Goal: Information Seeking & Learning: Find specific page/section

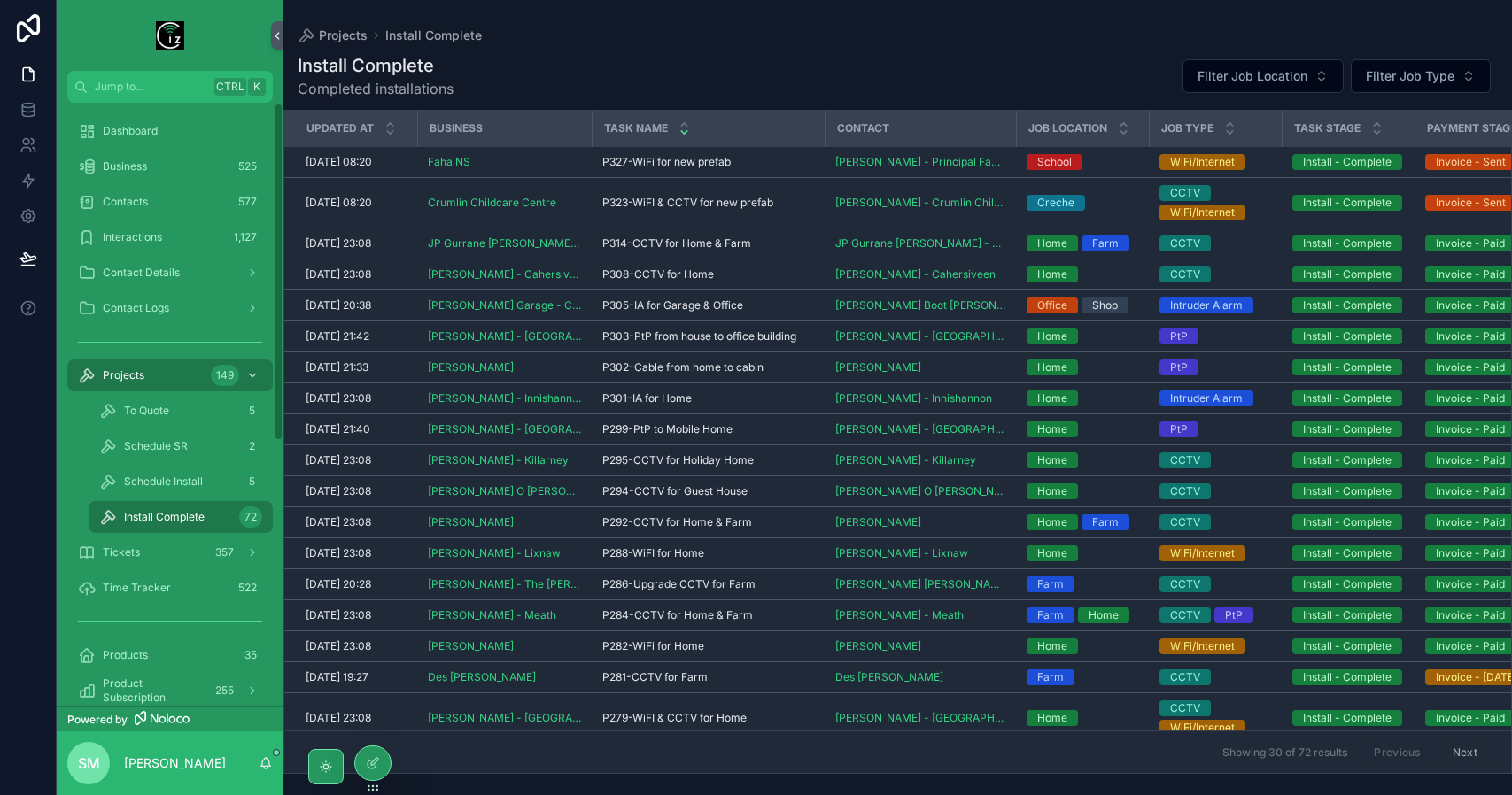
click at [125, 175] on div "Business 525" at bounding box center [171, 166] width 185 height 29
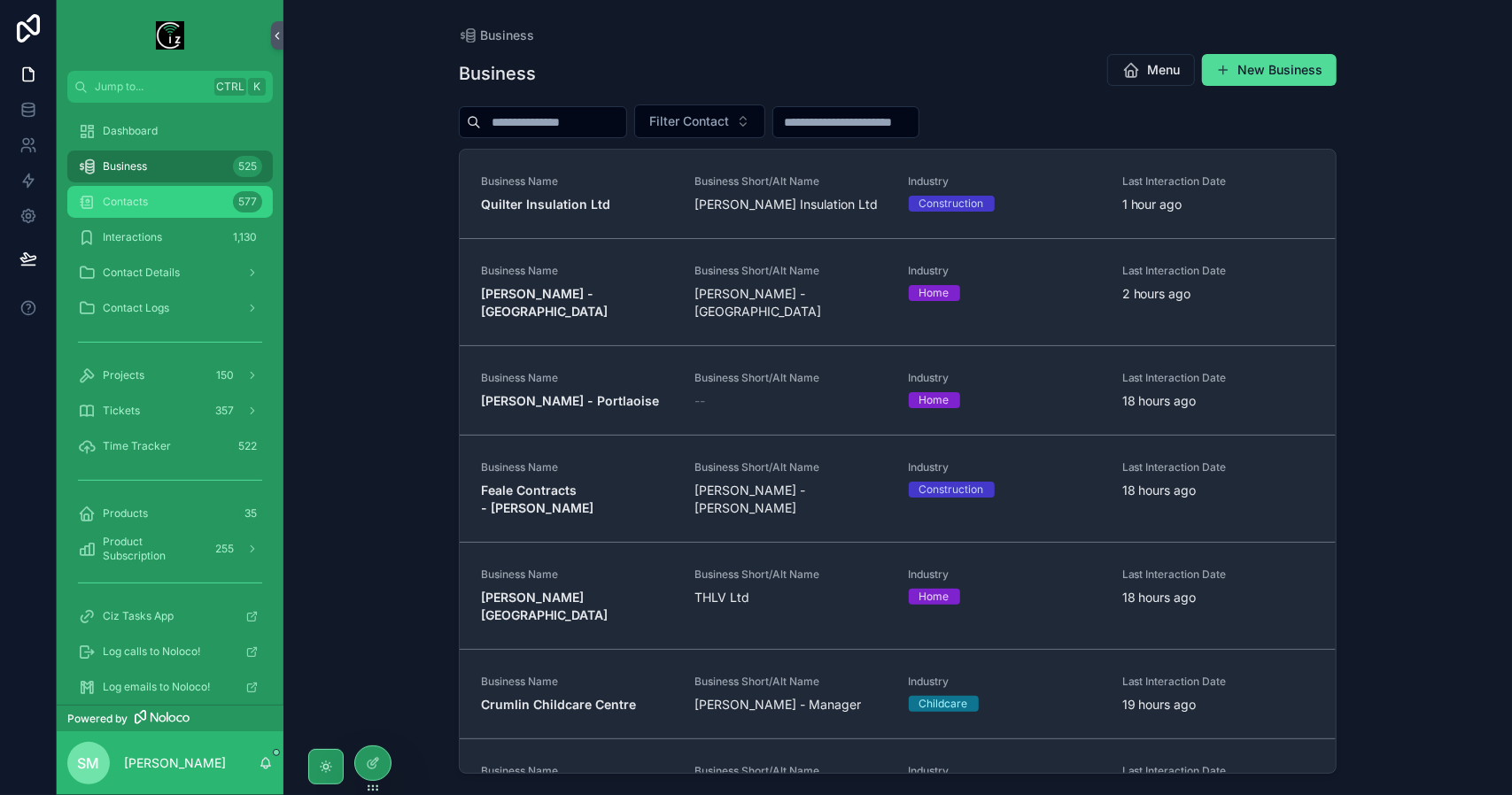
click at [142, 194] on div "Contacts 577" at bounding box center [171, 202] width 185 height 29
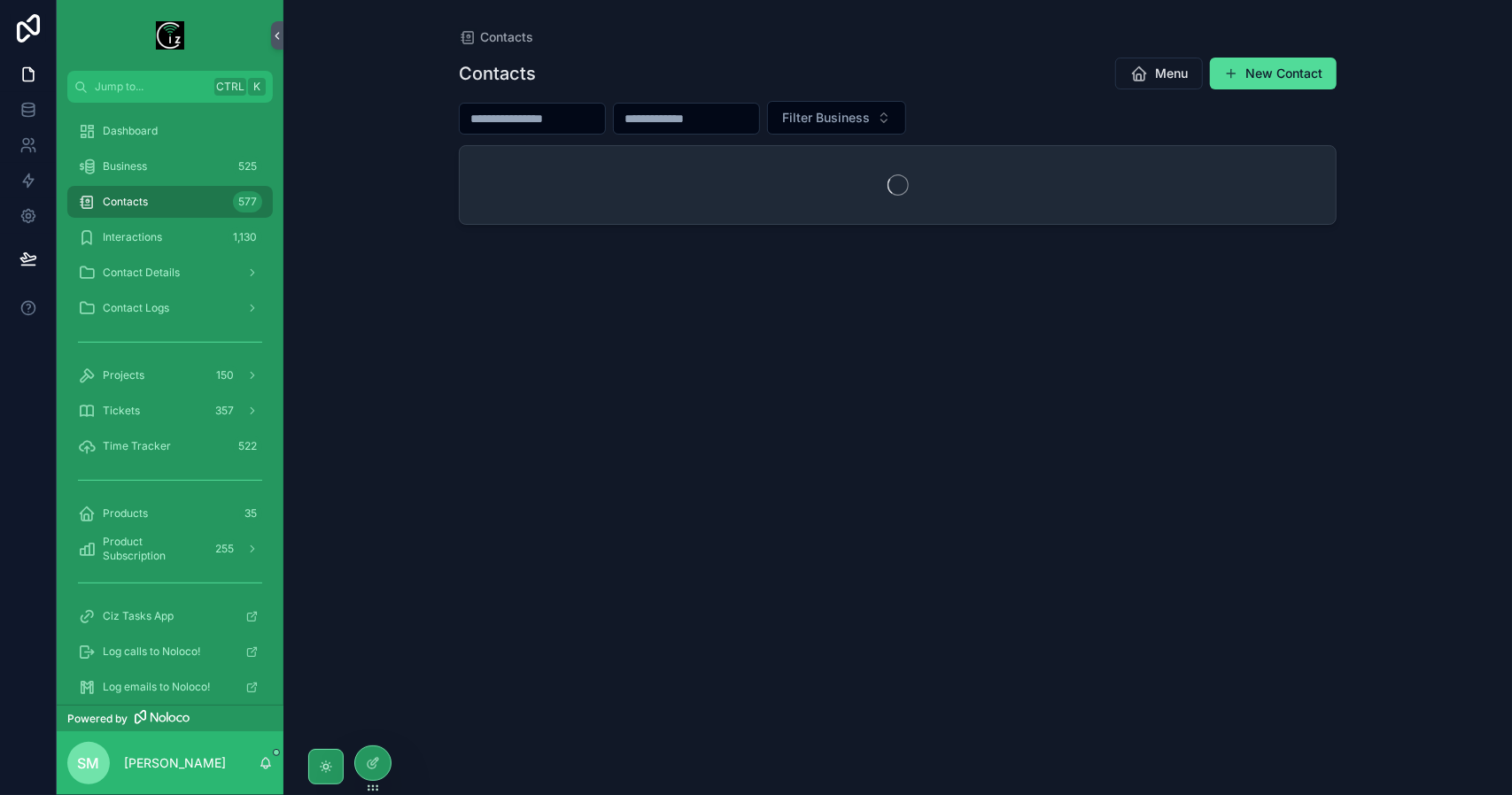
click at [574, 111] on input "scrollable content" at bounding box center [532, 118] width 146 height 25
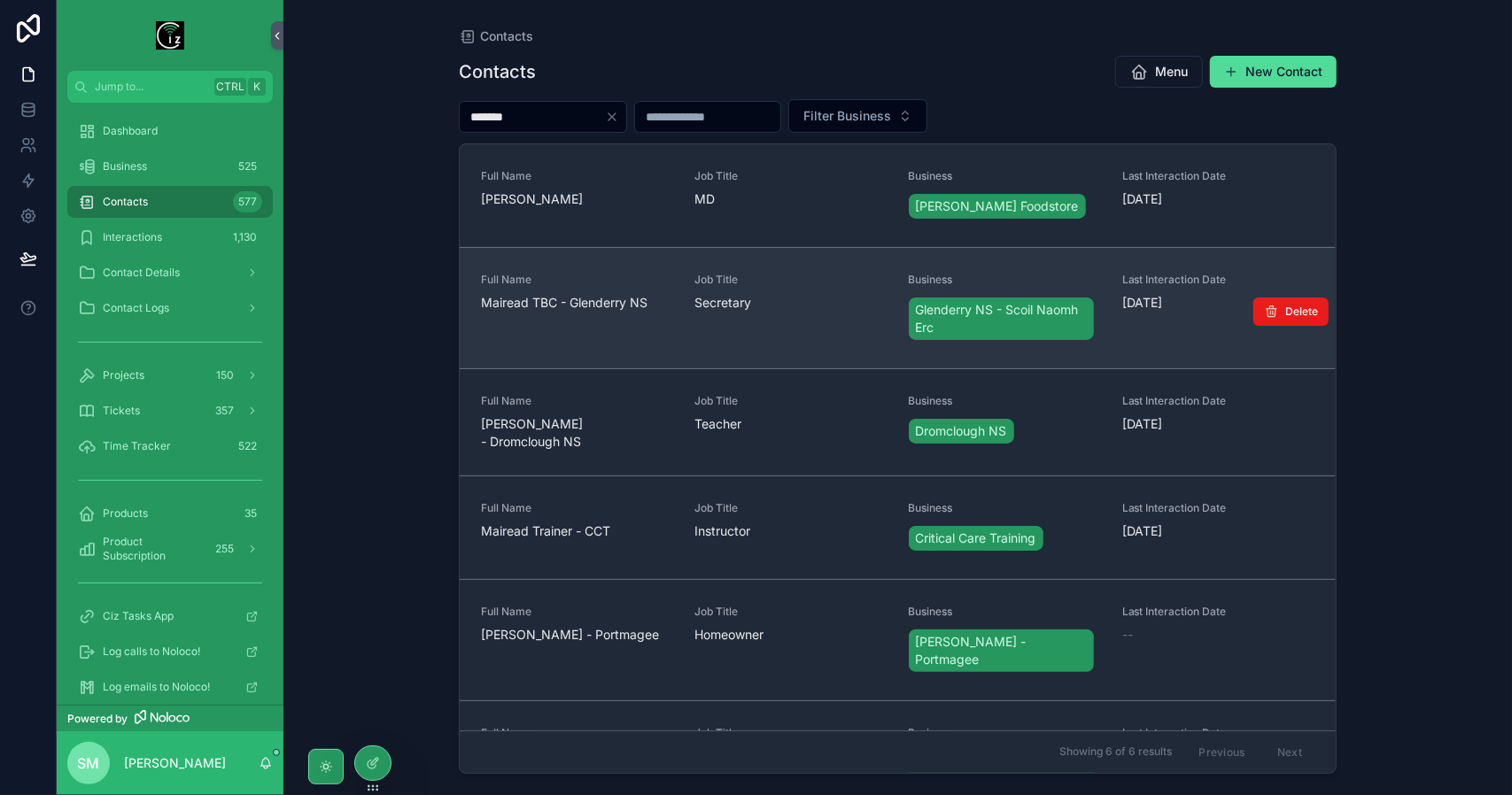
type input "*******"
click at [631, 303] on span "Mairead TBC - Glenderry NS" at bounding box center [577, 303] width 192 height 18
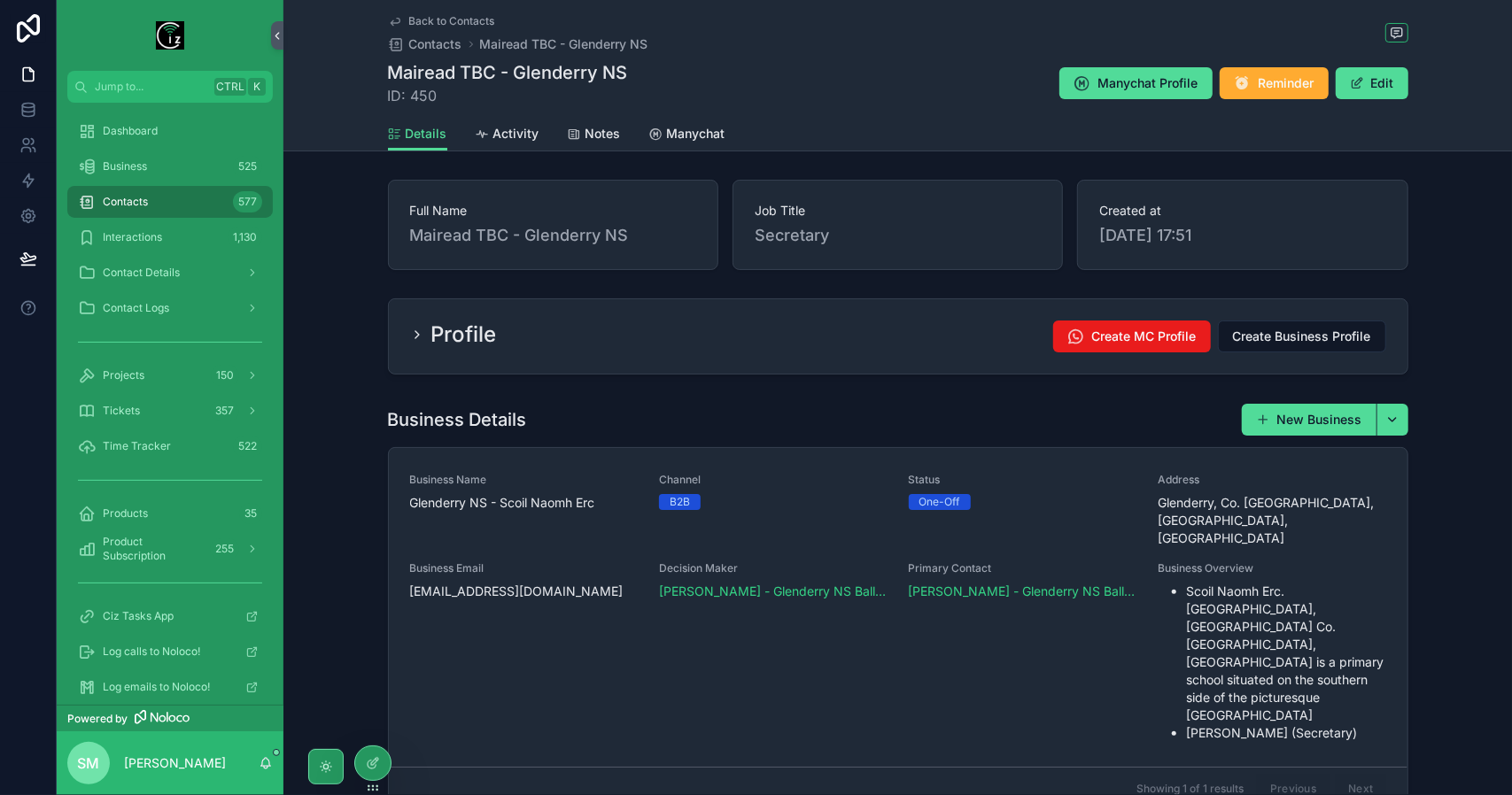
click at [585, 326] on div "Profile Create MC Profile Create Business Profile" at bounding box center [899, 337] width 976 height 32
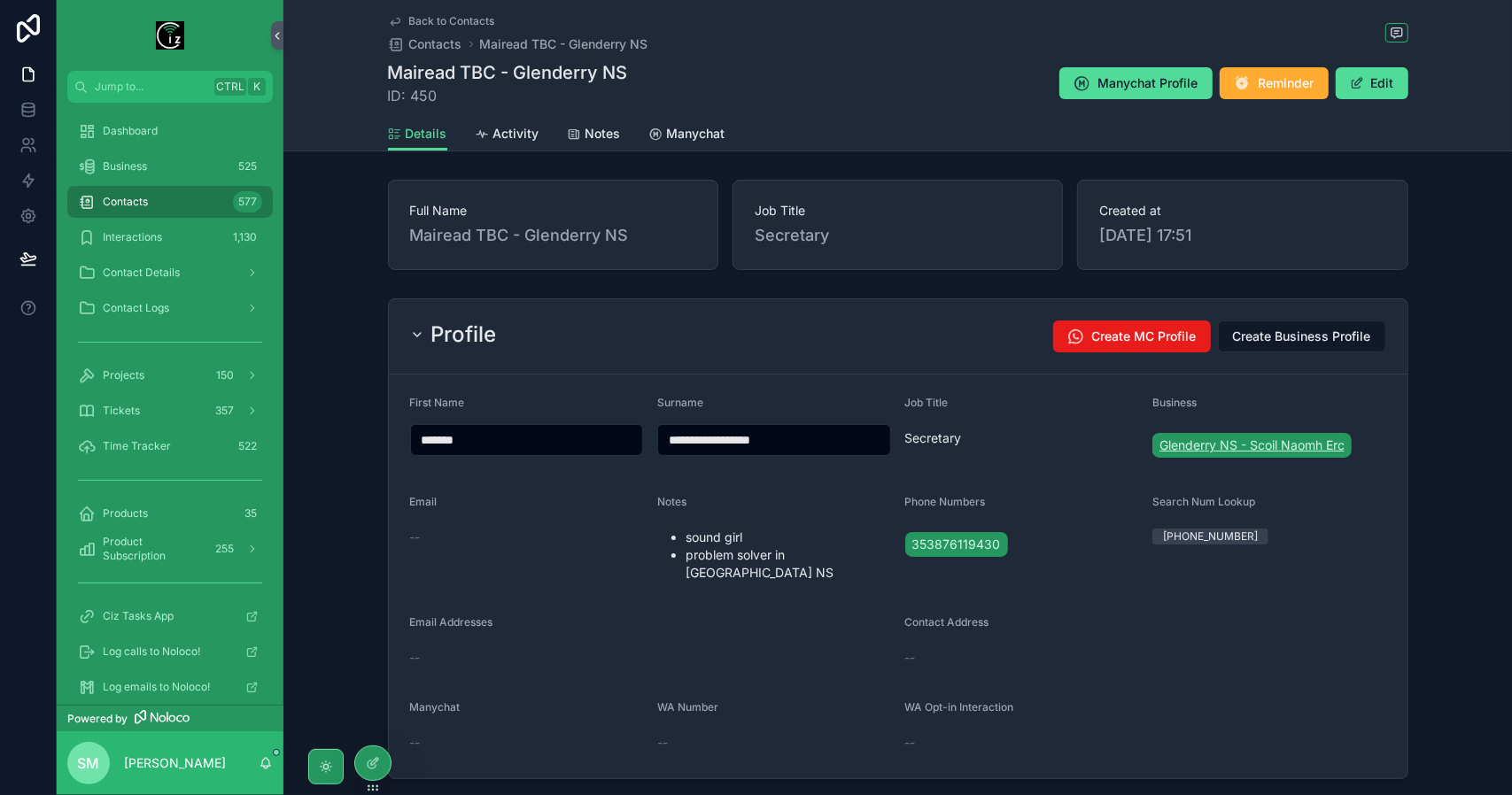
click at [1267, 442] on span "Glenderry NS - Scoil Naomh Erc" at bounding box center [1252, 445] width 185 height 18
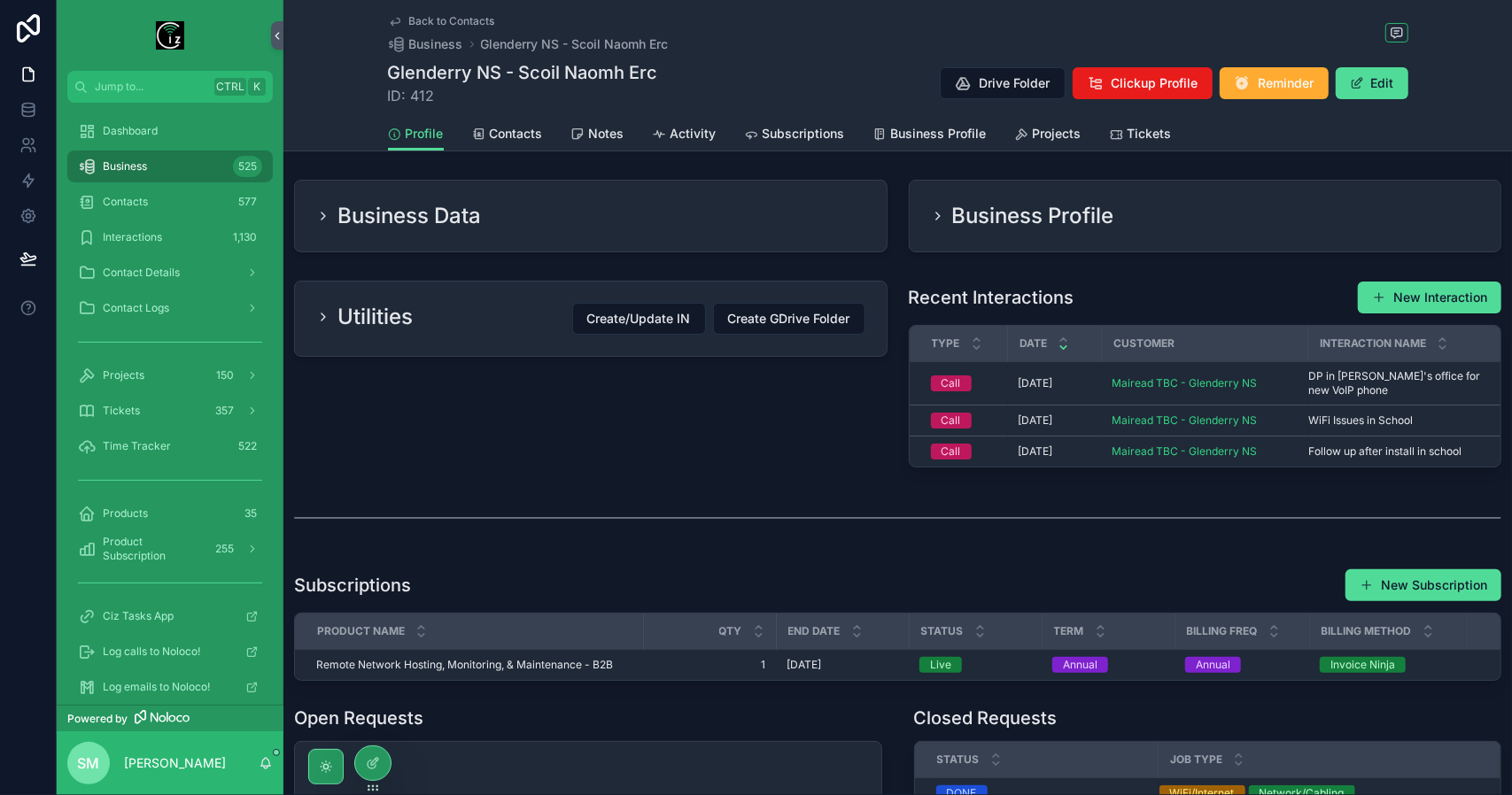
click at [1015, 203] on h2 "Business Profile" at bounding box center [1033, 216] width 162 height 29
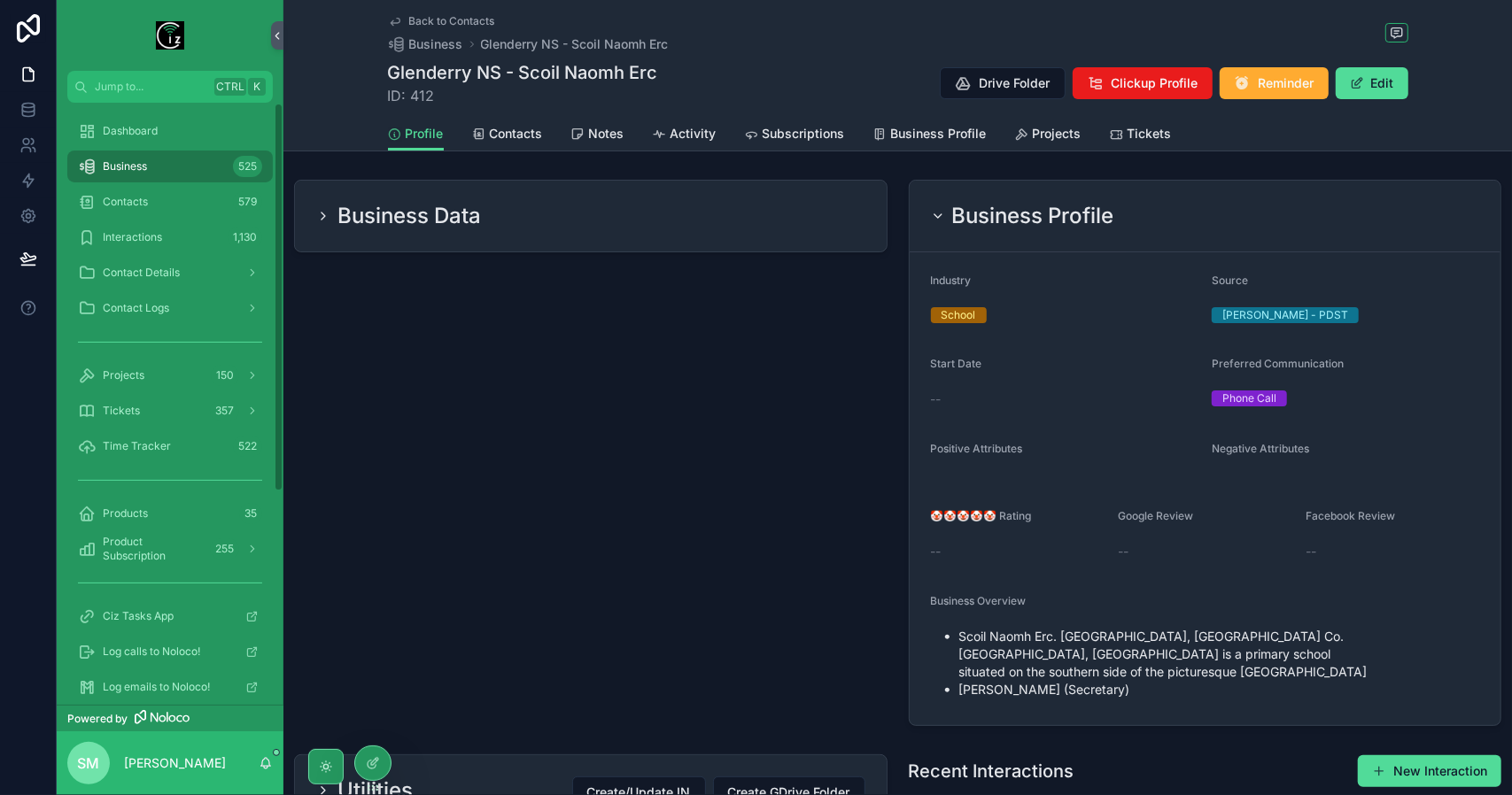
click at [181, 166] on div "Business 525" at bounding box center [171, 166] width 185 height 29
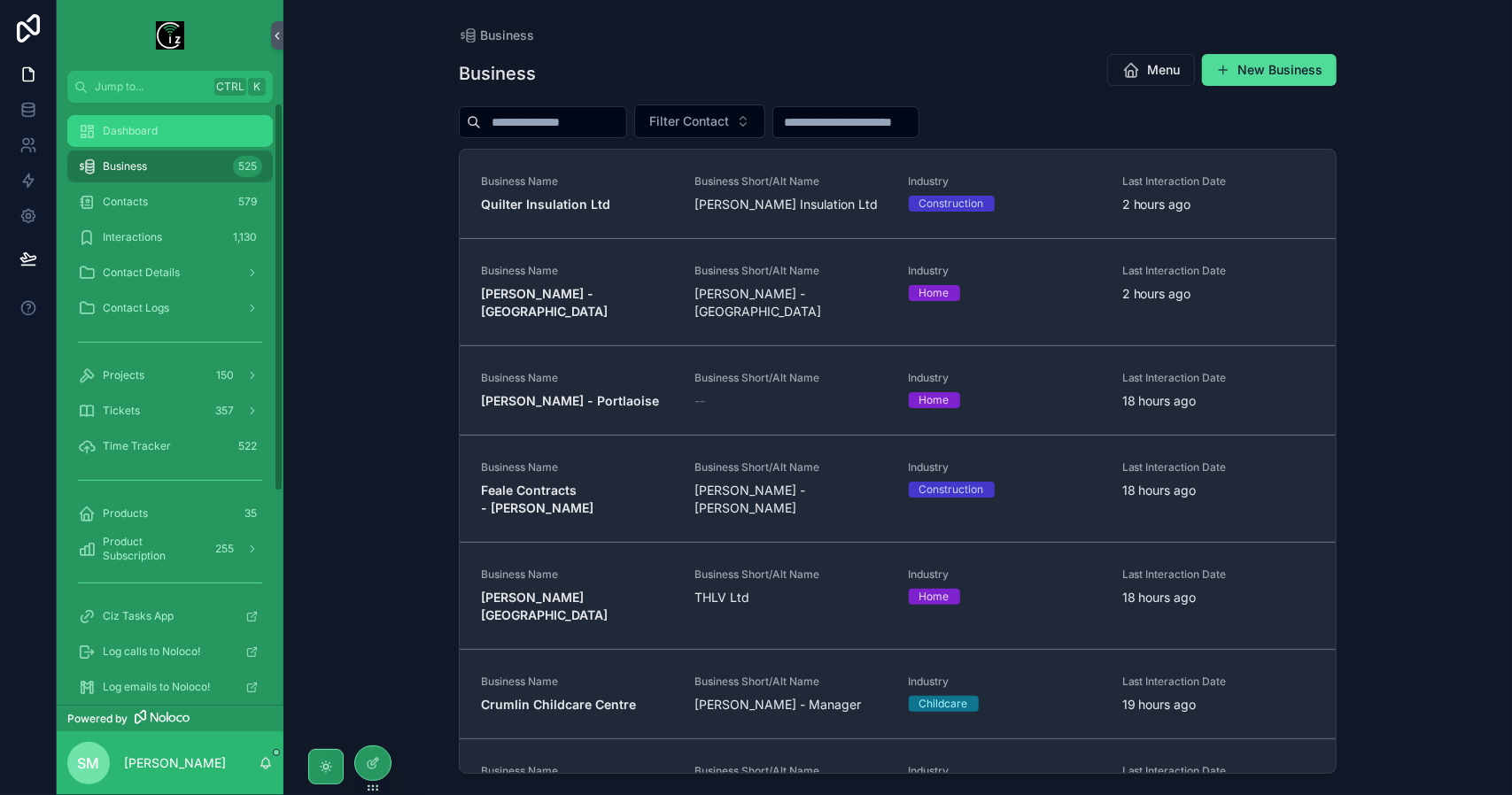
click at [137, 136] on span "Dashboard" at bounding box center [130, 130] width 55 height 14
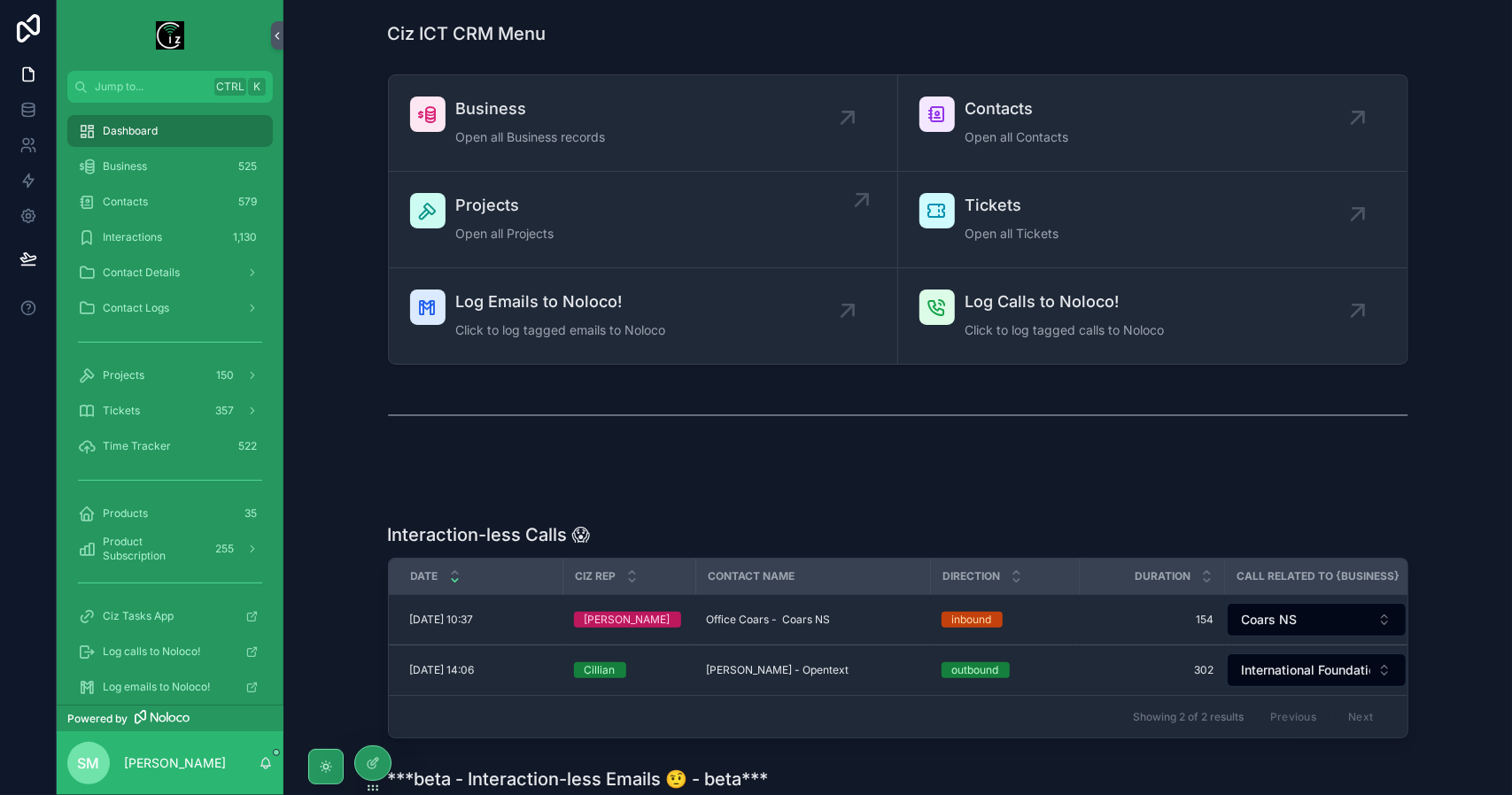
click at [658, 218] on div "Projects Open all Projects" at bounding box center [643, 220] width 466 height 53
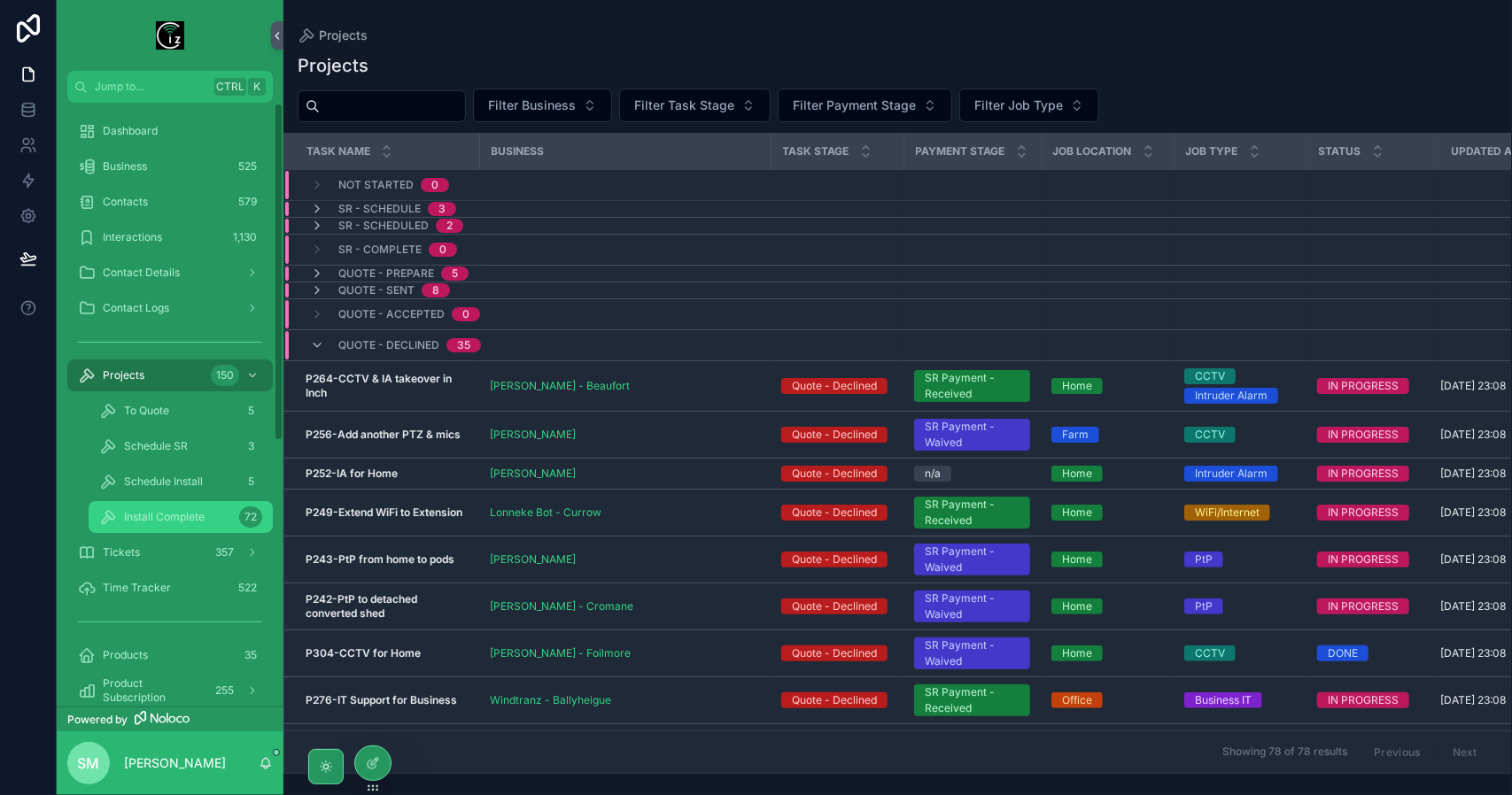
click at [183, 522] on span "Install Complete" at bounding box center [163, 516] width 80 height 14
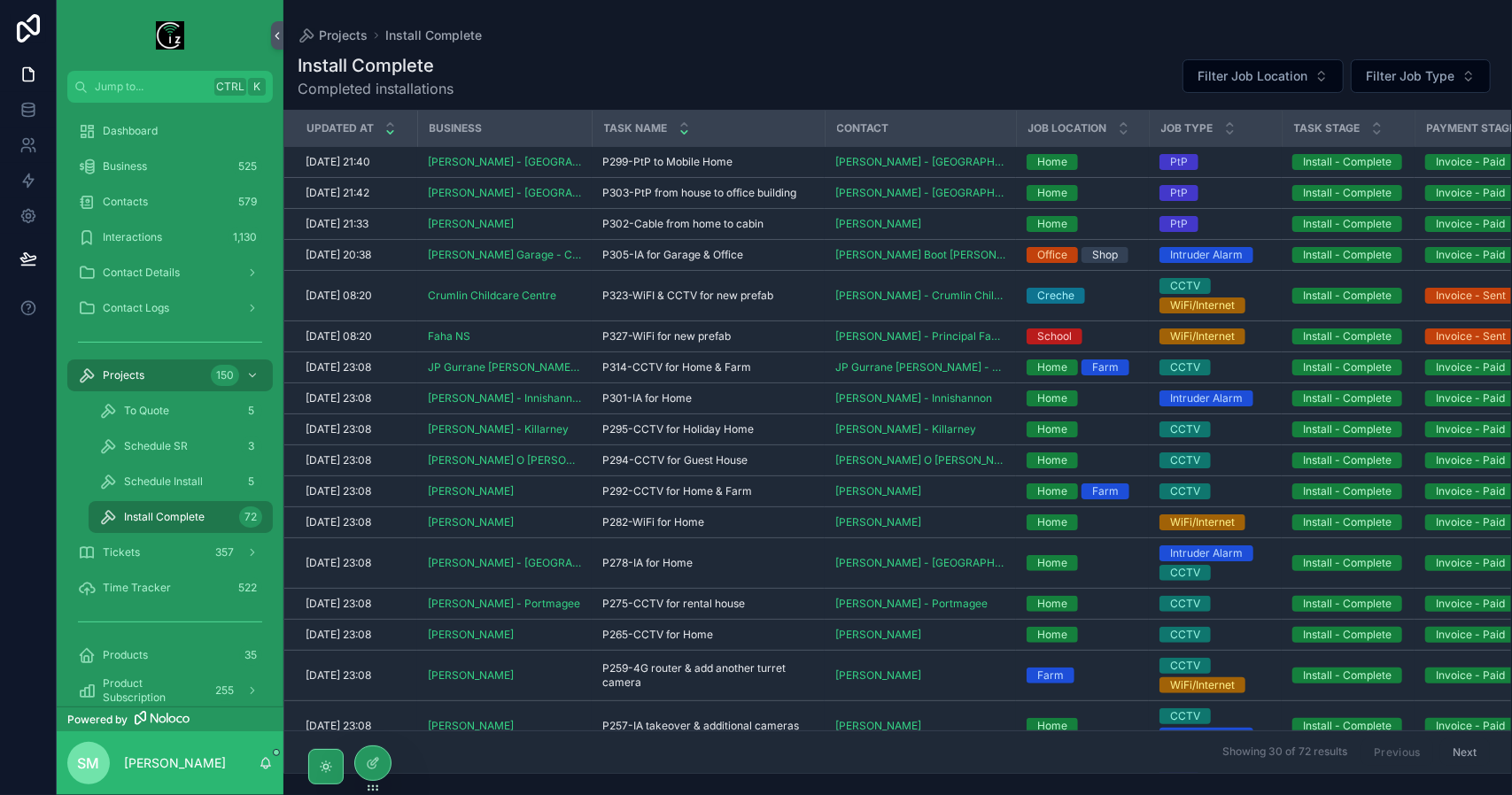
click at [684, 134] on icon "scrollable content" at bounding box center [685, 132] width 11 height 11
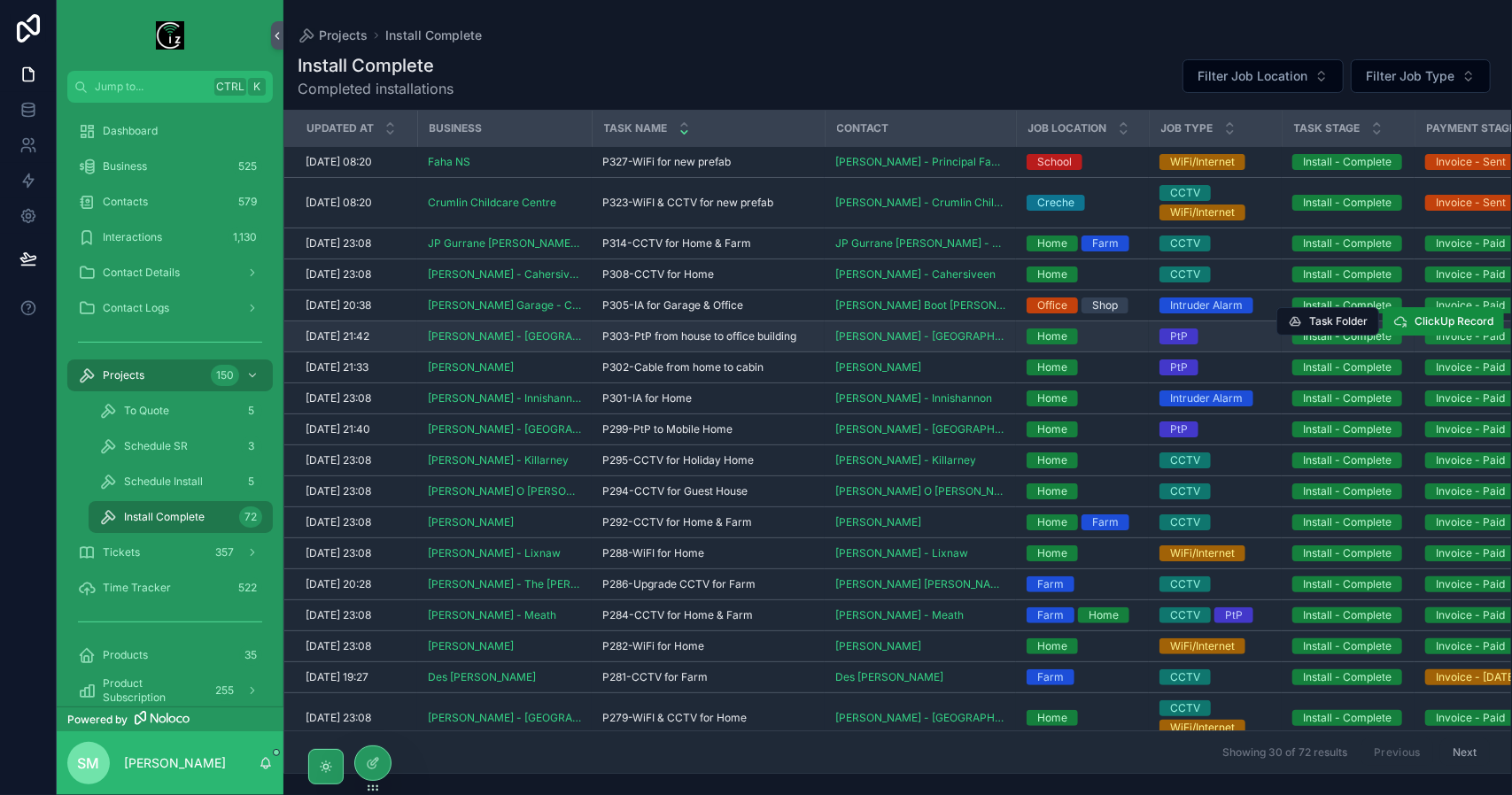
click at [688, 336] on span "P303-PtP from house to office building" at bounding box center [699, 336] width 194 height 14
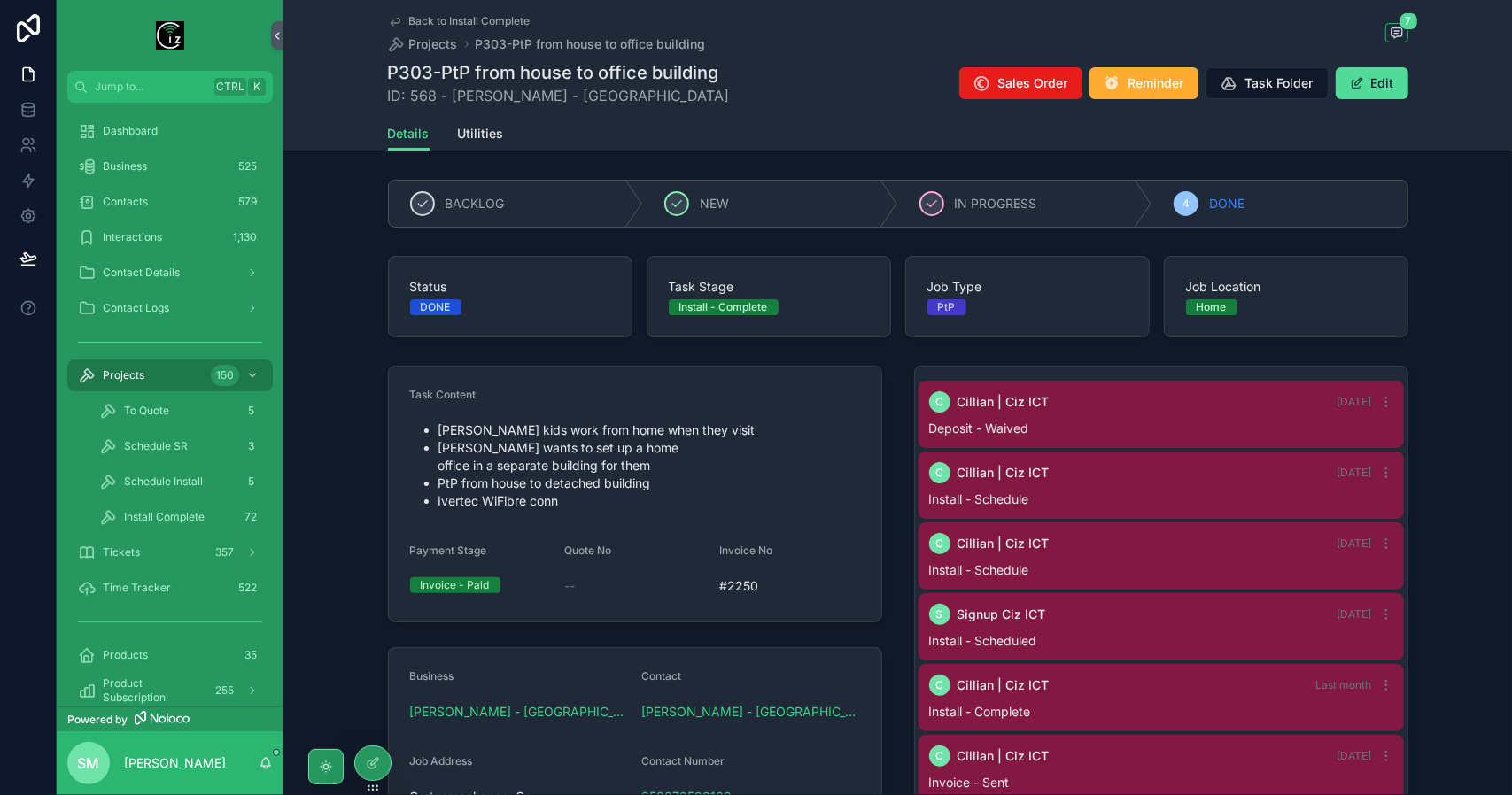
scroll to position [60, 0]
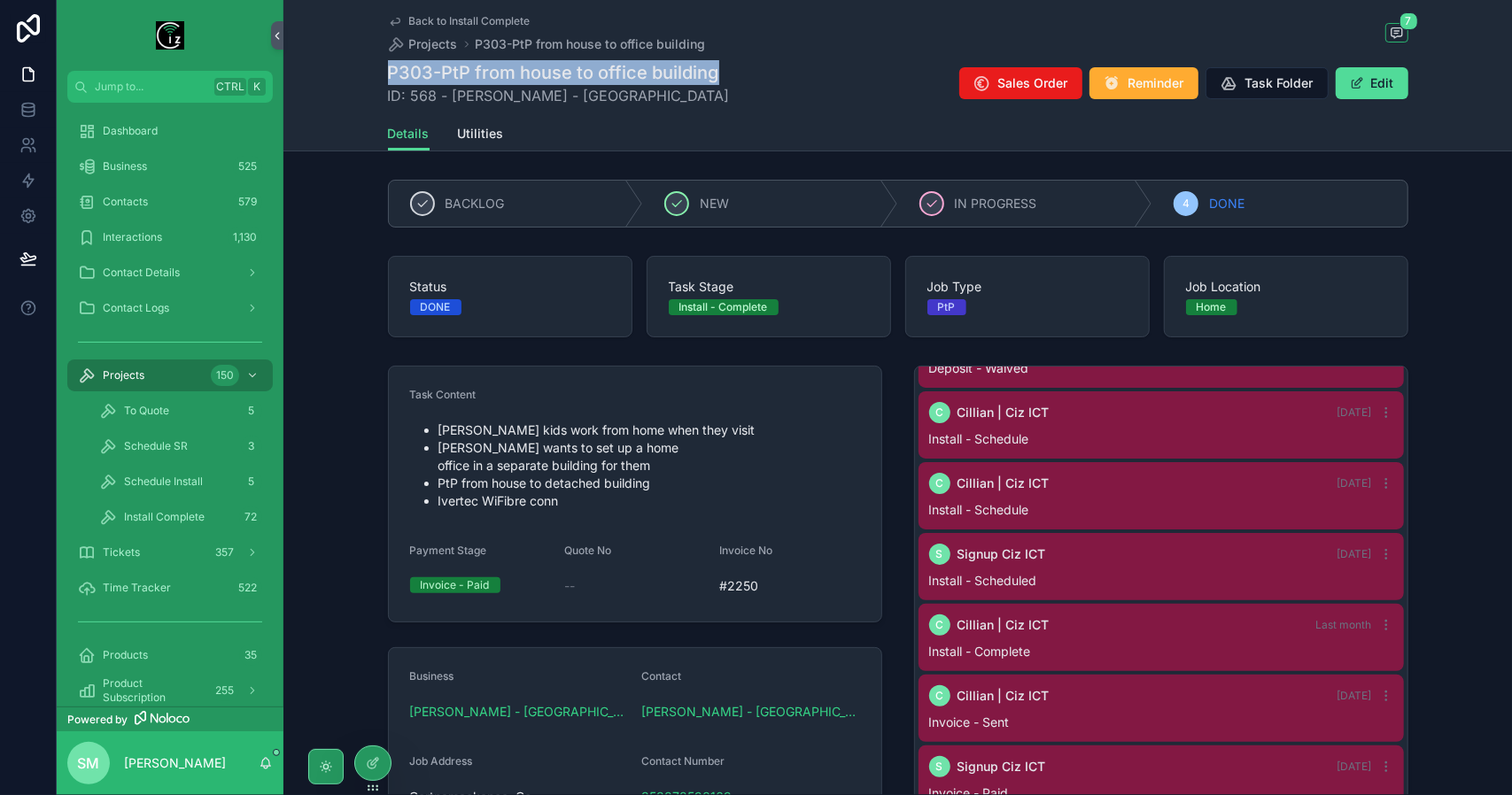
drag, startPoint x: 746, startPoint y: 71, endPoint x: 375, endPoint y: 72, distance: 371.0
click at [375, 72] on div "Back to Install Complete Projects P303-PtP from house to office building 7 P303…" at bounding box center [898, 76] width 1229 height 151
copy h1 "P303-PtP from house to office building"
click at [180, 140] on div "Dashboard" at bounding box center [171, 131] width 185 height 29
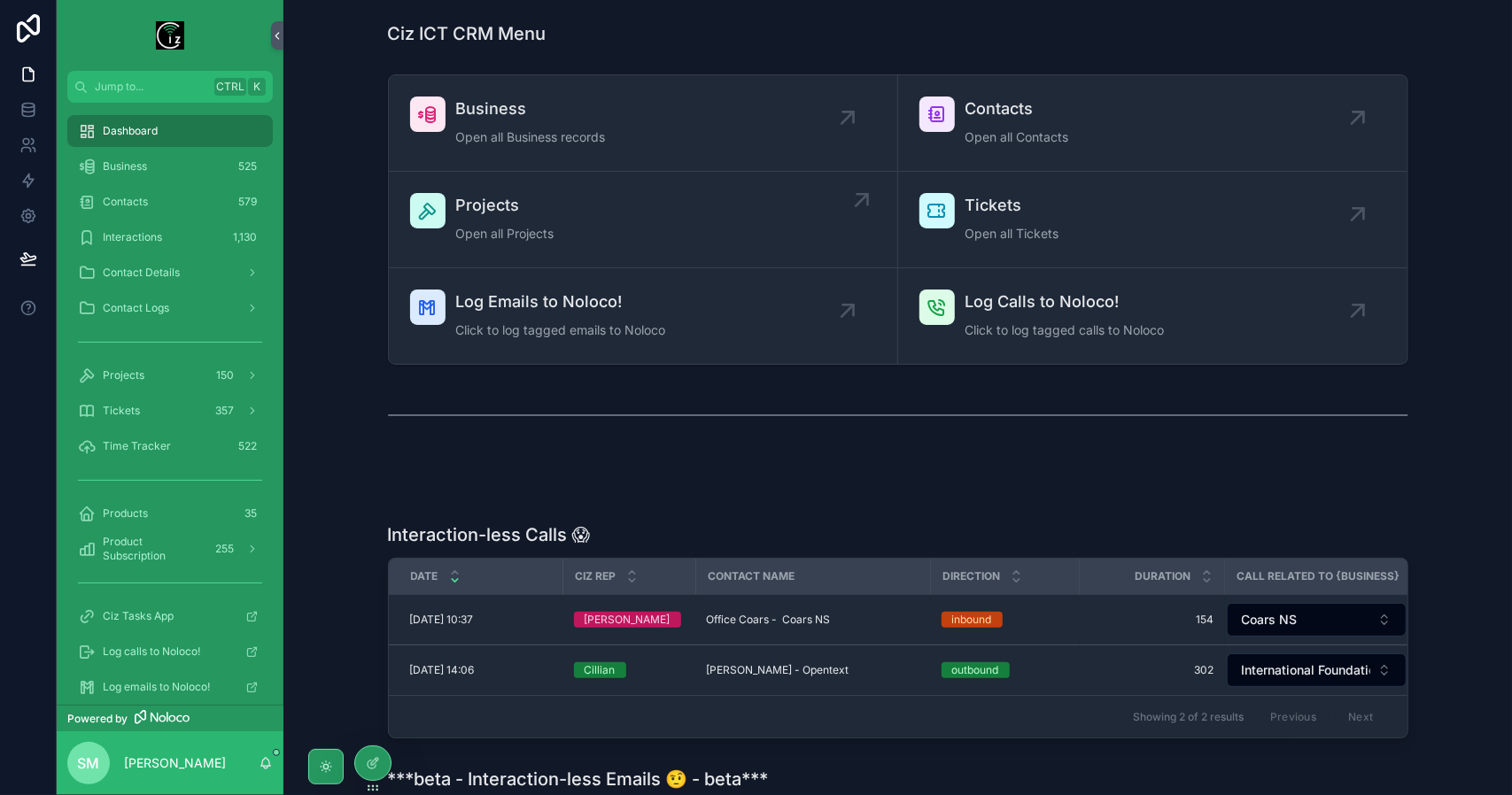
click at [571, 240] on div "Projects Open all Projects" at bounding box center [643, 220] width 466 height 53
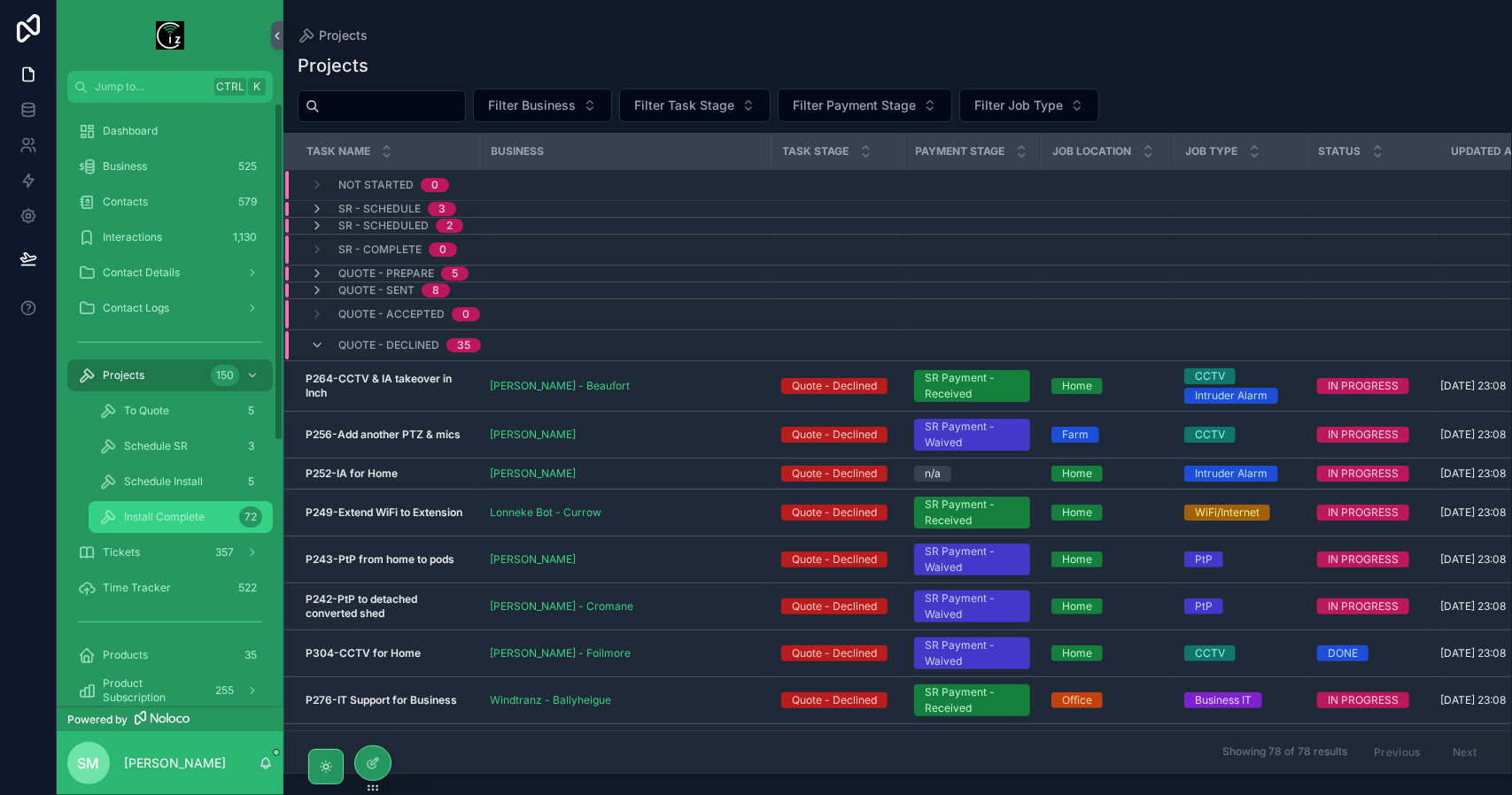
click at [161, 524] on span "Install Complete" at bounding box center [163, 516] width 80 height 14
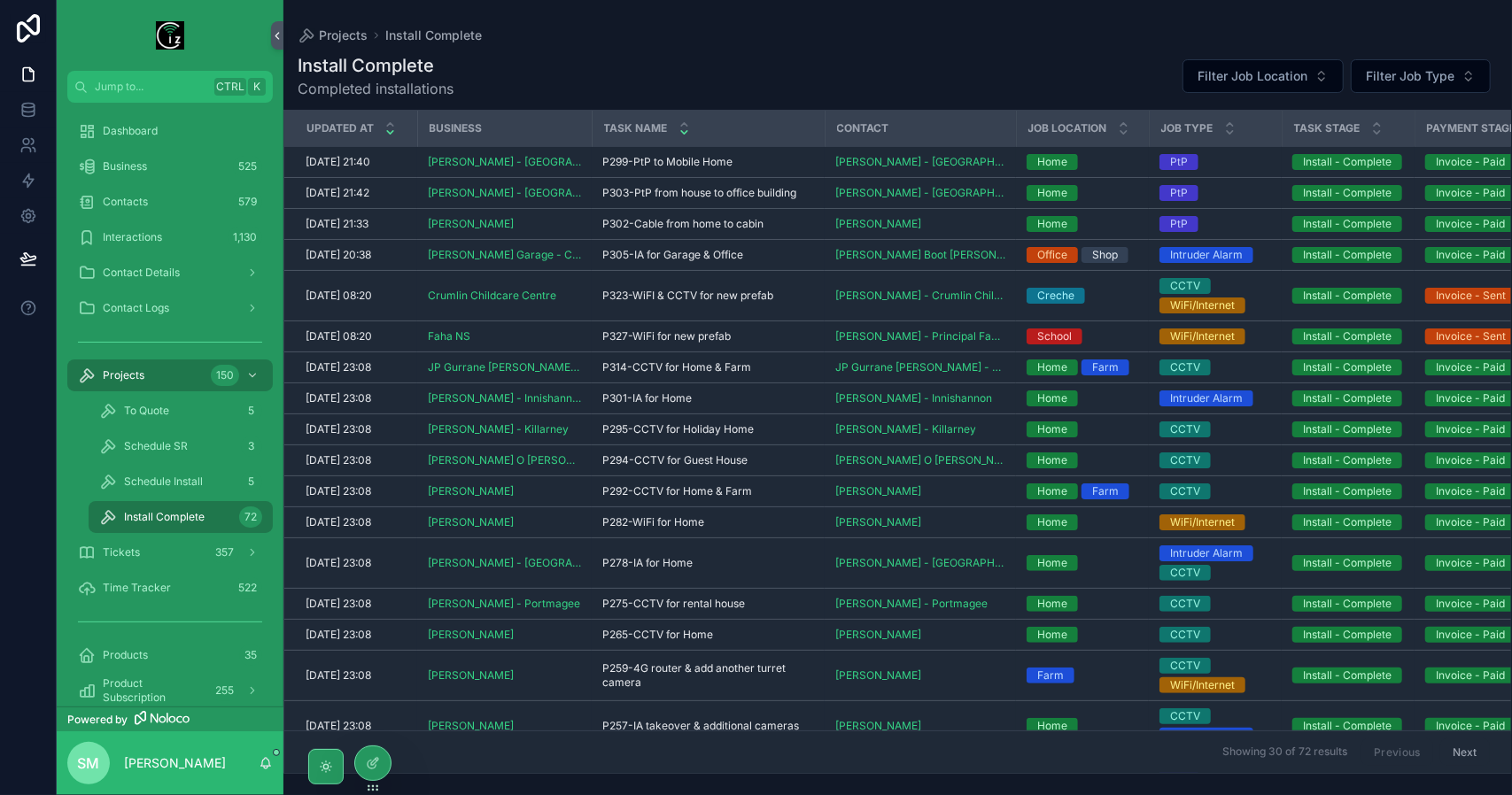
click at [683, 131] on icon "scrollable content" at bounding box center [685, 132] width 11 height 11
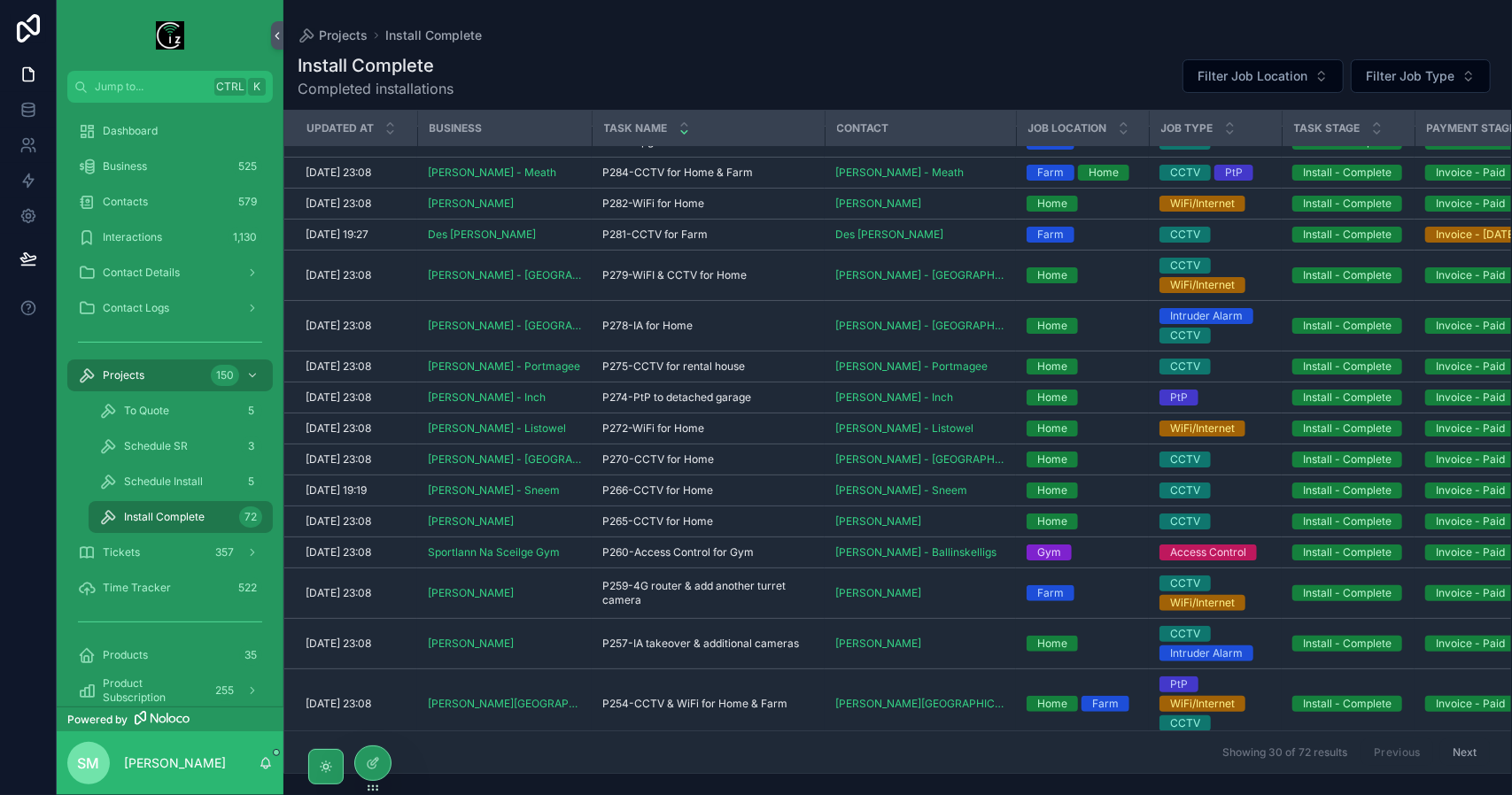
scroll to position [481, 0]
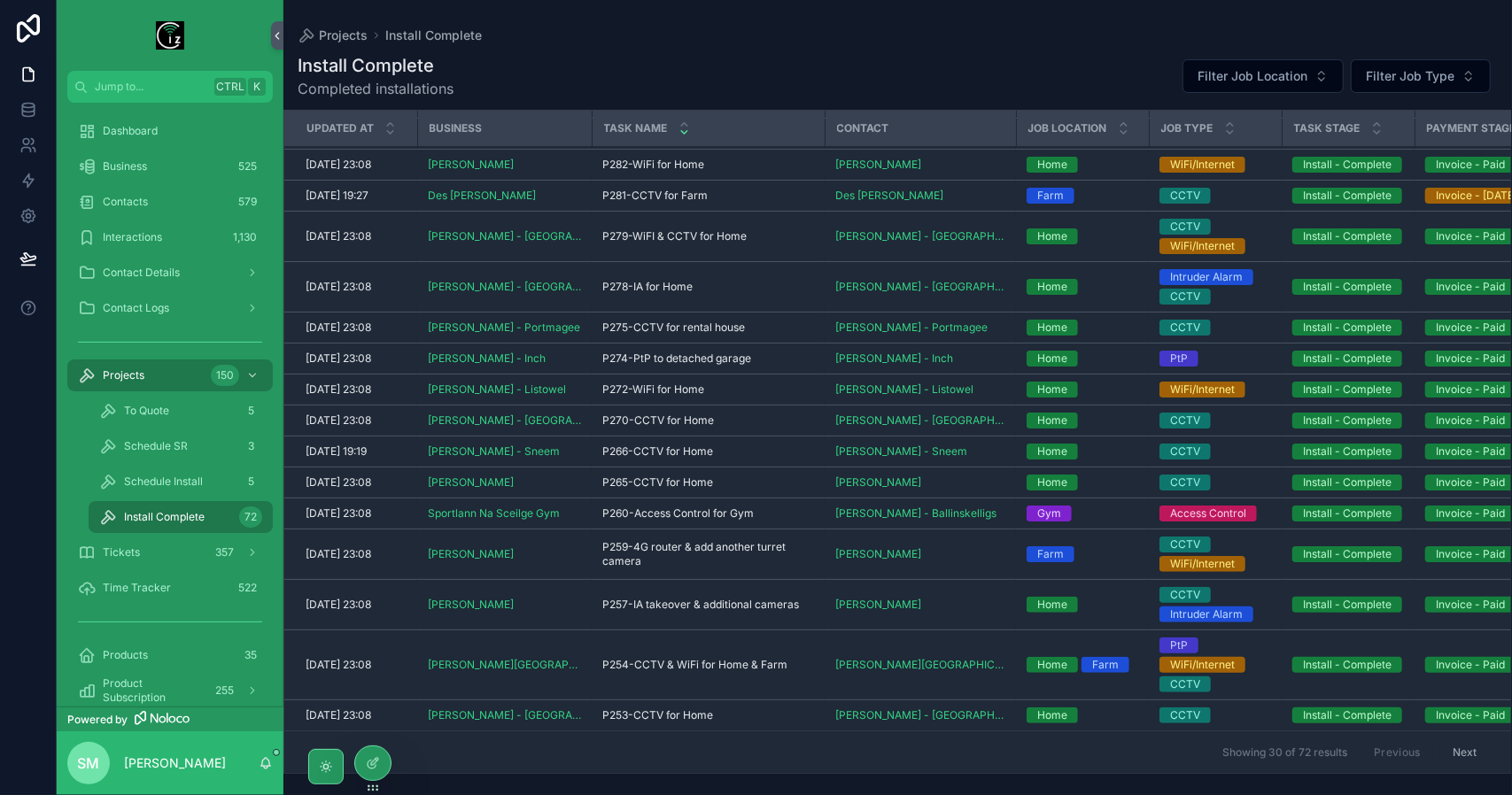
click at [1458, 745] on button "Next" at bounding box center [1466, 753] width 50 height 28
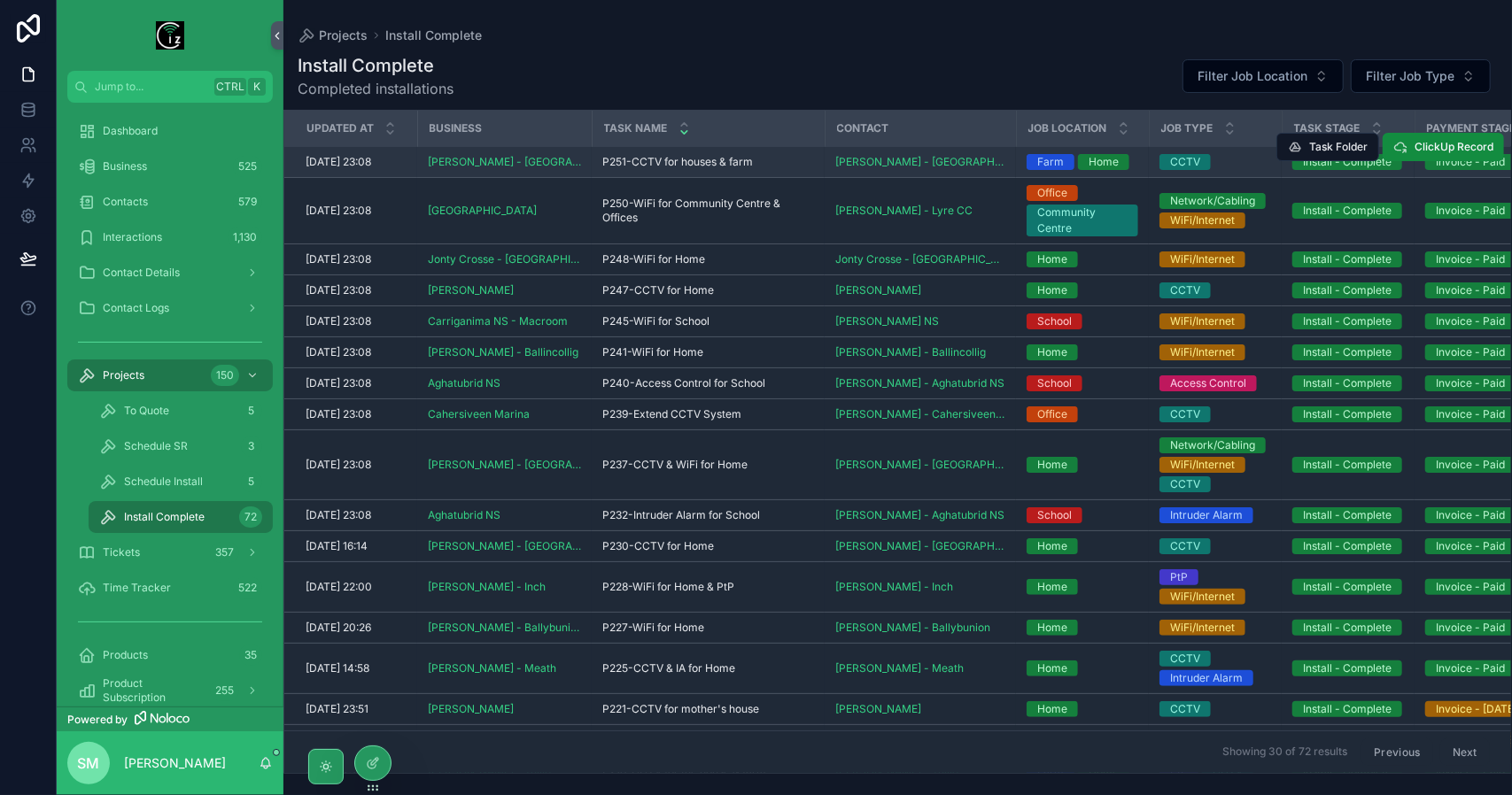
click at [702, 158] on span "P251-CCTV for houses & farm" at bounding box center [677, 161] width 150 height 14
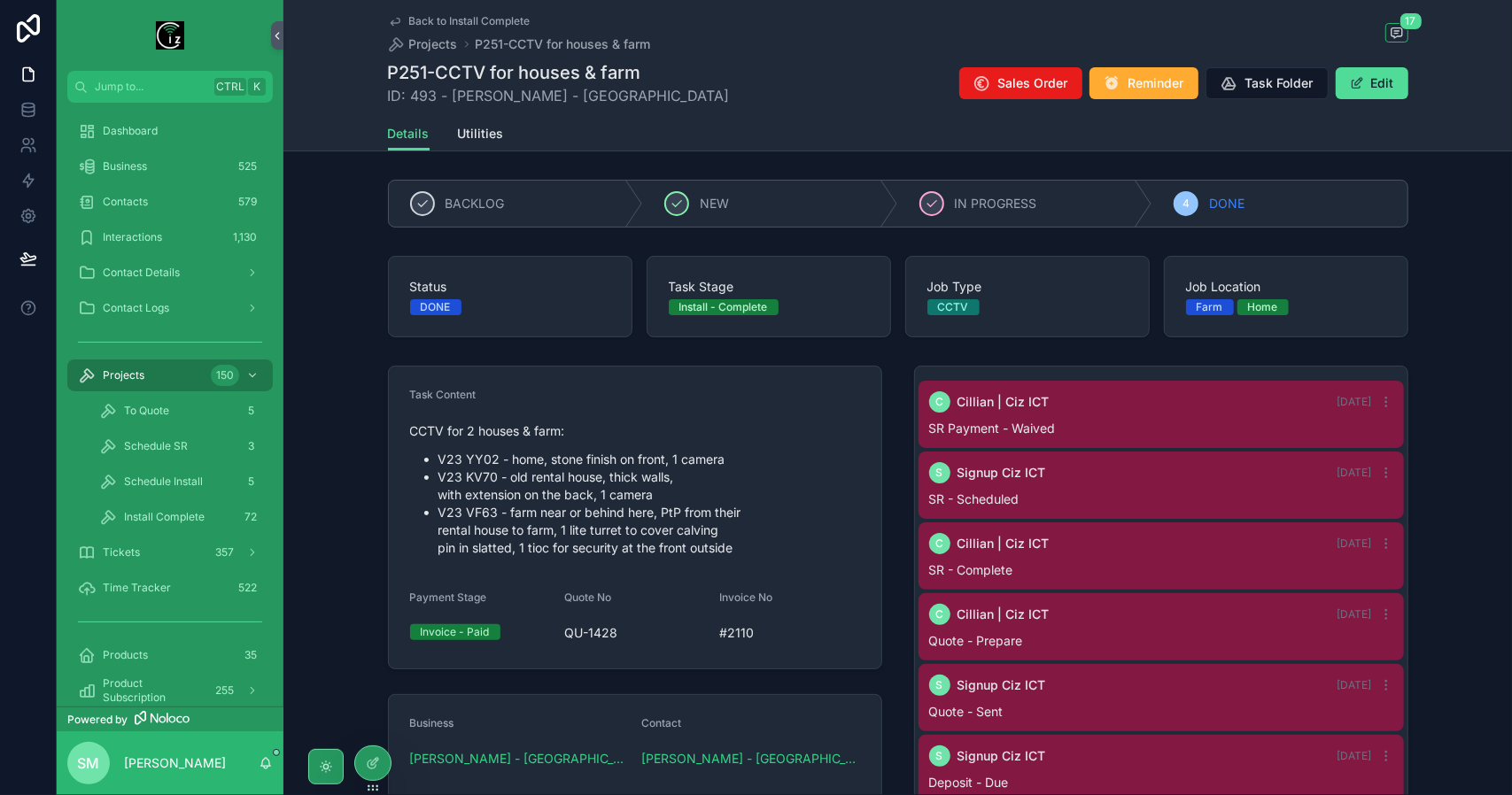
scroll to position [769, 0]
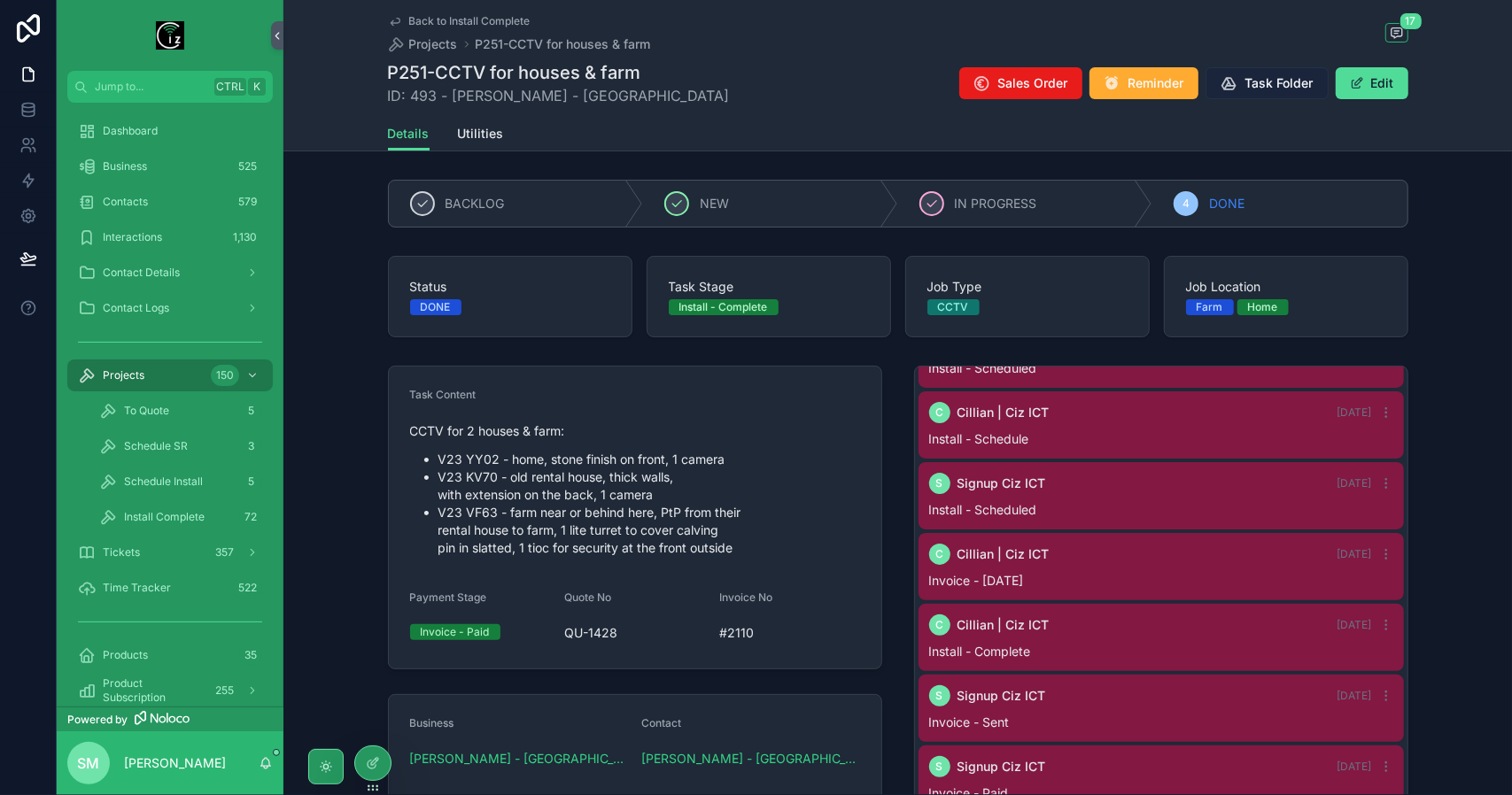
click at [1306, 80] on span "Task Folder" at bounding box center [1280, 83] width 68 height 18
click at [171, 171] on div "Business 525" at bounding box center [171, 166] width 185 height 29
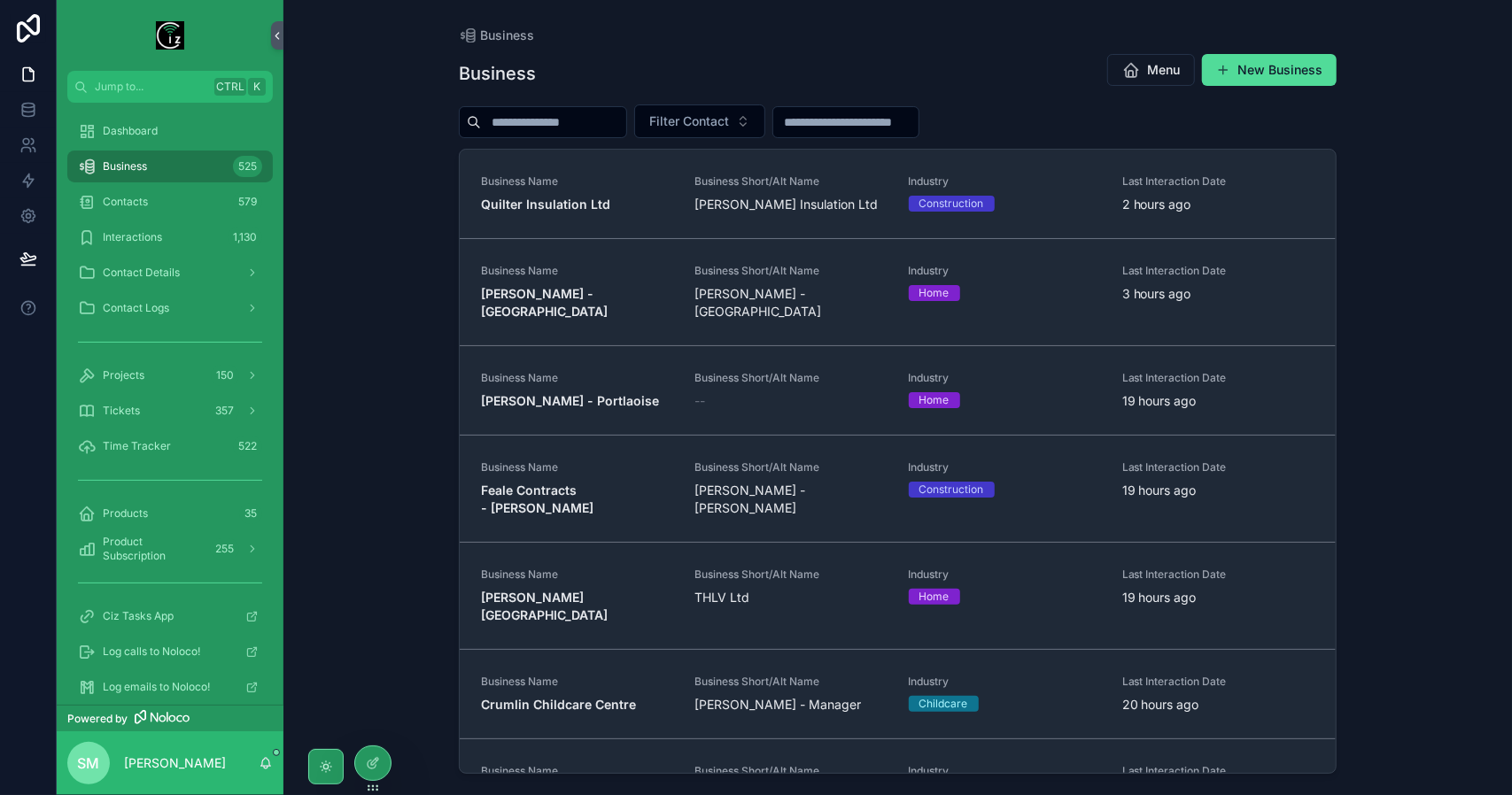
click at [574, 123] on input "scrollable content" at bounding box center [554, 122] width 146 height 25
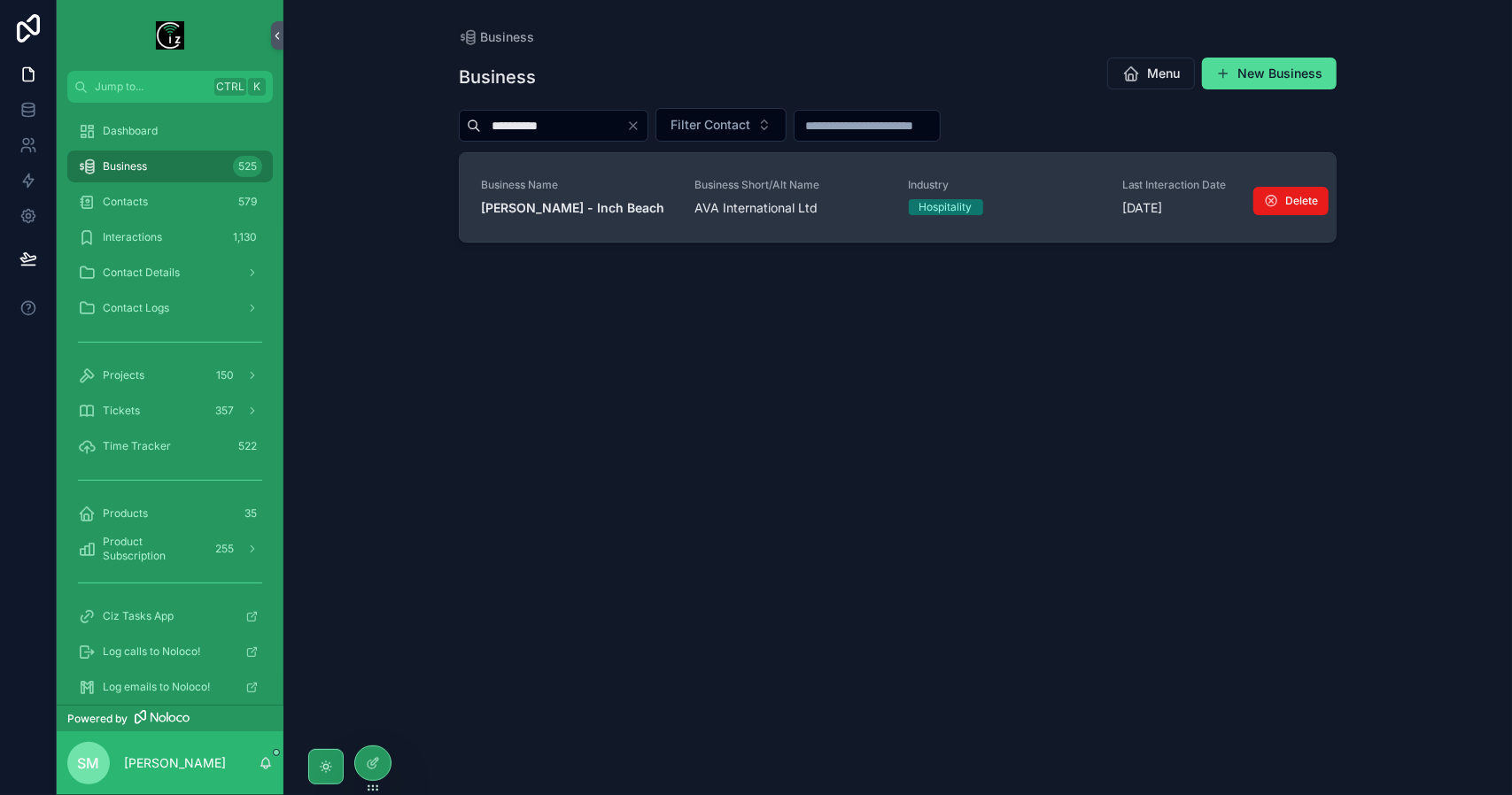
type input "**********"
click at [601, 194] on div "Business Name [PERSON_NAME] - Inch Beach" at bounding box center [577, 197] width 192 height 39
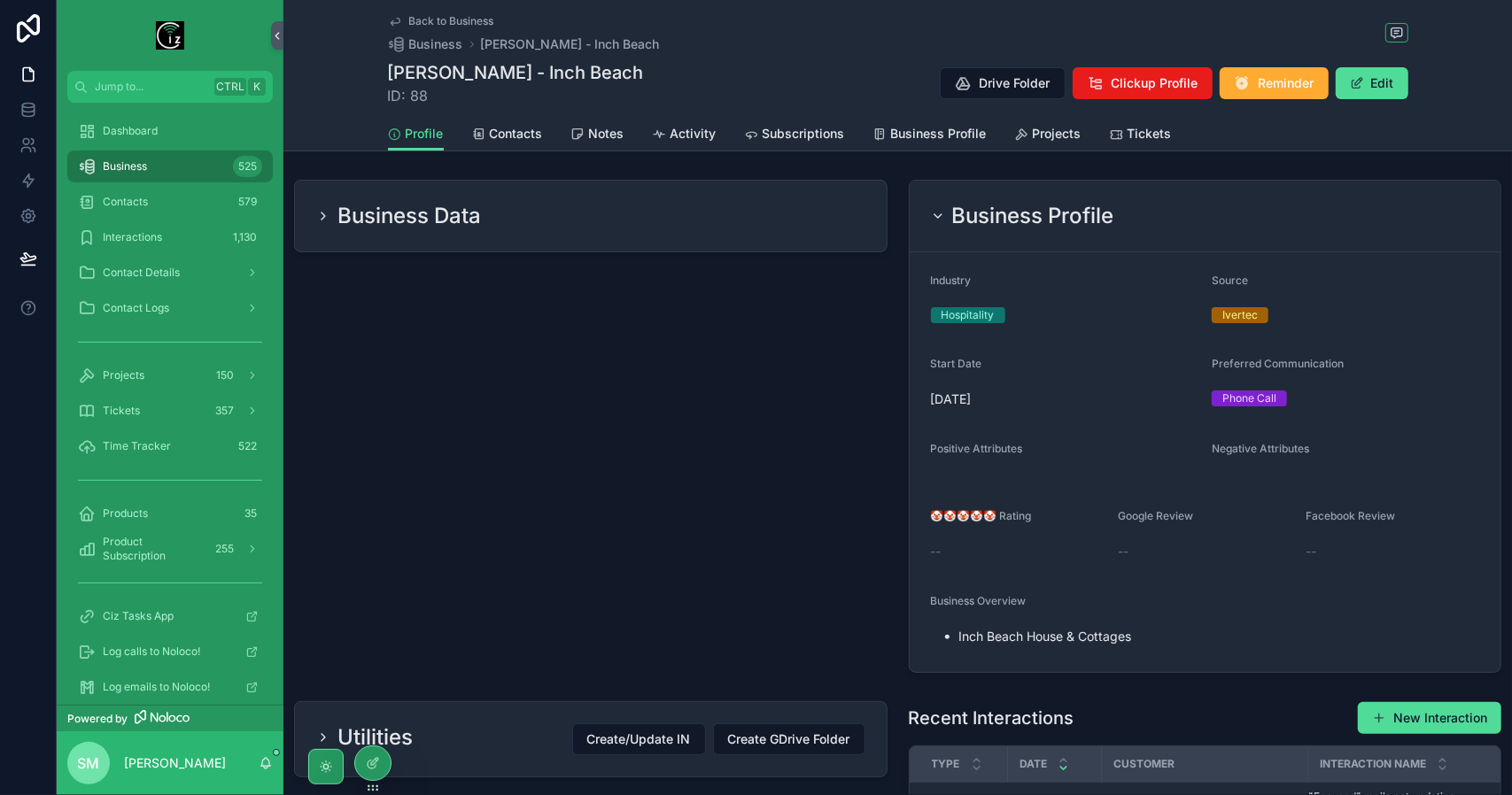
click at [1008, 212] on h2 "Business Profile" at bounding box center [1033, 216] width 162 height 29
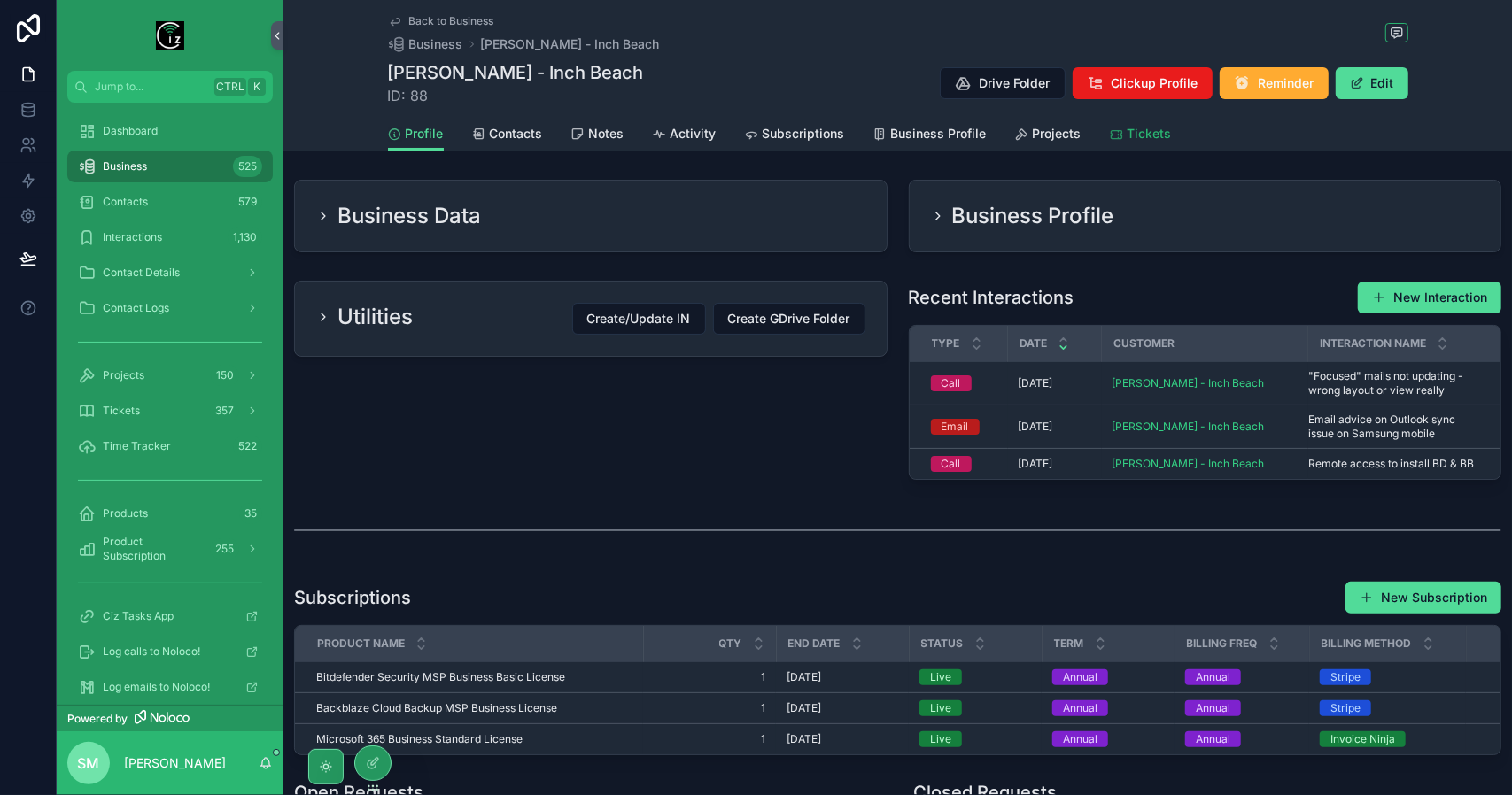
click at [1128, 137] on span "Tickets" at bounding box center [1150, 133] width 44 height 18
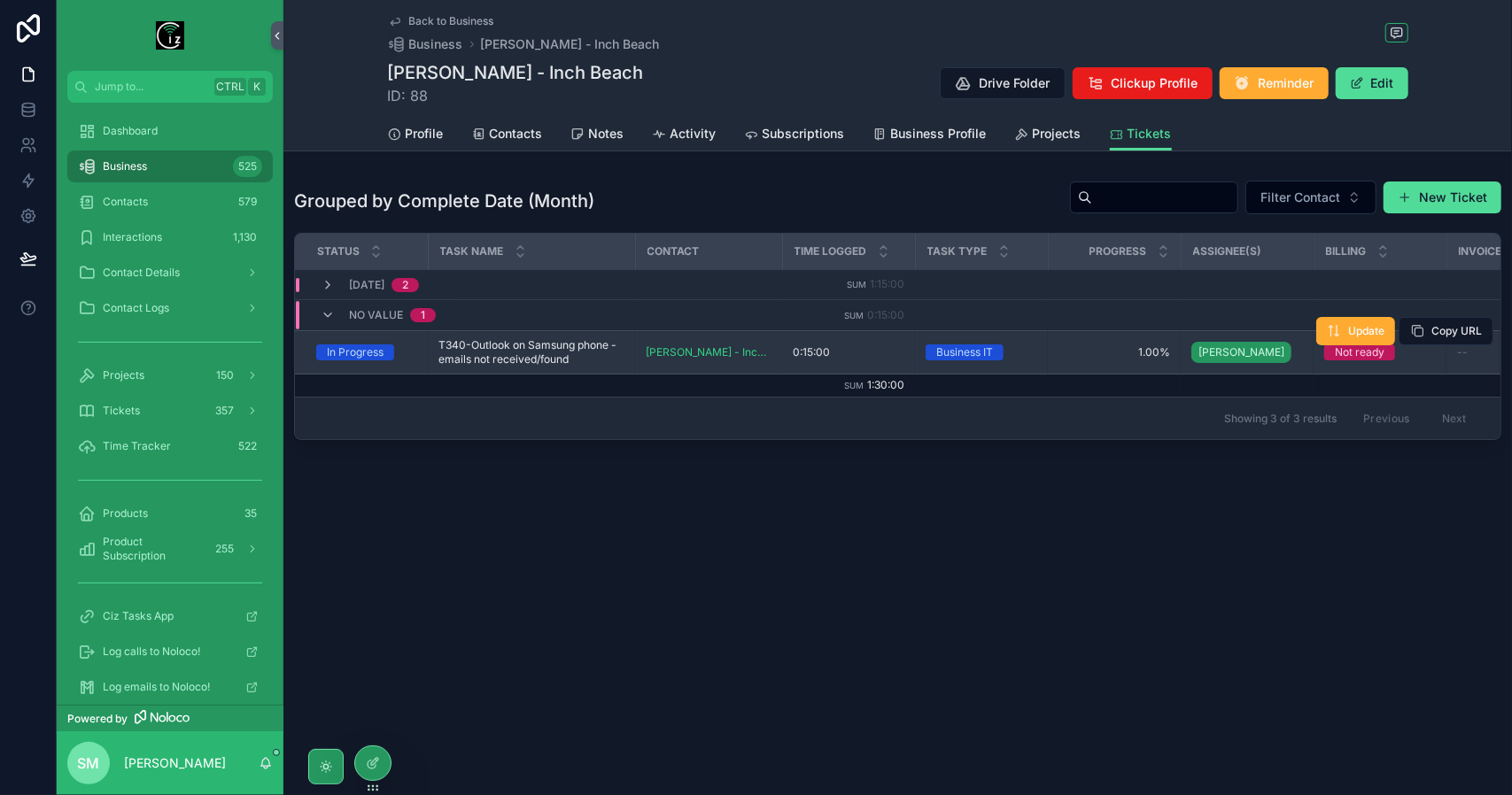
click at [547, 350] on span "T340-Outlook on Samsung phone - emails not received/found" at bounding box center [531, 352] width 186 height 29
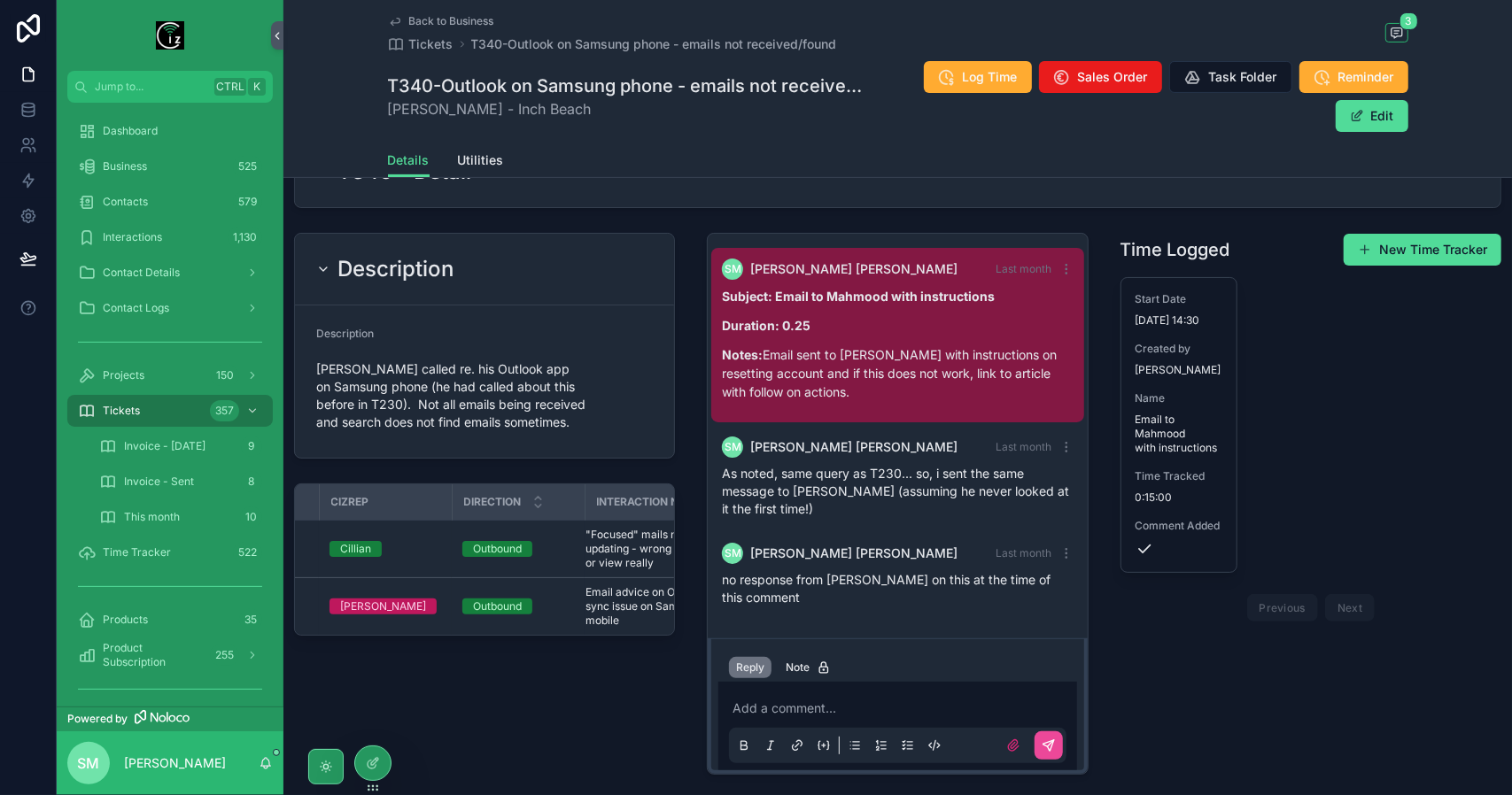
scroll to position [0, 170]
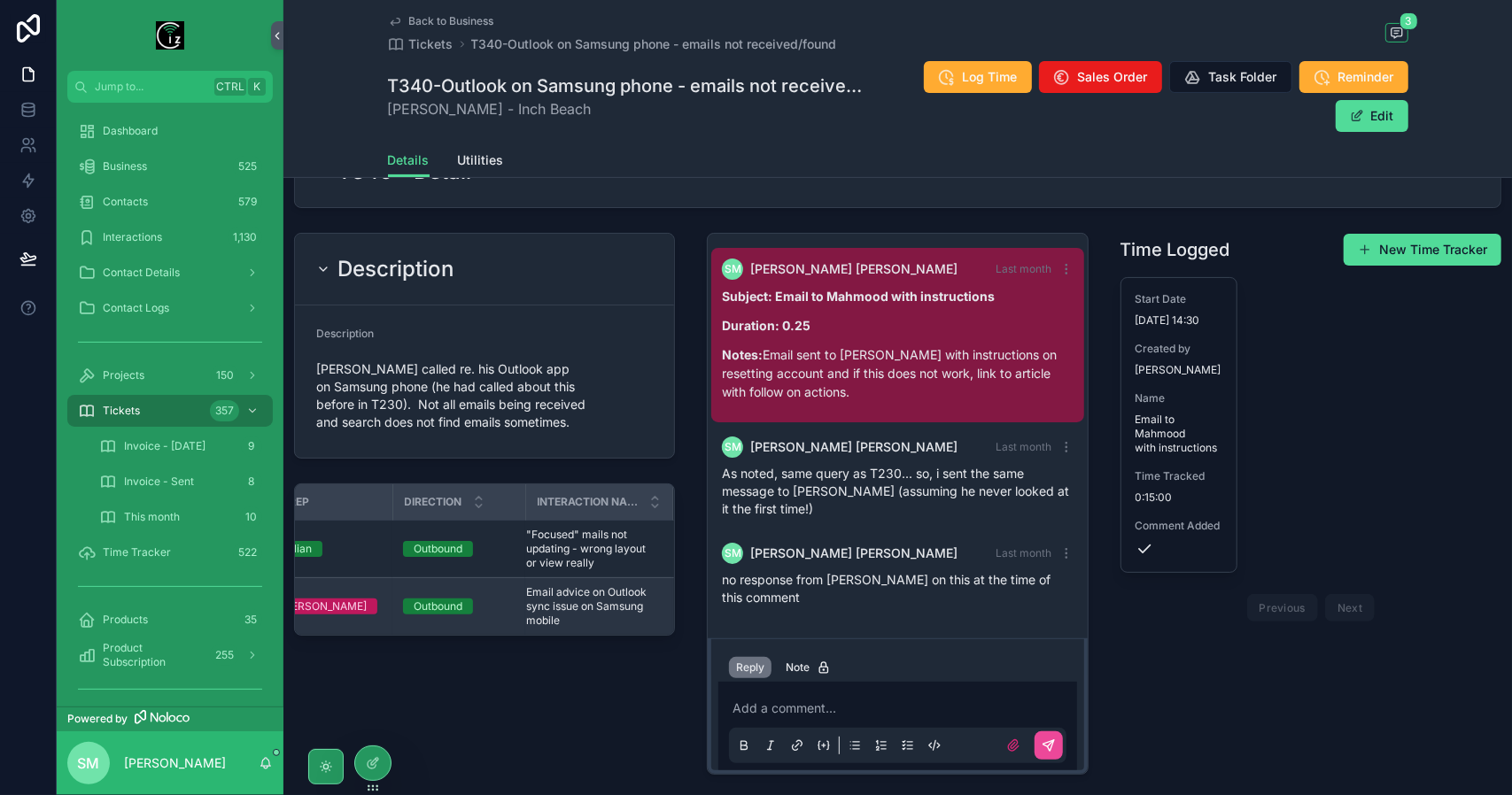
click at [552, 594] on span "Email advice on Outlook sync issue on Samsung mobile" at bounding box center [588, 607] width 125 height 42
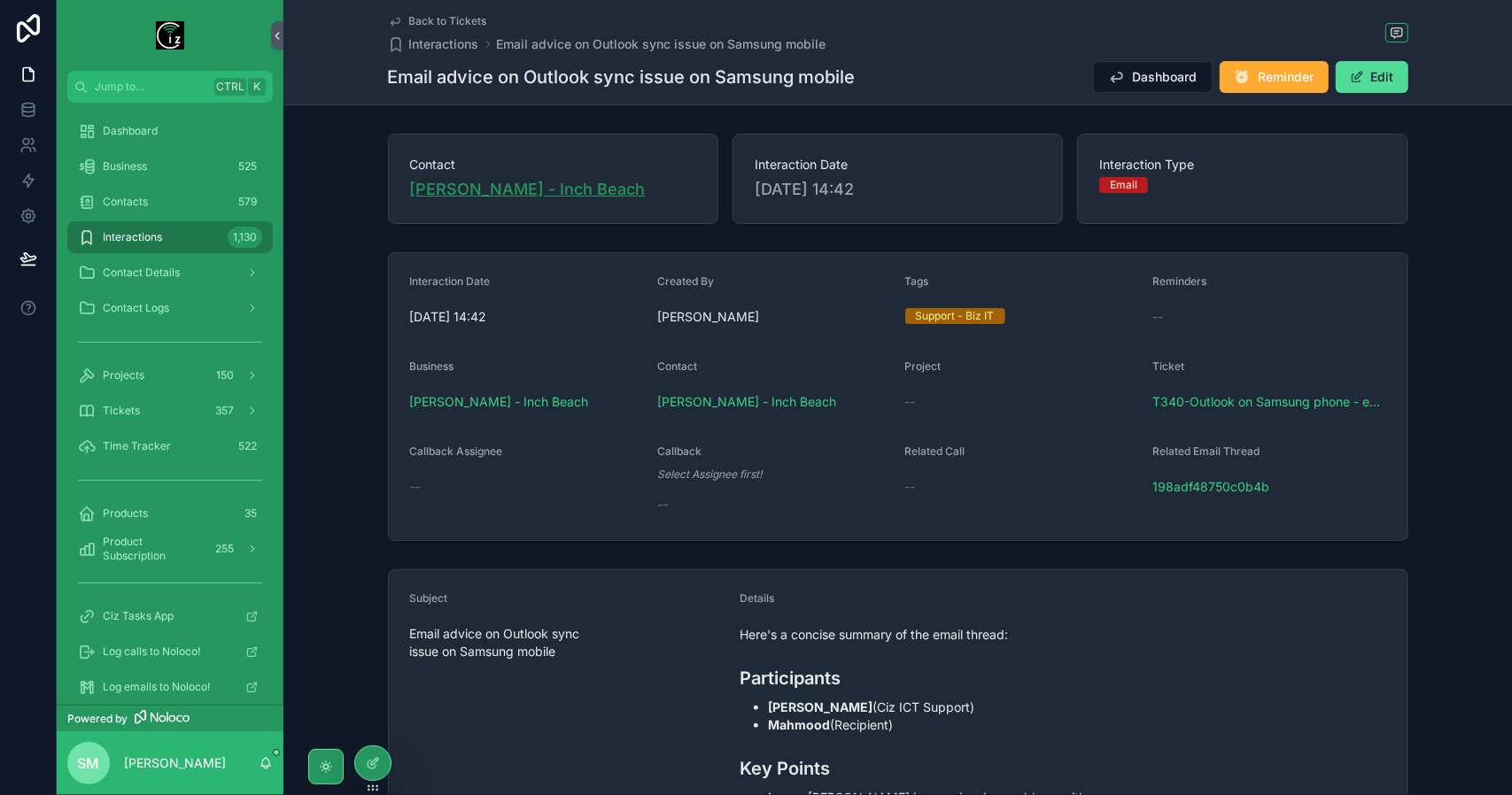
click at [602, 185] on span "[PERSON_NAME] - Inch Beach" at bounding box center [528, 189] width 235 height 25
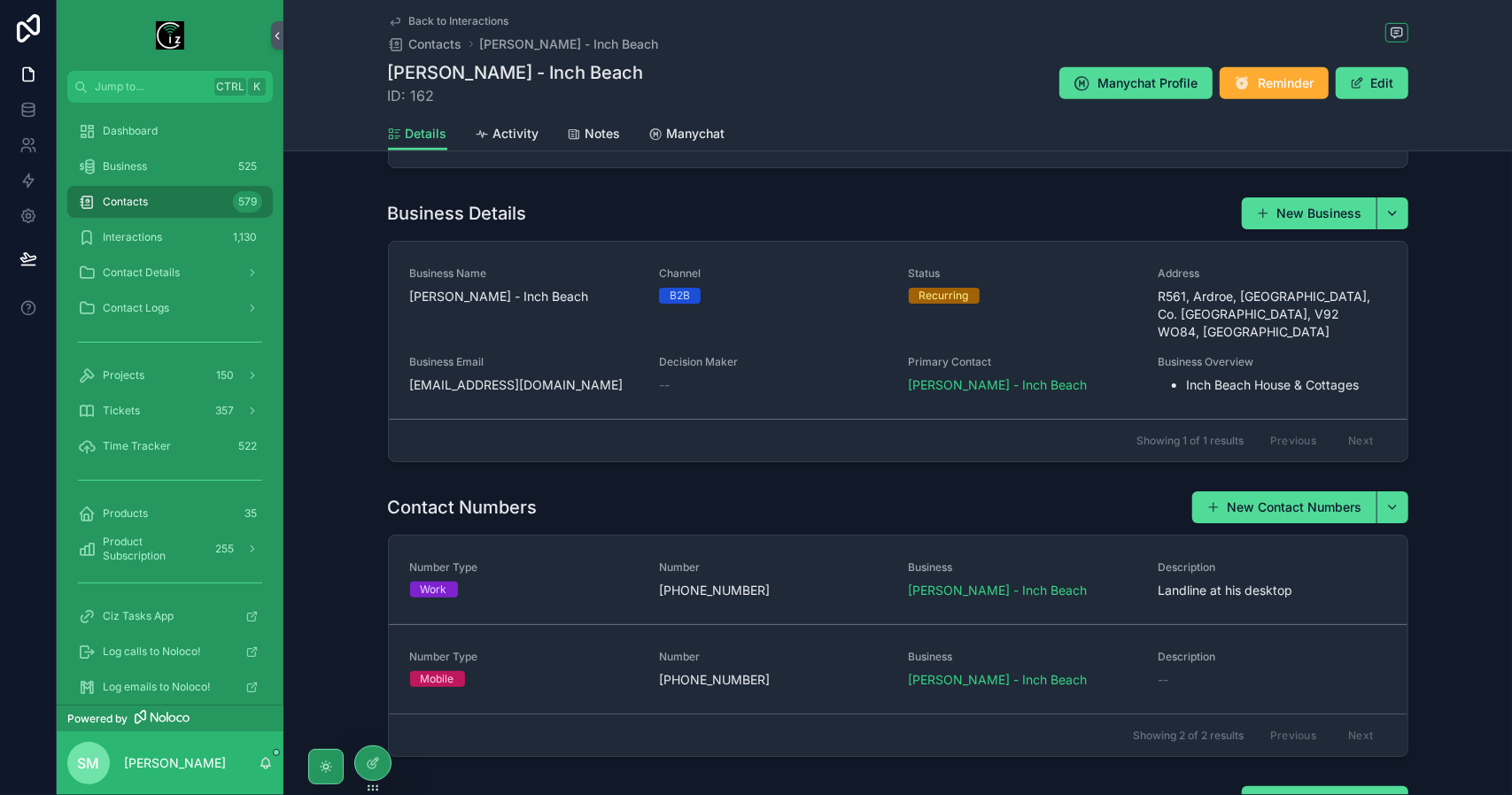
scroll to position [604, 0]
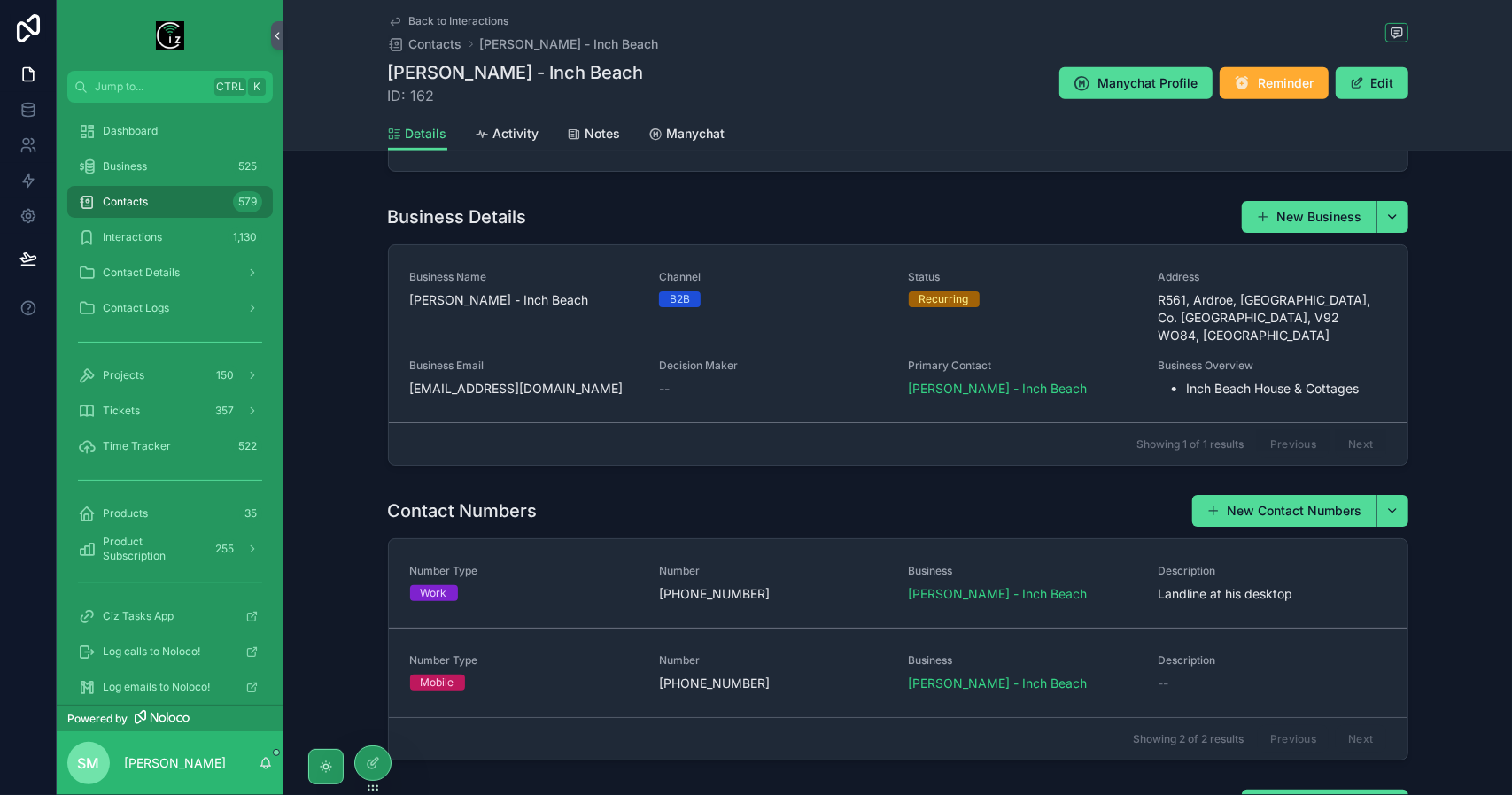
drag, startPoint x: 534, startPoint y: 366, endPoint x: 421, endPoint y: 355, distance: 113.5
click at [422, 359] on div "Business Email [EMAIL_ADDRESS][DOMAIN_NAME]" at bounding box center [525, 378] width 229 height 39
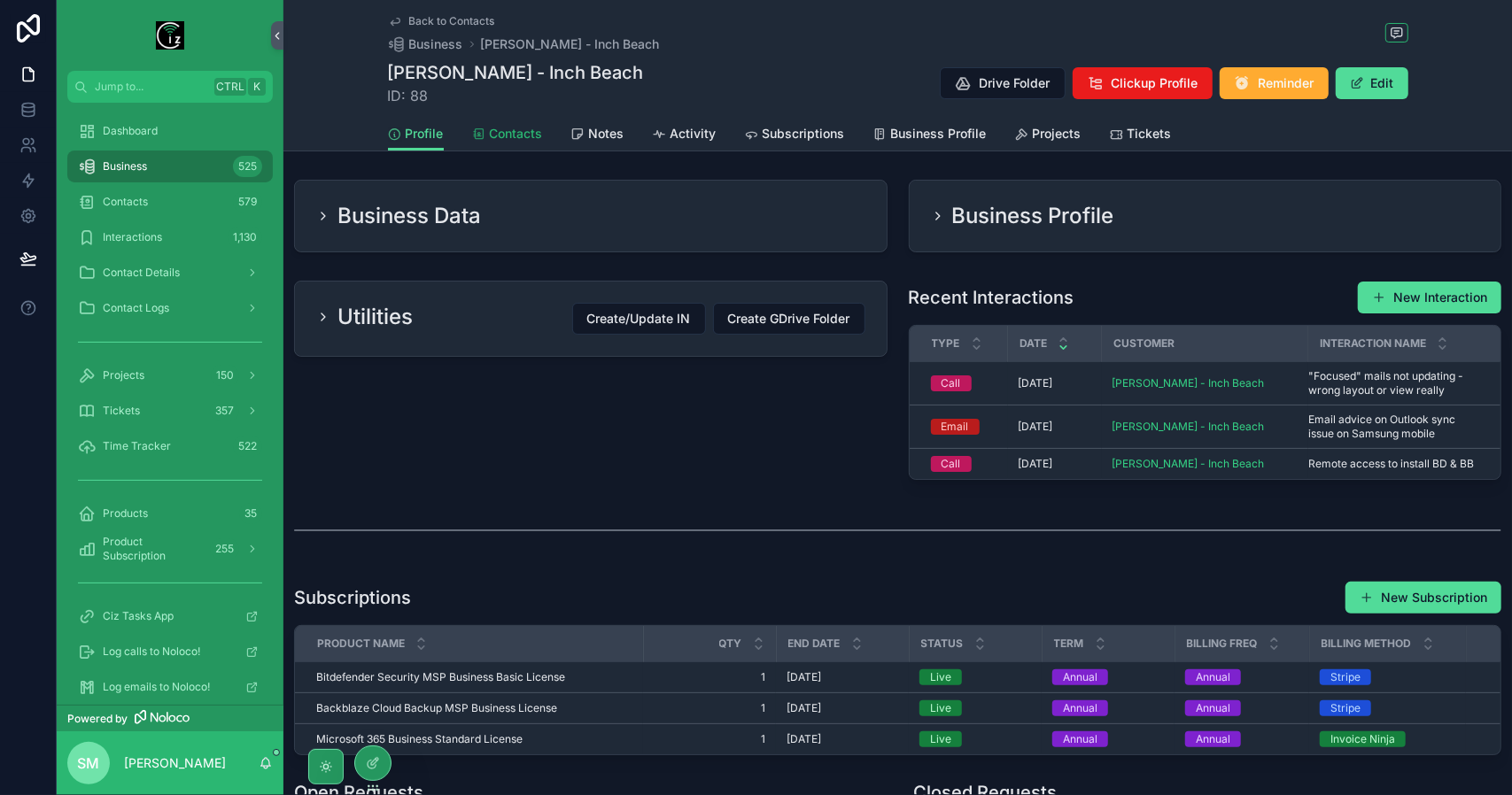
click at [508, 136] on span "Contacts" at bounding box center [517, 133] width 54 height 18
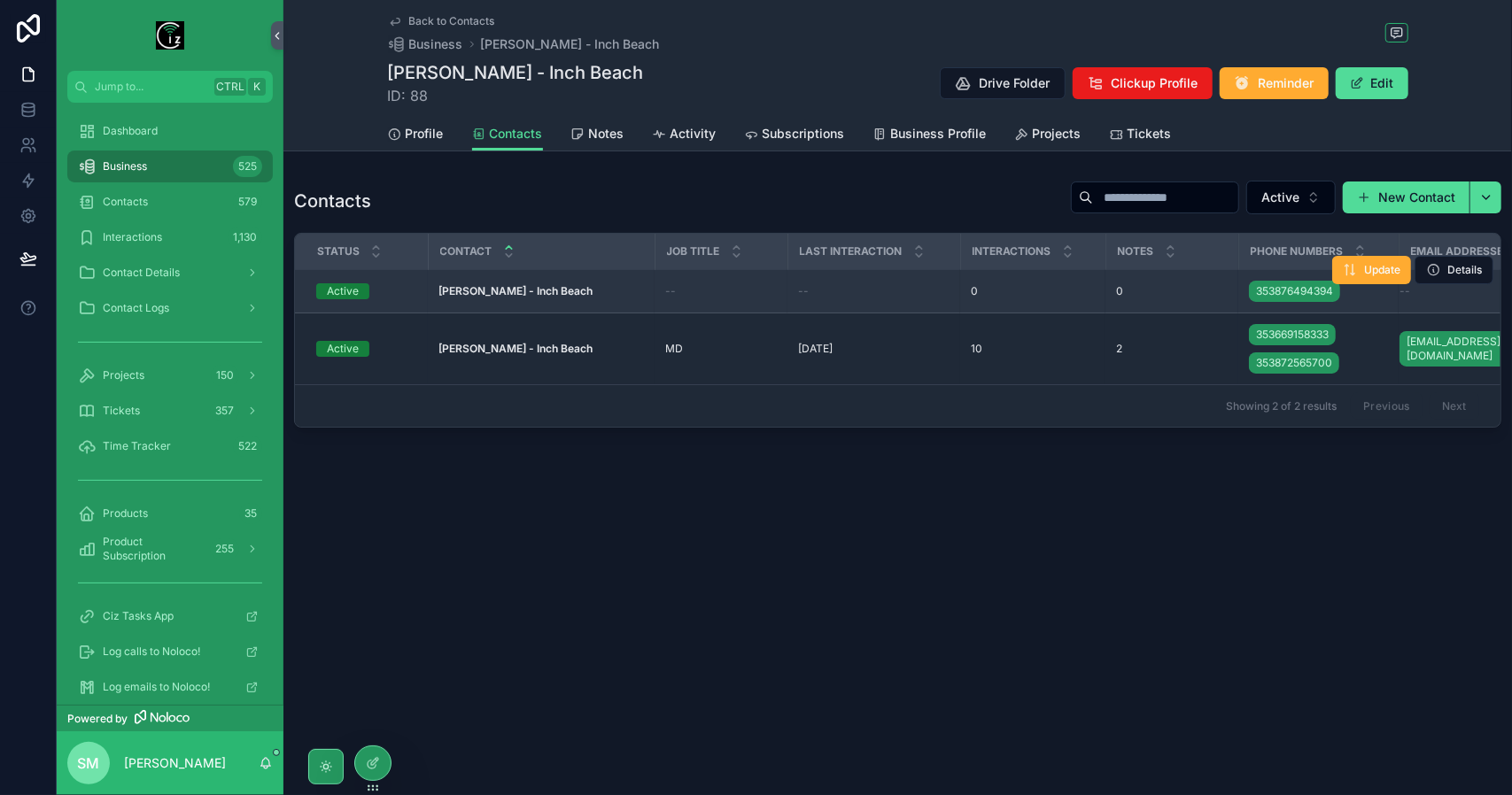
click at [542, 291] on strong "[PERSON_NAME] - Inch Beach" at bounding box center [515, 291] width 154 height 13
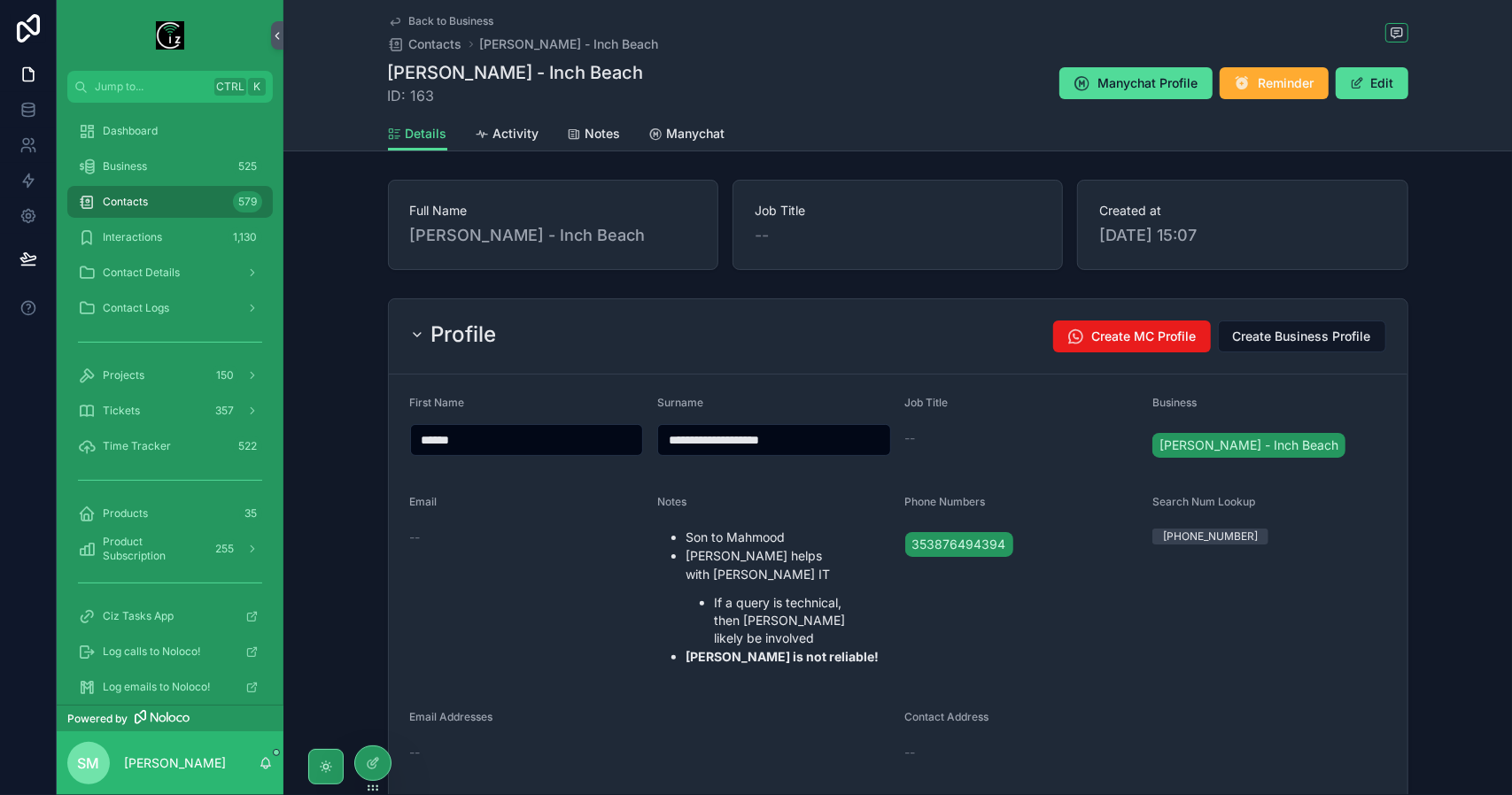
click at [432, 22] on span "Back to Business" at bounding box center [452, 20] width 85 height 14
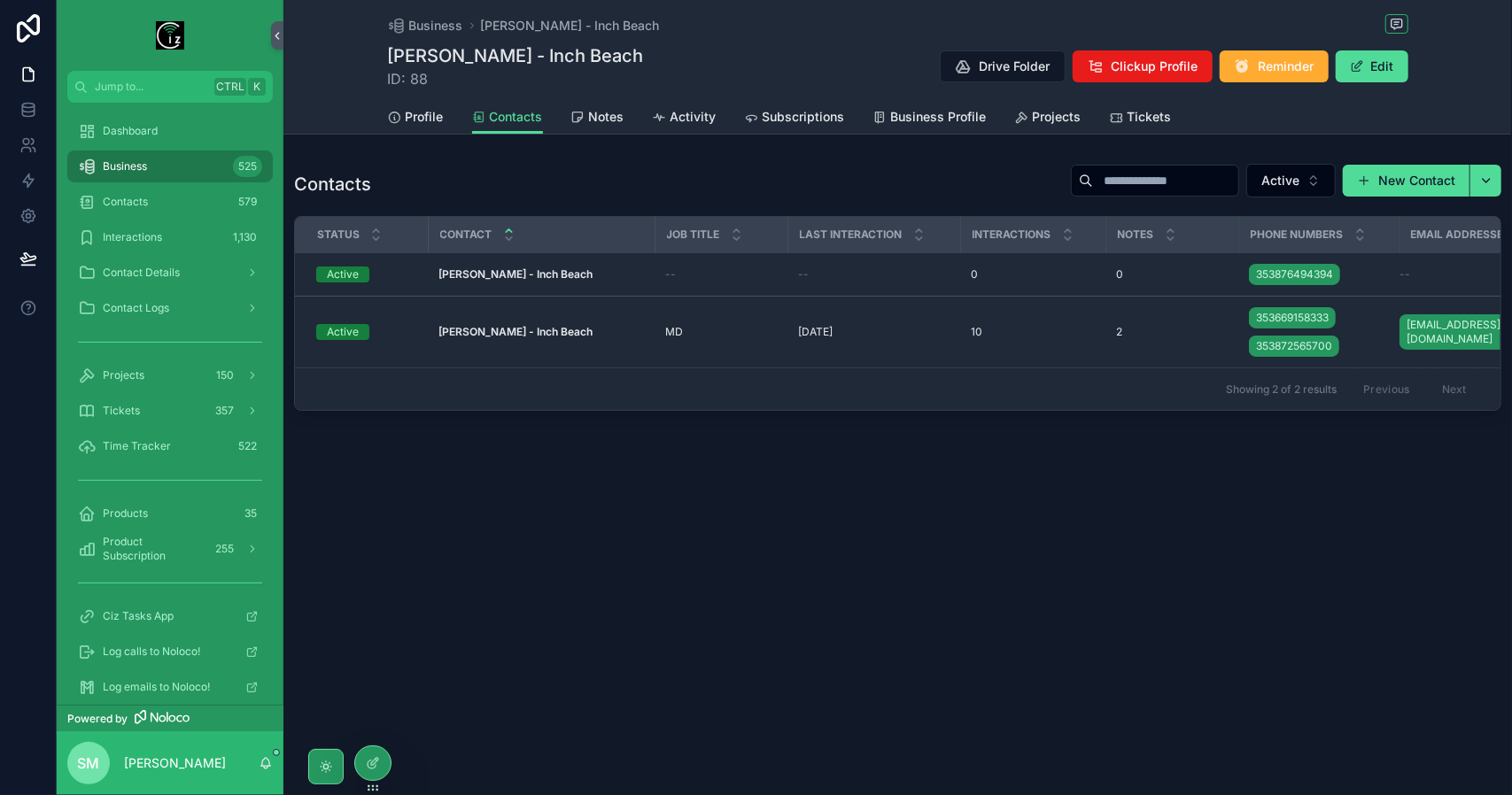
click at [567, 333] on strong "[PERSON_NAME] - Inch Beach" at bounding box center [515, 331] width 154 height 13
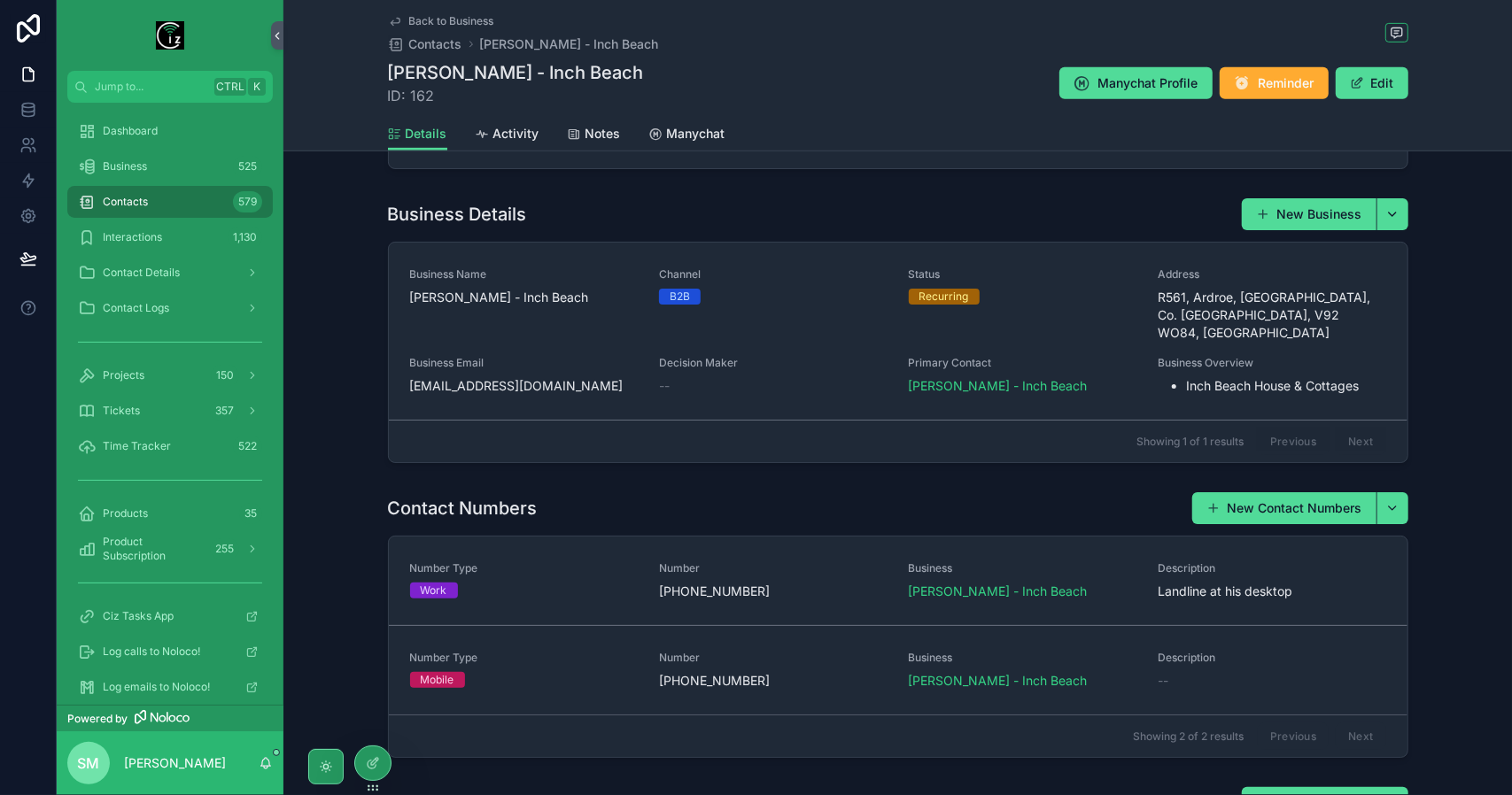
scroll to position [708, 0]
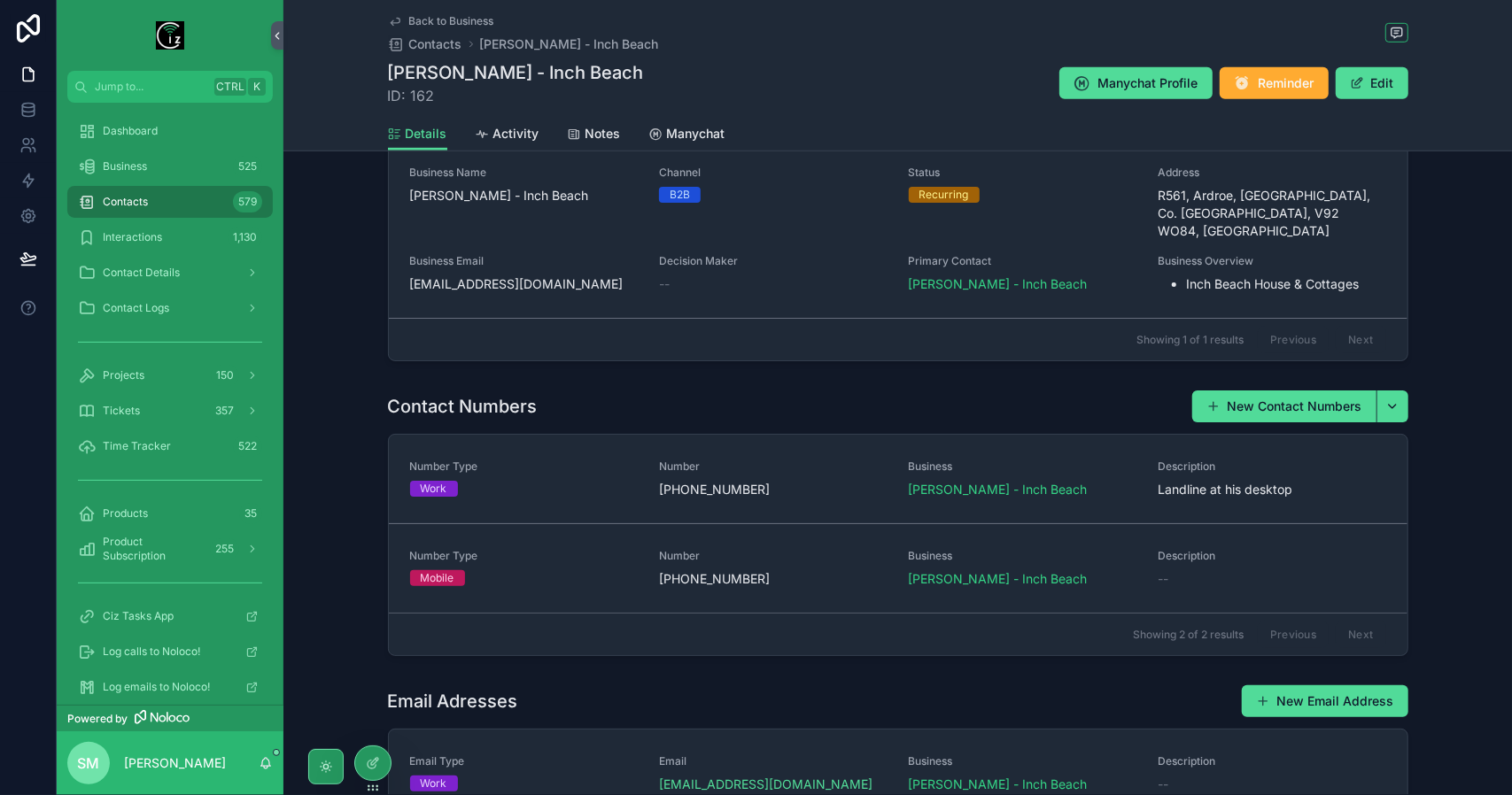
drag, startPoint x: 536, startPoint y: 255, endPoint x: 411, endPoint y: 253, distance: 125.0
click at [411, 276] on span "[EMAIL_ADDRESS][DOMAIN_NAME]" at bounding box center [525, 284] width 229 height 18
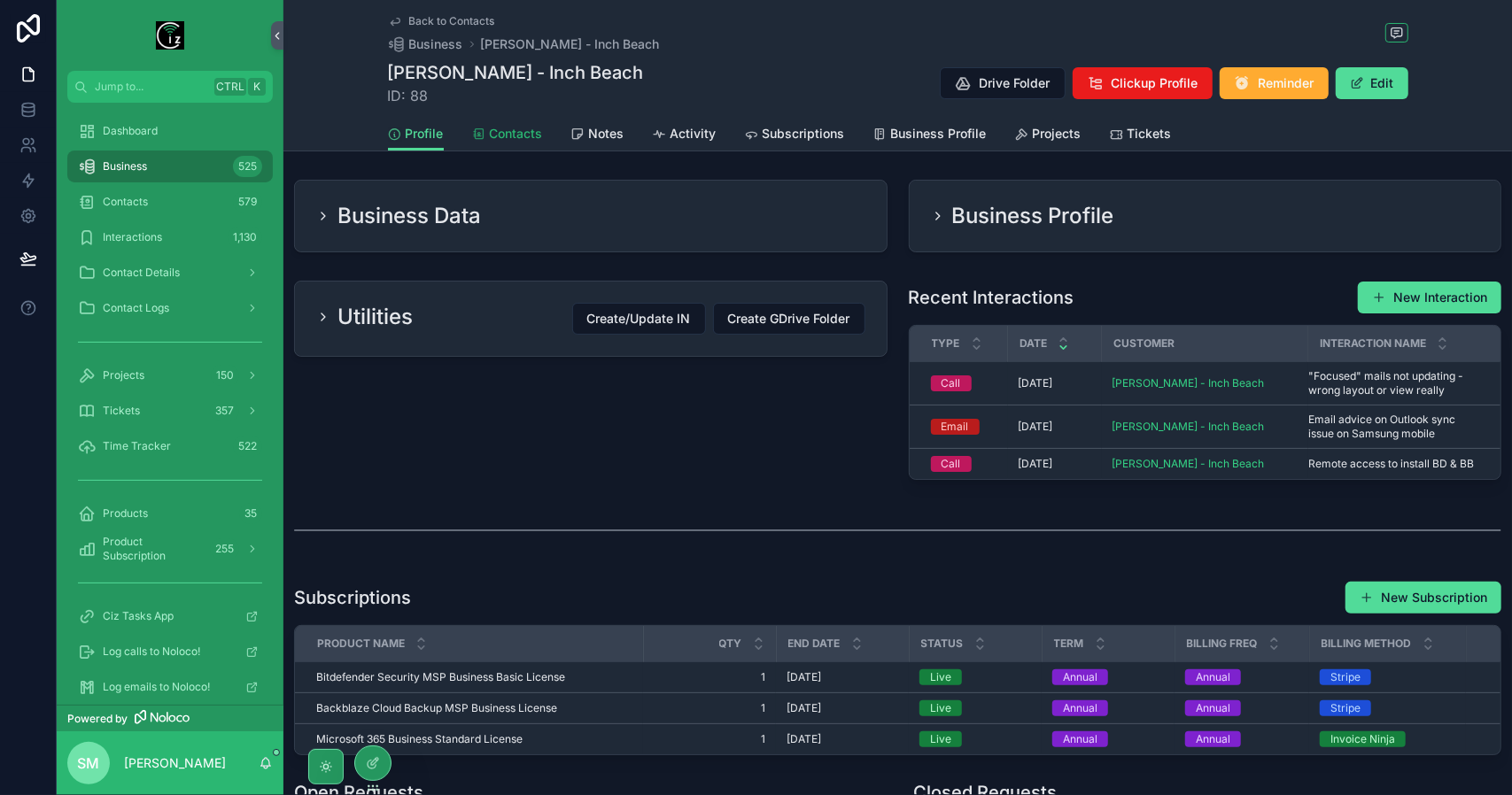
click at [528, 136] on span "Contacts" at bounding box center [517, 133] width 54 height 18
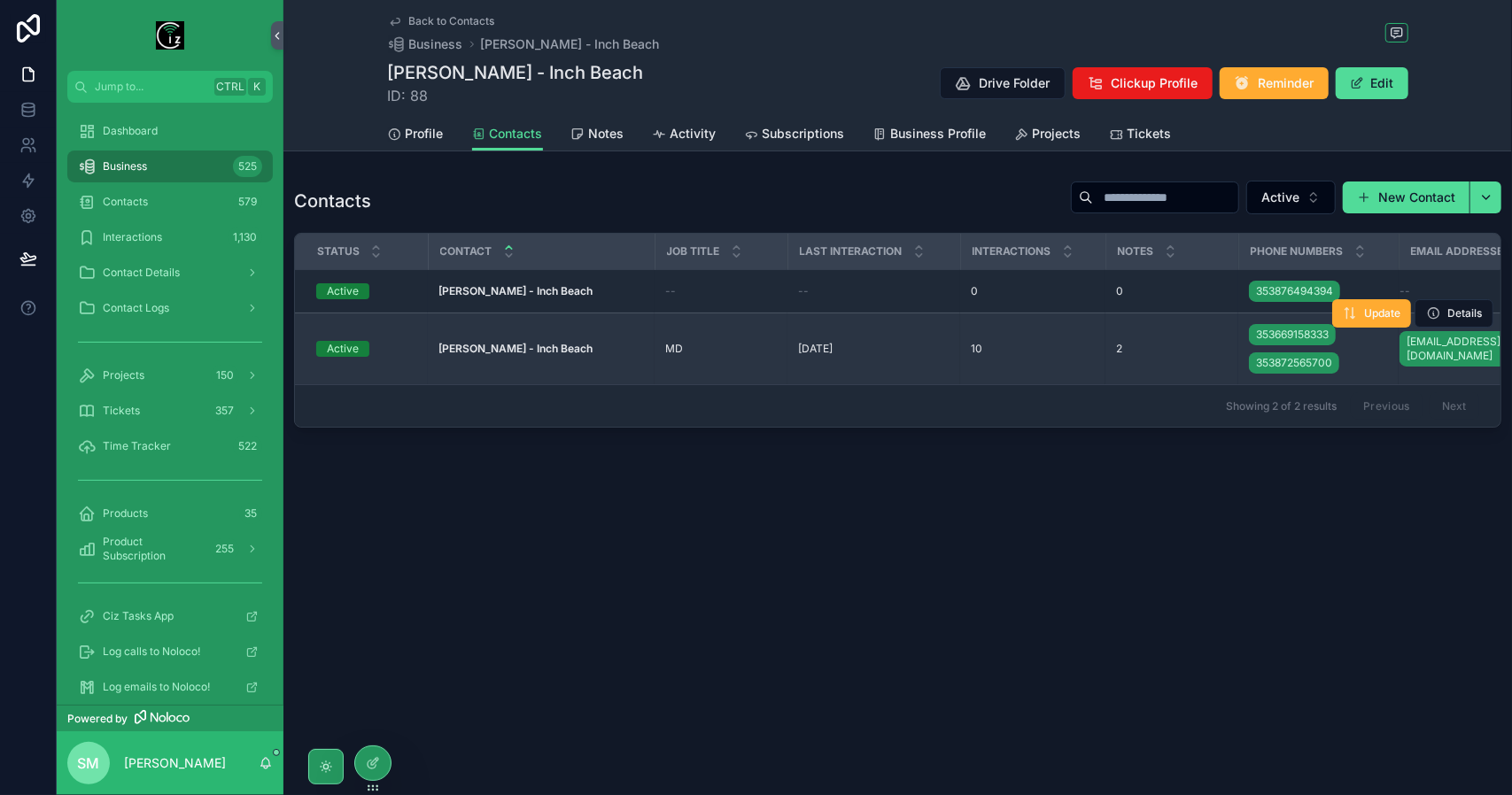
click at [568, 339] on td "[PERSON_NAME] - Inch Beach [PERSON_NAME] - [GEOGRAPHIC_DATA]" at bounding box center [542, 350] width 227 height 72
click at [571, 342] on strong "[PERSON_NAME] - Inch Beach" at bounding box center [515, 349] width 154 height 13
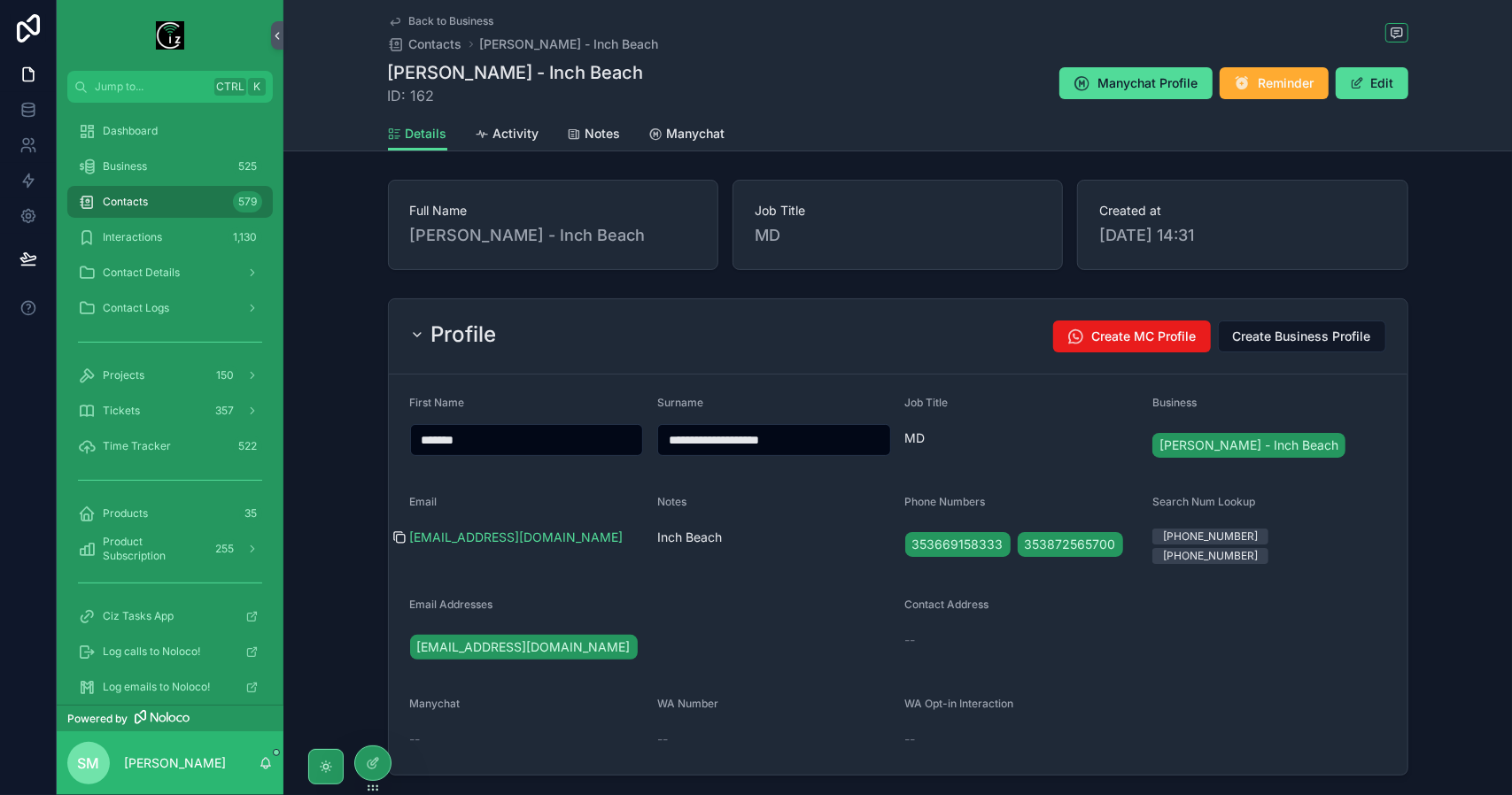
click at [399, 537] on icon "scrollable content" at bounding box center [399, 539] width 8 height 8
click at [1256, 445] on span "[PERSON_NAME] - Inch Beach" at bounding box center [1249, 445] width 179 height 18
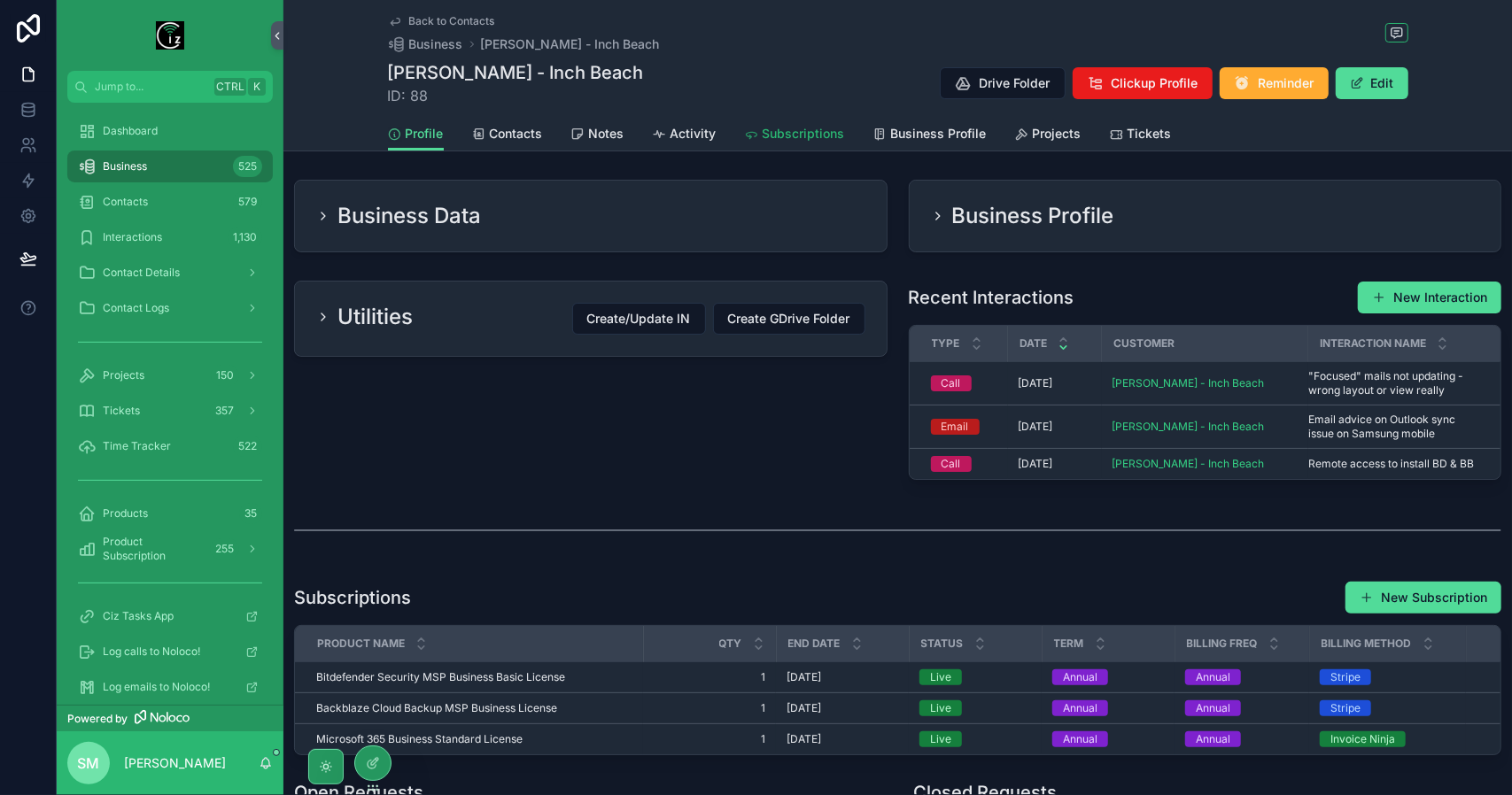
click at [816, 140] on span "Subscriptions" at bounding box center [804, 133] width 82 height 18
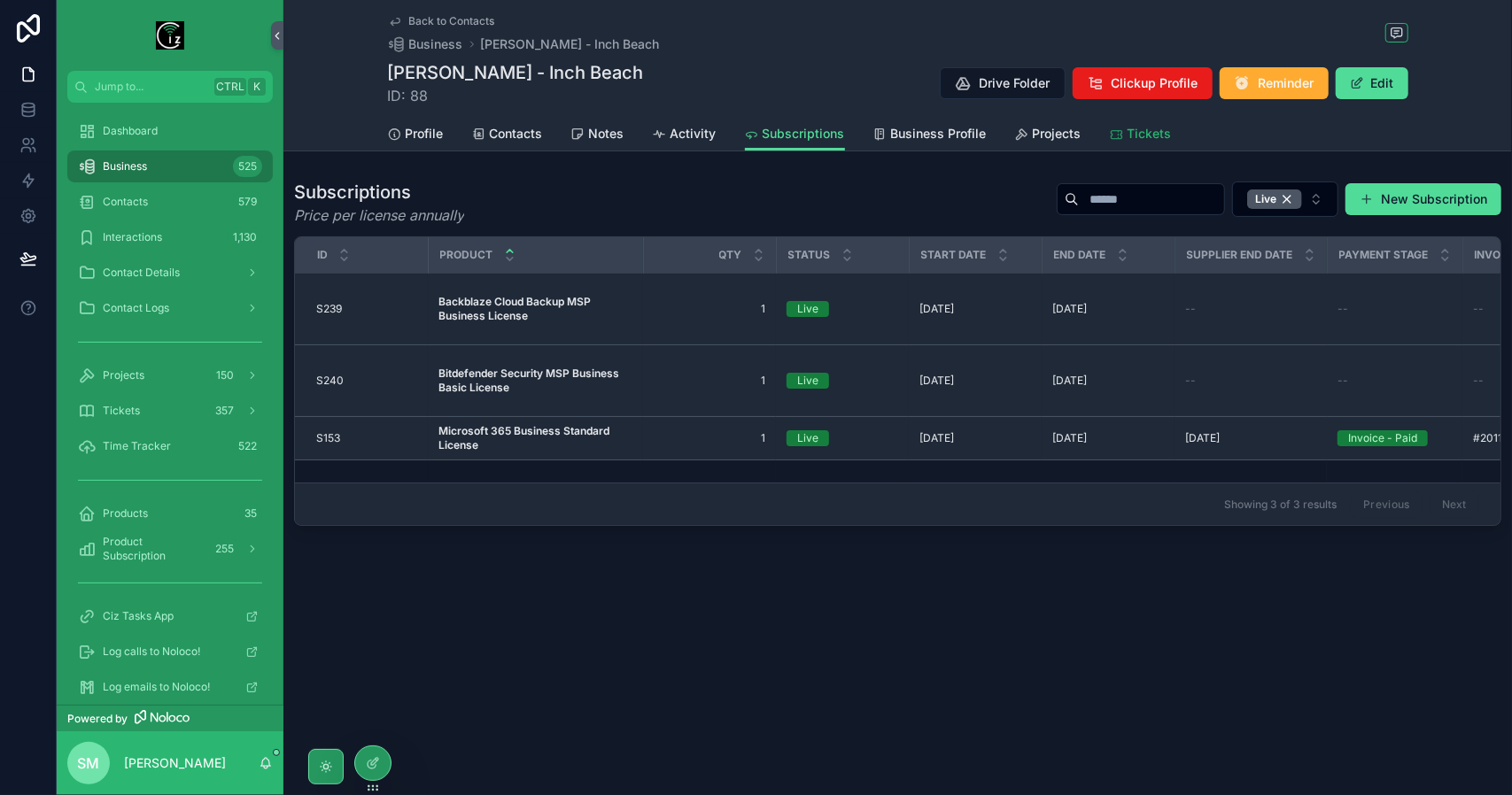
click at [1137, 127] on span "Tickets" at bounding box center [1150, 133] width 44 height 18
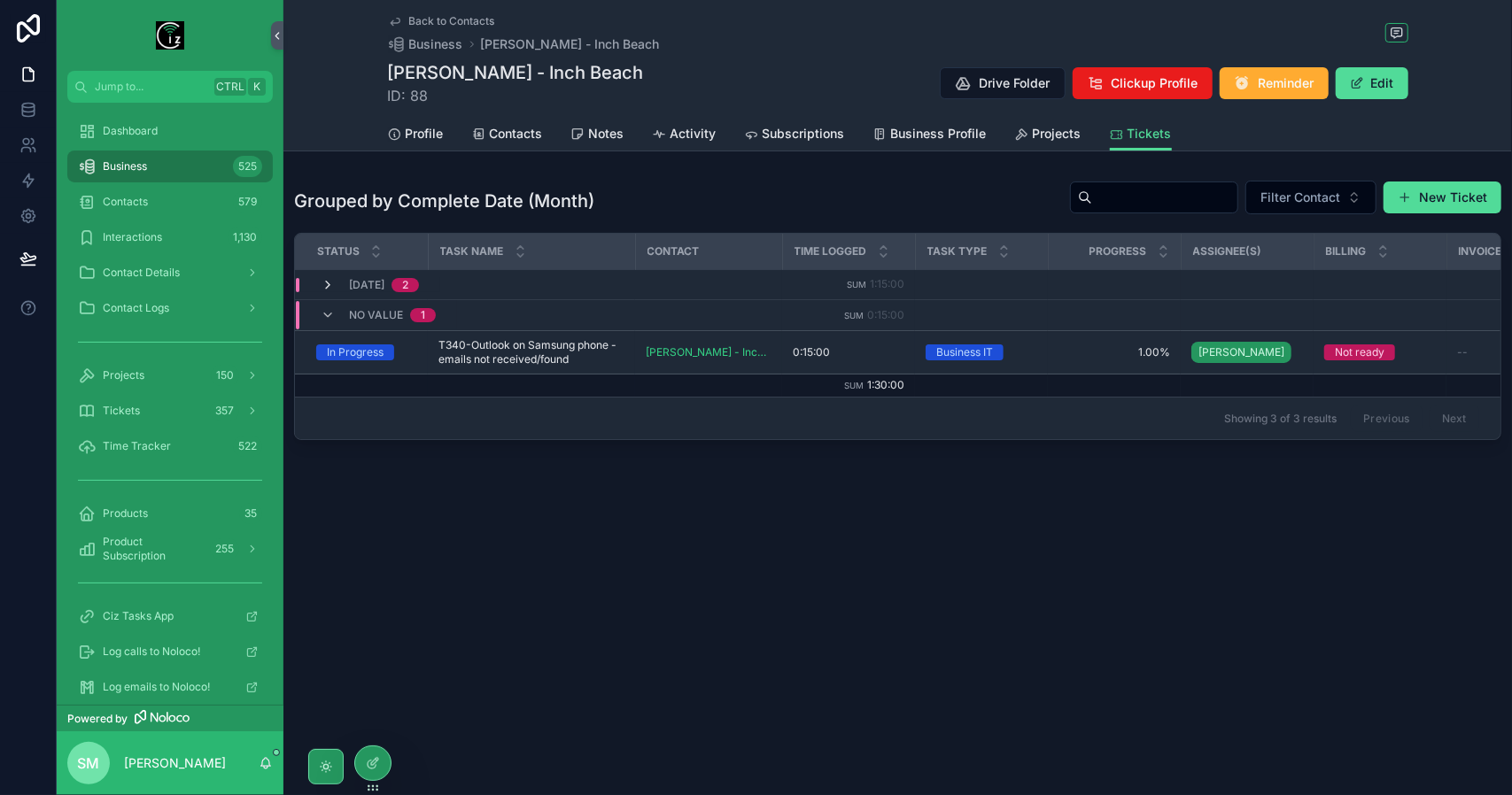
click at [329, 280] on icon "scrollable content" at bounding box center [327, 285] width 14 height 14
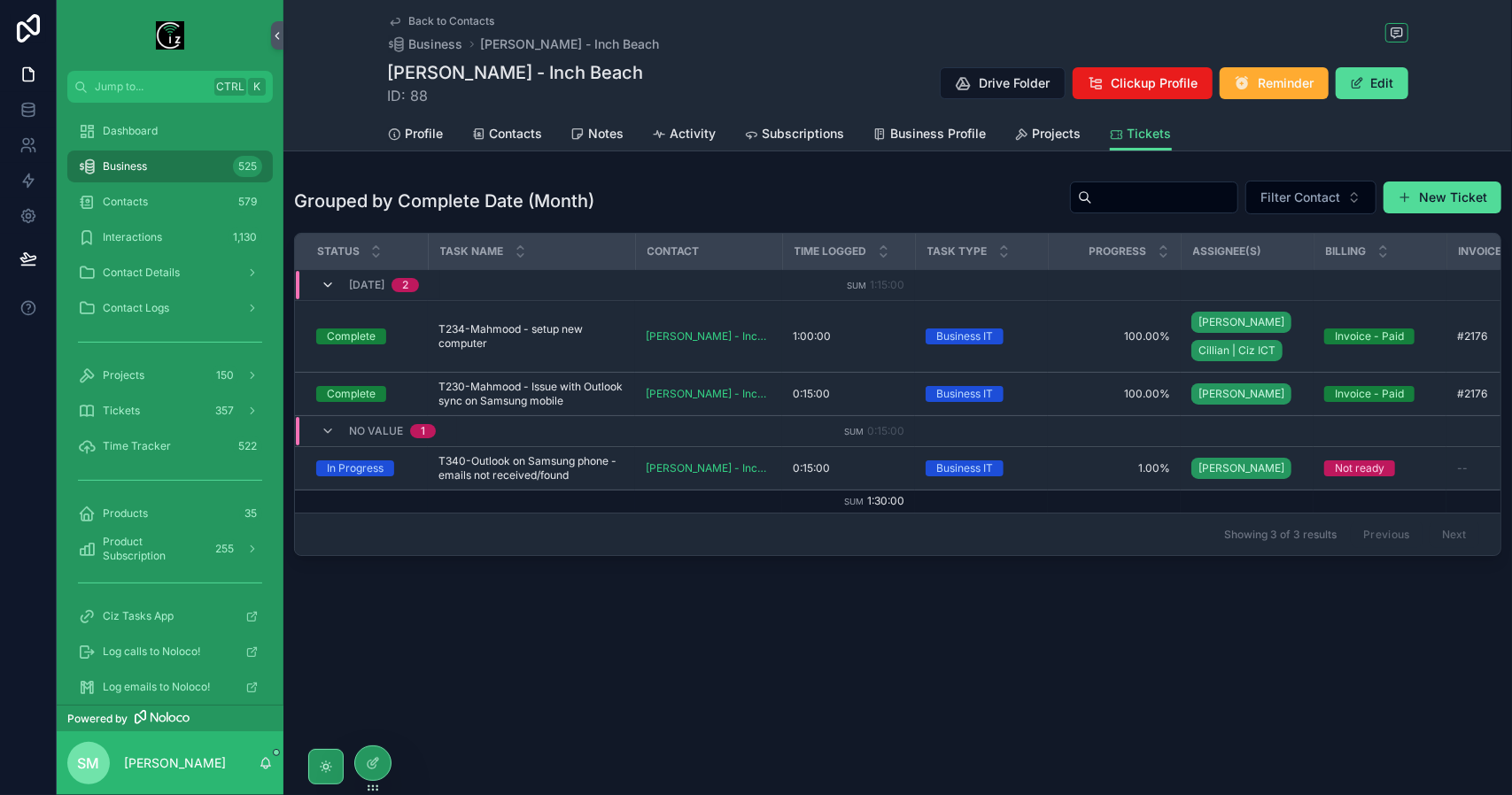
click at [331, 280] on icon "scrollable content" at bounding box center [327, 285] width 14 height 14
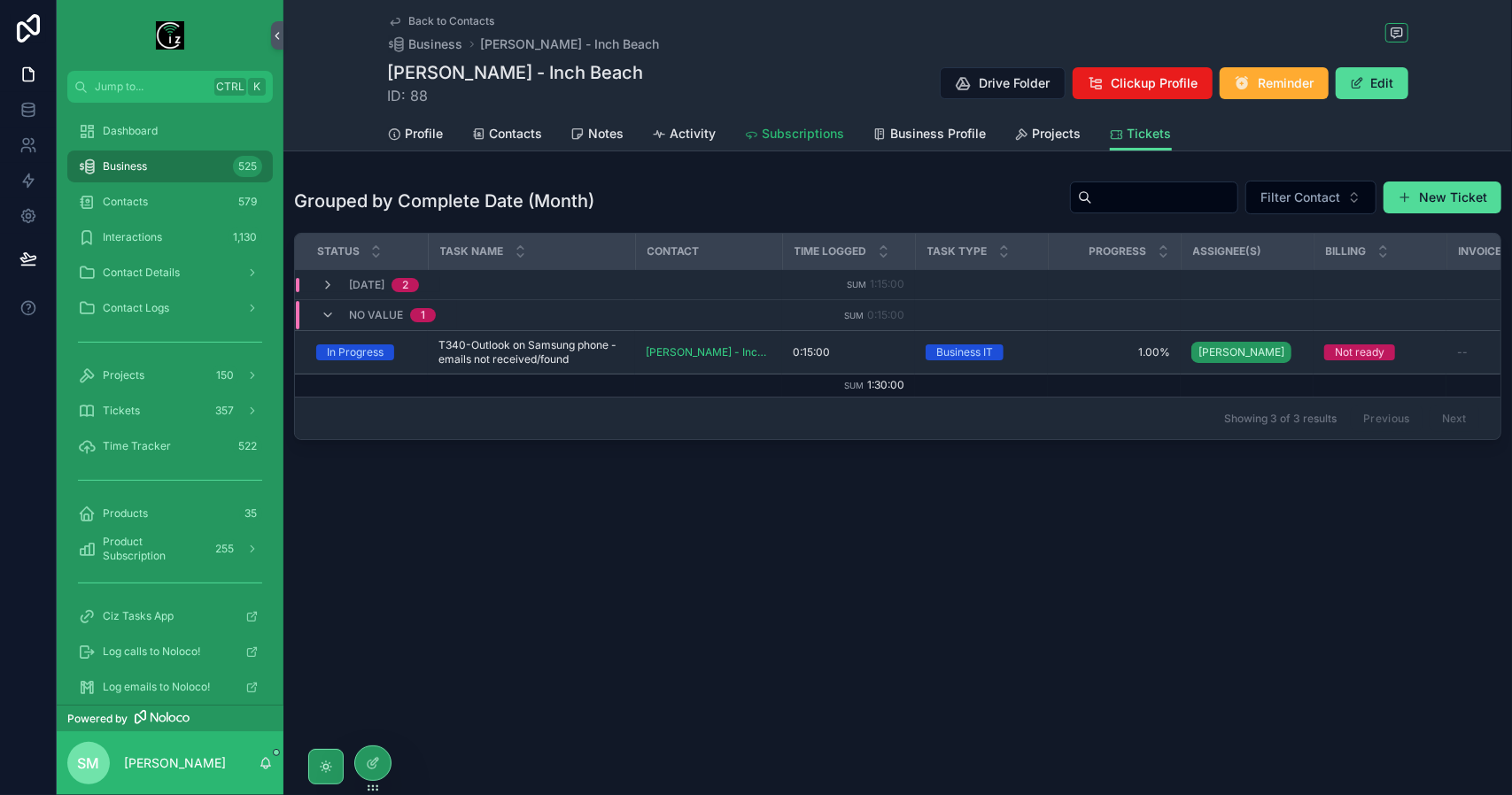
click at [797, 140] on span "Subscriptions" at bounding box center [804, 133] width 82 height 18
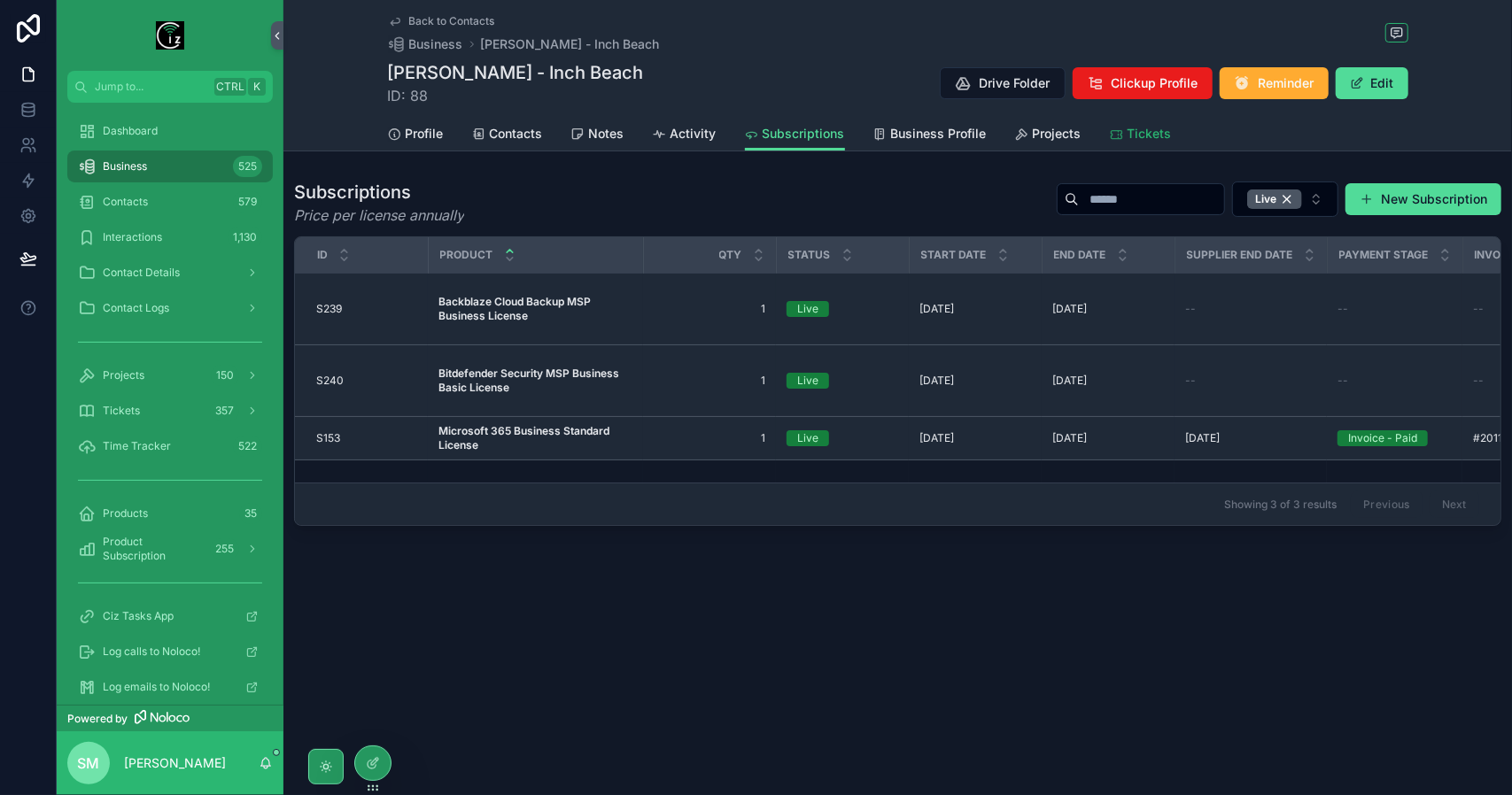
click at [1144, 132] on span "Tickets" at bounding box center [1150, 133] width 44 height 18
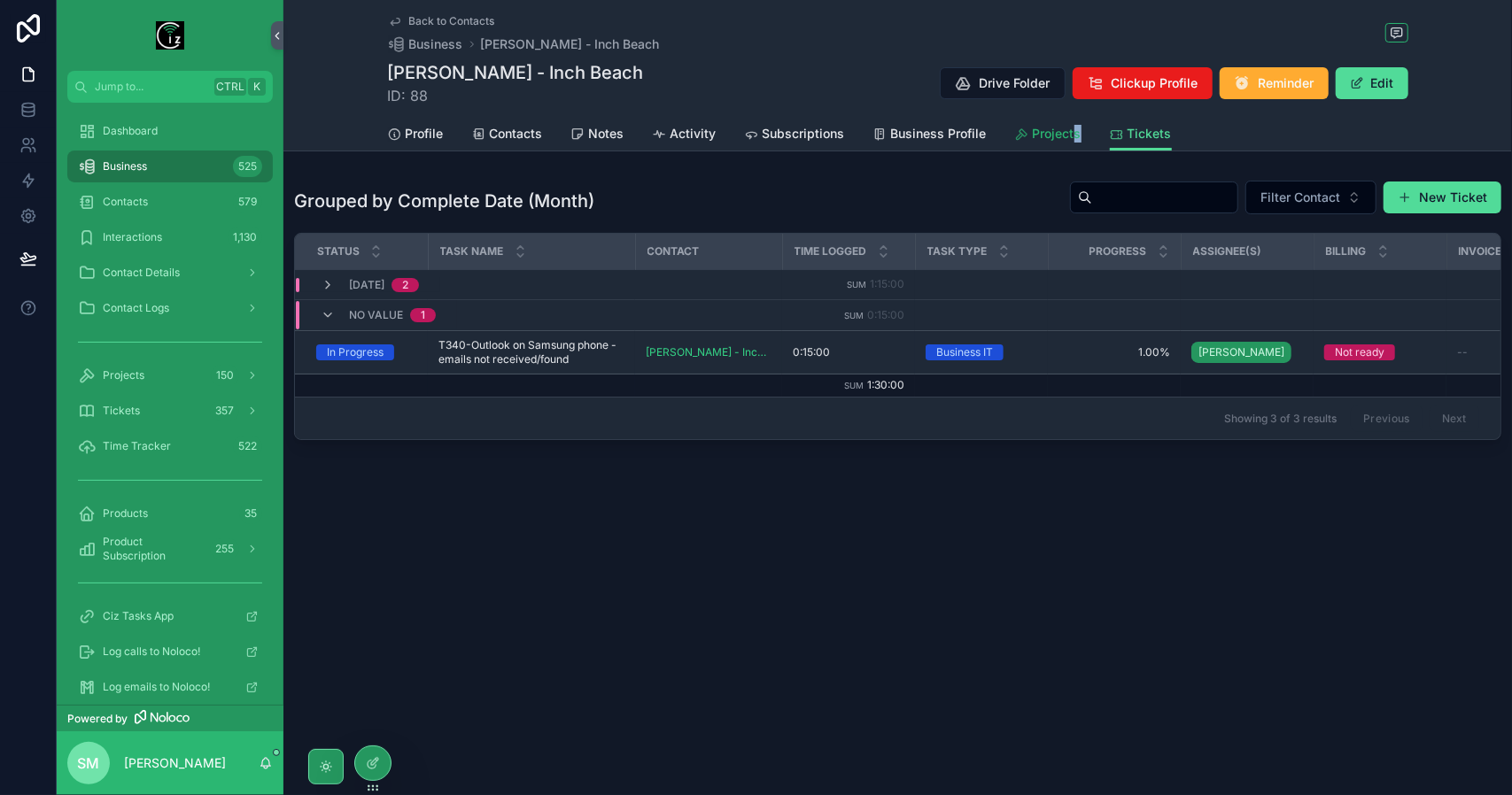
click at [1073, 133] on div "Profile Contacts Notes Activity Subscriptions Business Profile Projects Tickets" at bounding box center [899, 134] width 1020 height 33
click at [1064, 135] on span "Projects" at bounding box center [1057, 133] width 49 height 18
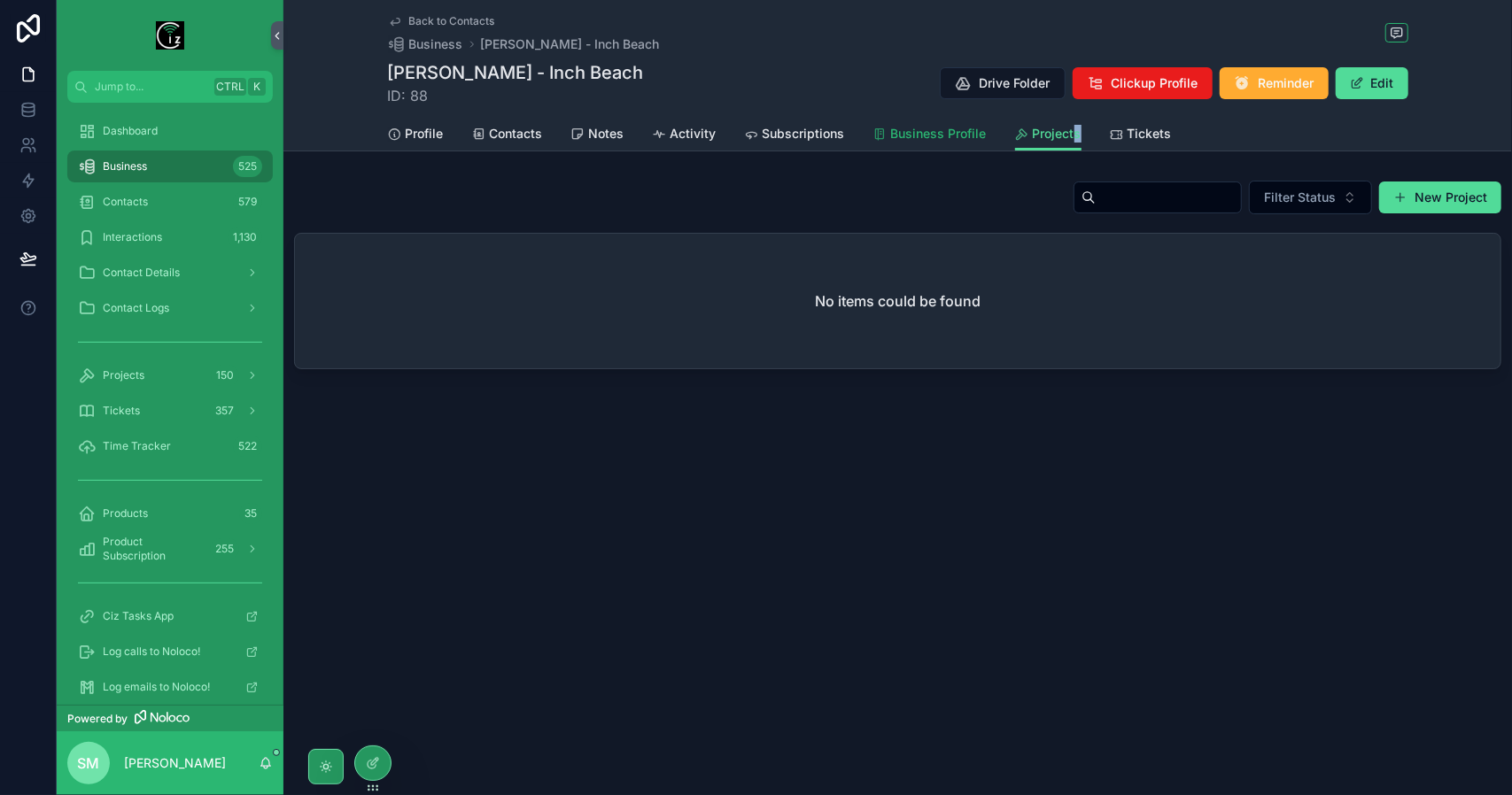
click at [933, 134] on span "Business Profile" at bounding box center [939, 133] width 96 height 18
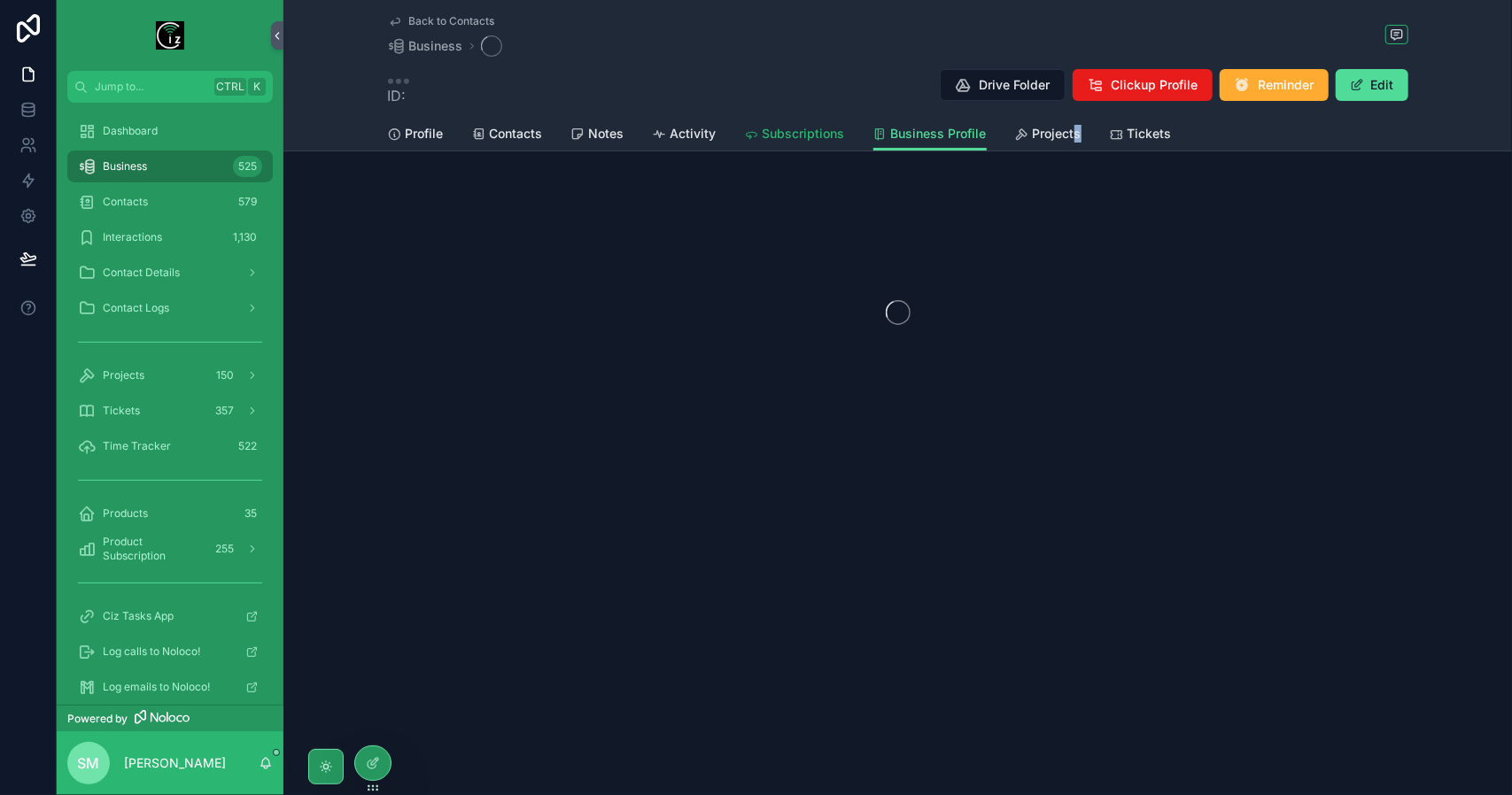
click at [814, 134] on span "Subscriptions" at bounding box center [804, 133] width 82 height 18
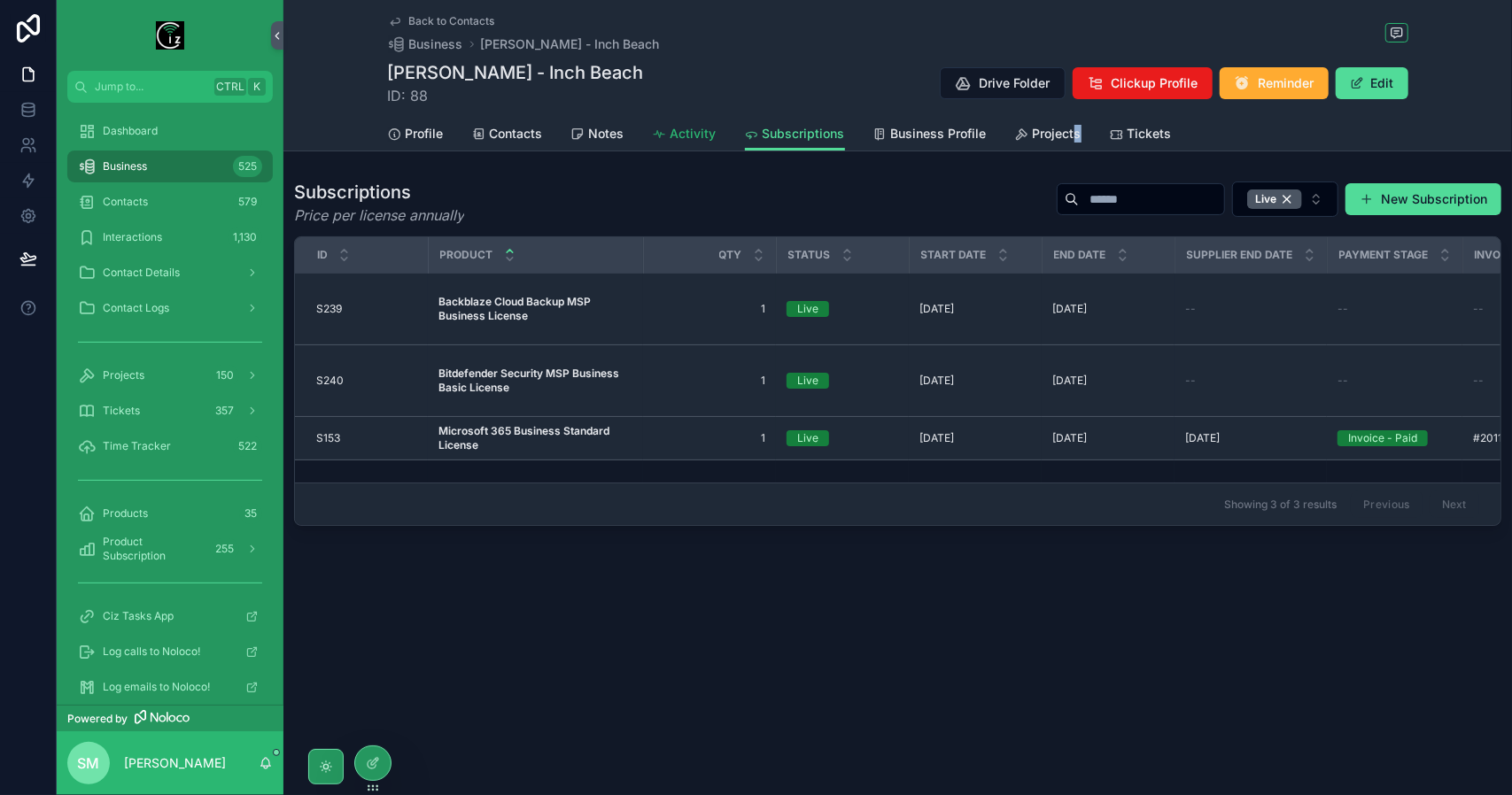
click at [698, 136] on span "Activity" at bounding box center [694, 133] width 46 height 18
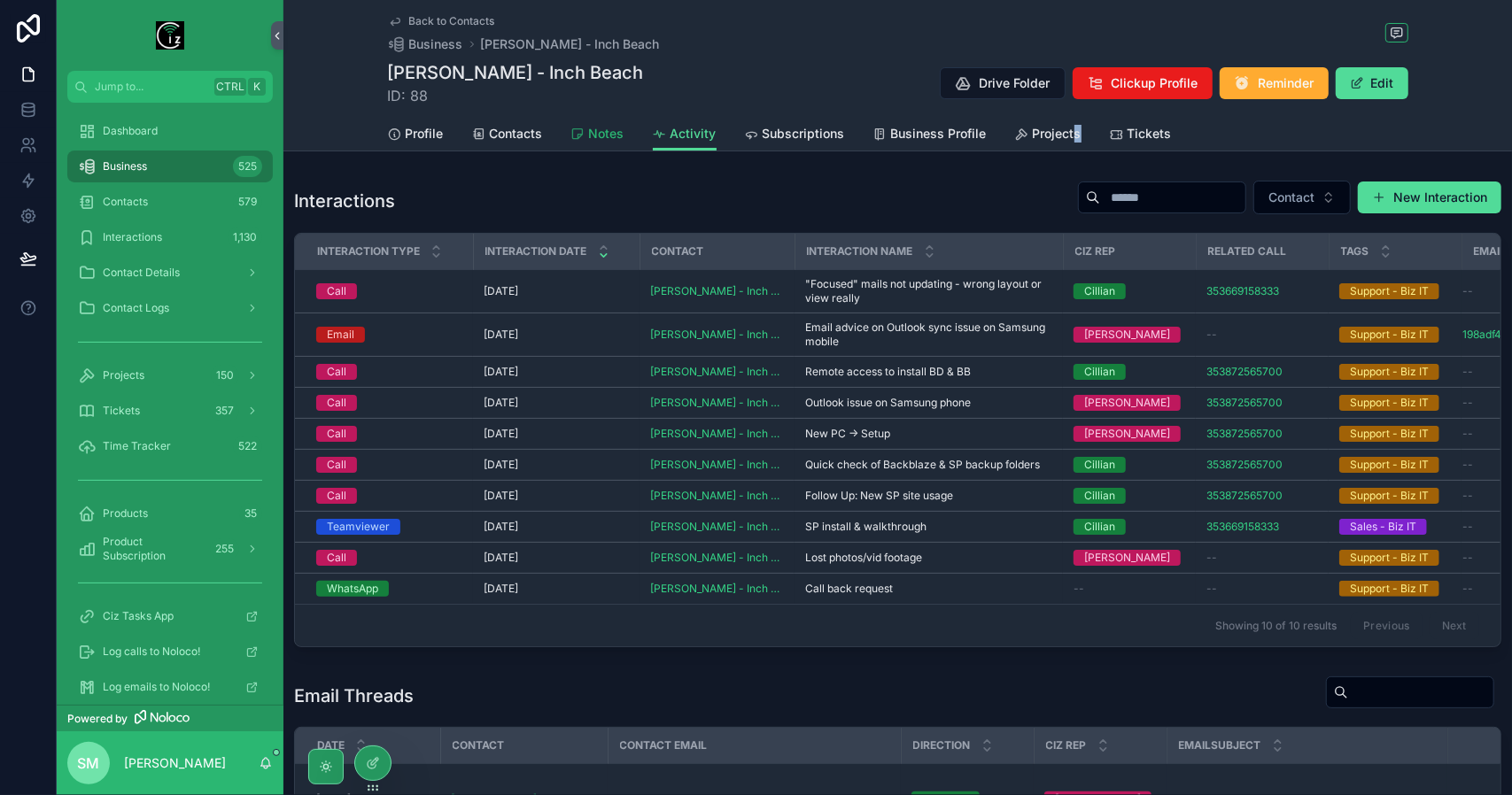
click at [589, 136] on span "Notes" at bounding box center [607, 133] width 35 height 18
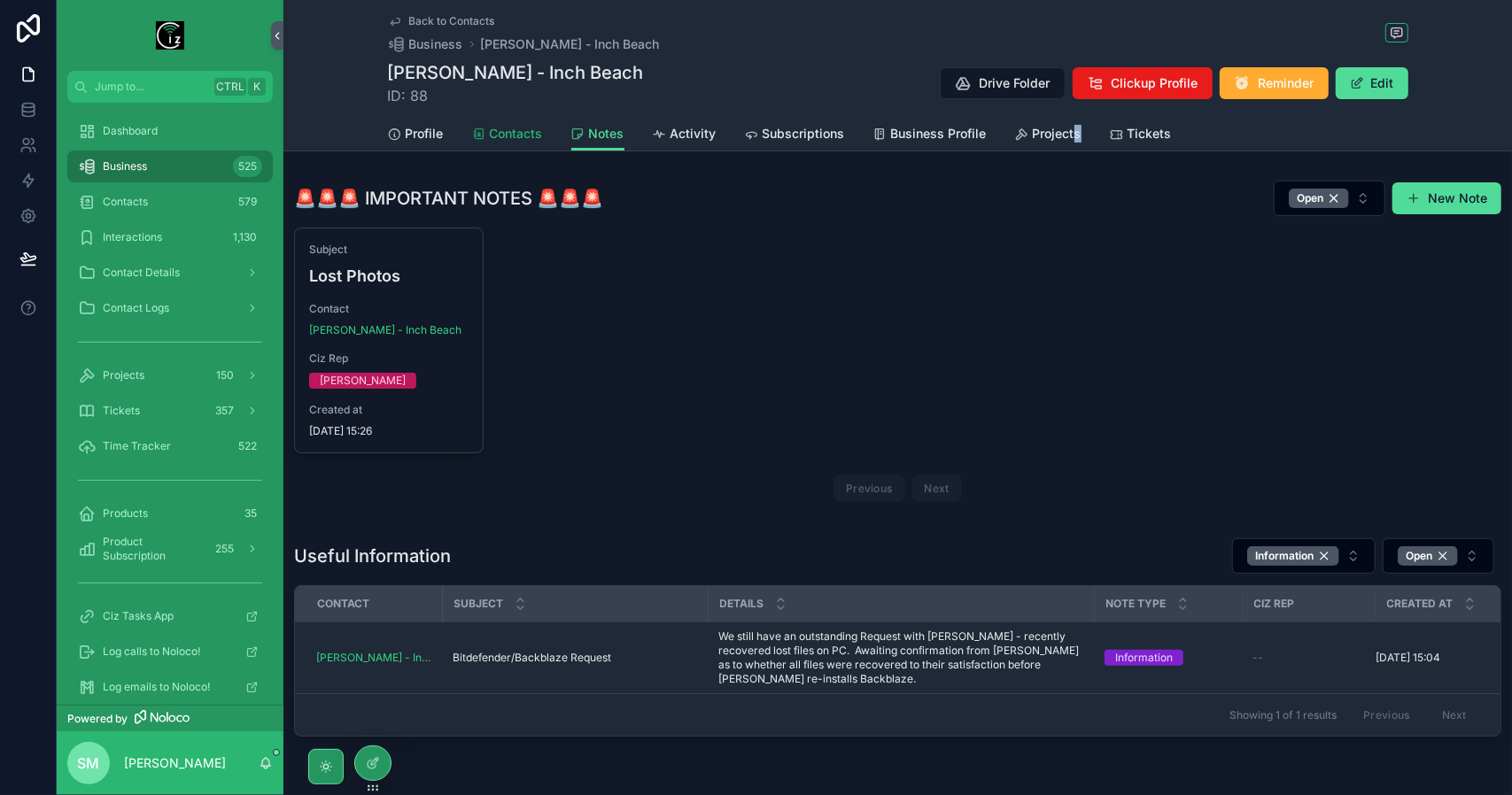
click at [512, 136] on span "Contacts" at bounding box center [517, 133] width 54 height 18
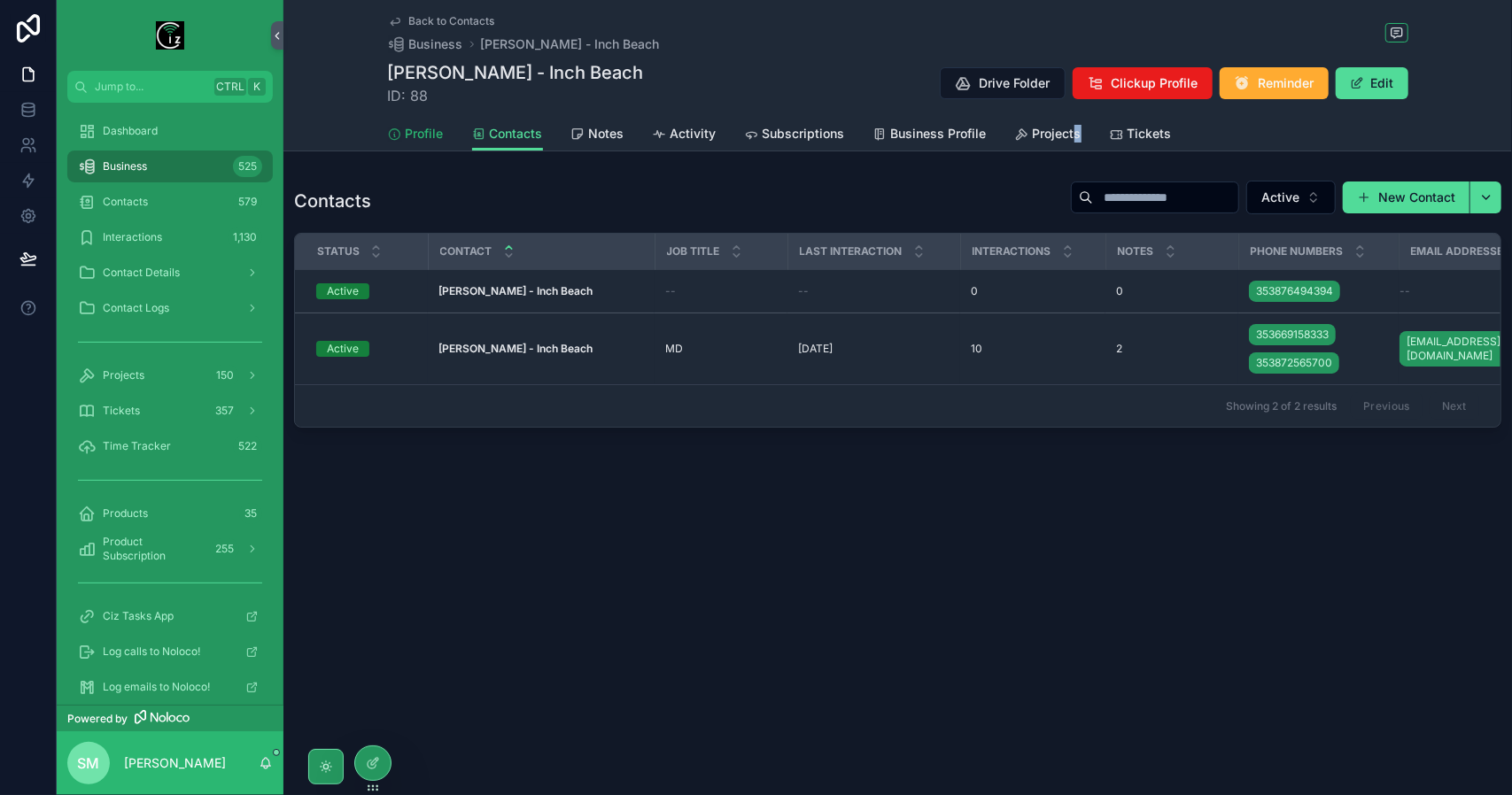
click at [425, 136] on span "Profile" at bounding box center [424, 133] width 38 height 18
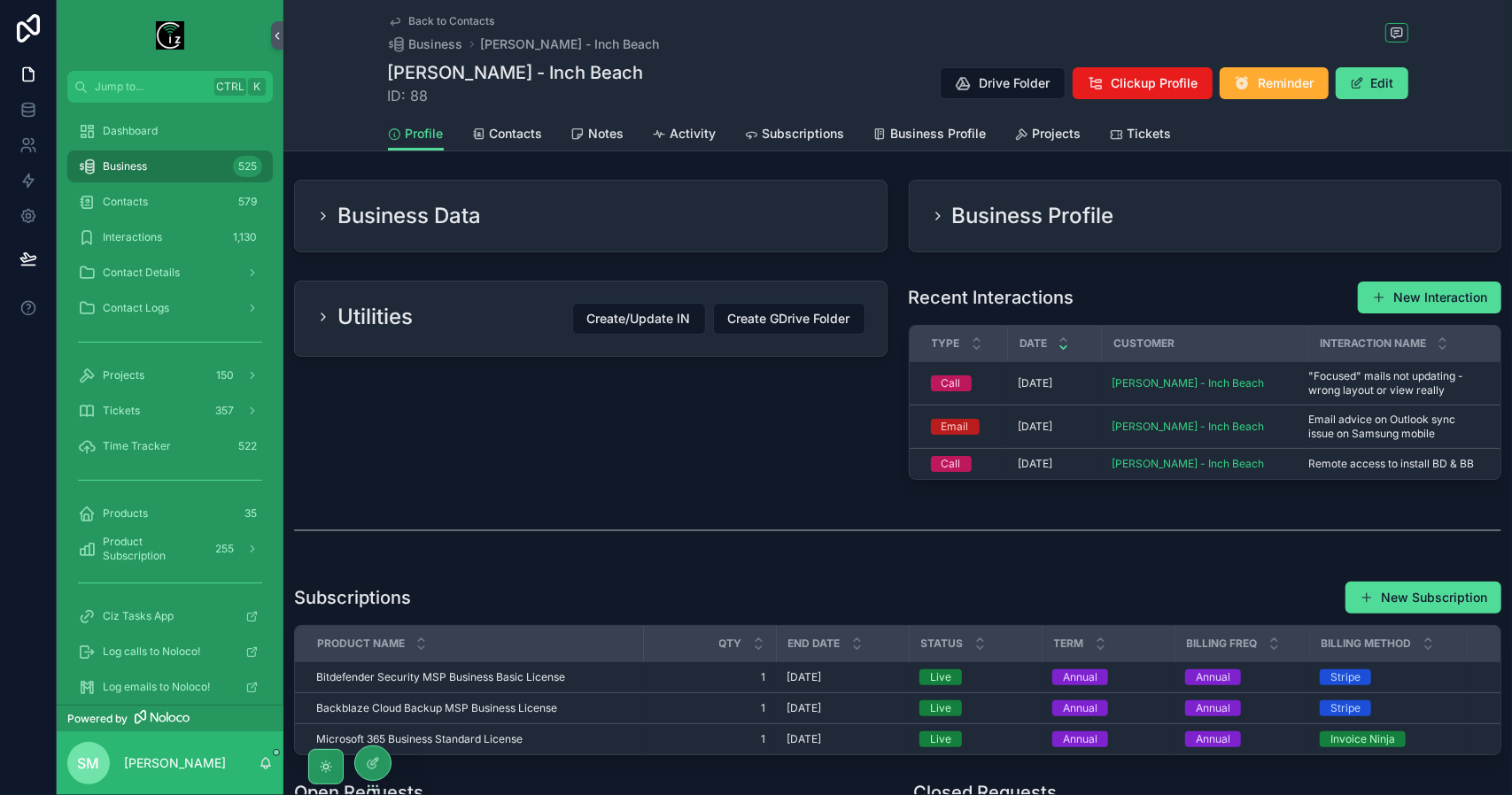
click at [481, 311] on div "Utilities Create/Update IN Create GDrive Folder" at bounding box center [590, 318] width 549 height 32
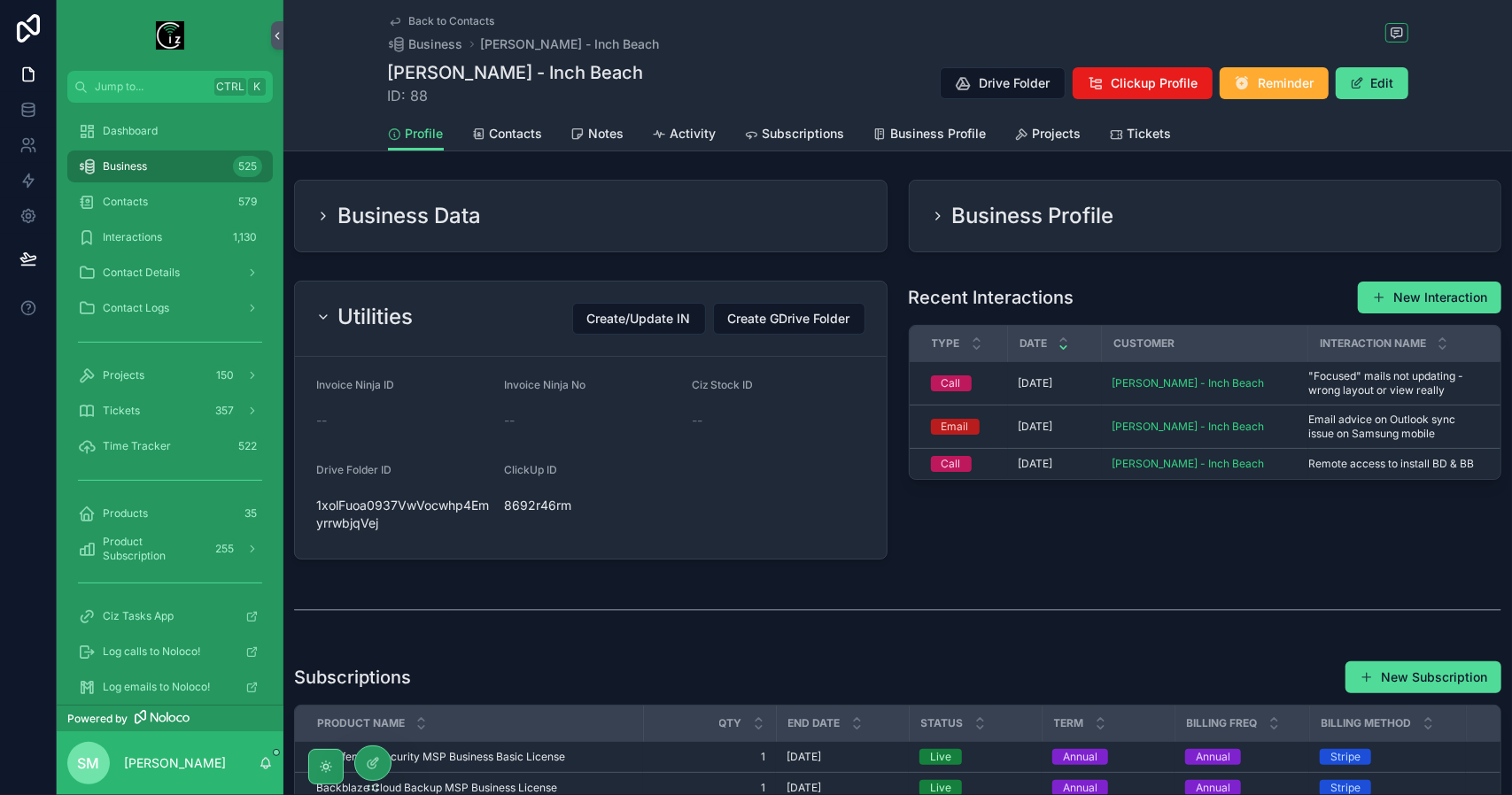
click at [481, 311] on div "Utilities Create/Update IN Create GDrive Folder" at bounding box center [590, 318] width 549 height 32
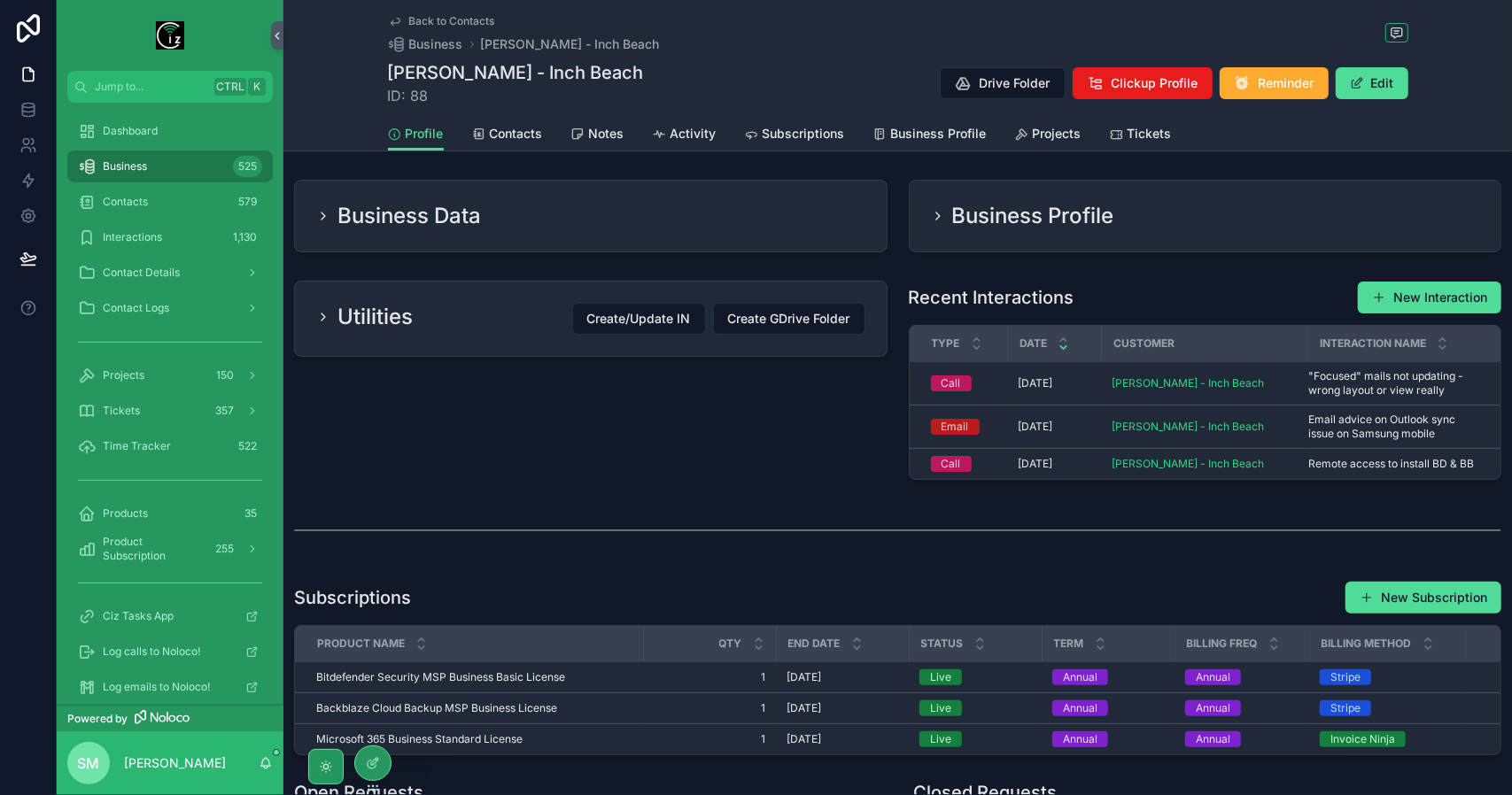
click at [520, 303] on div "Utilities Create/Update IN Create GDrive Folder" at bounding box center [590, 318] width 549 height 32
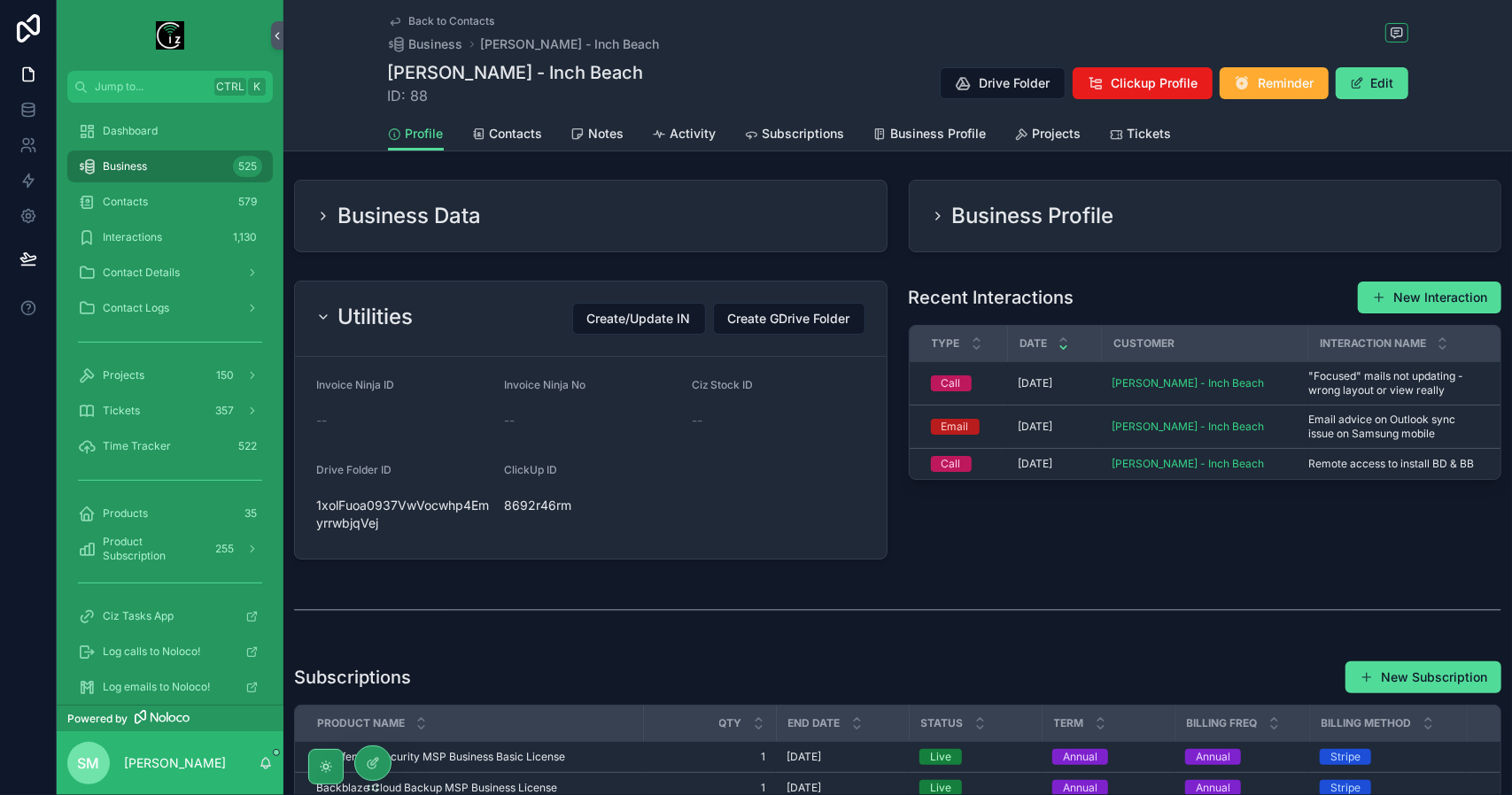
click at [520, 303] on div "Utilities Create/Update IN Create GDrive Folder" at bounding box center [590, 318] width 549 height 32
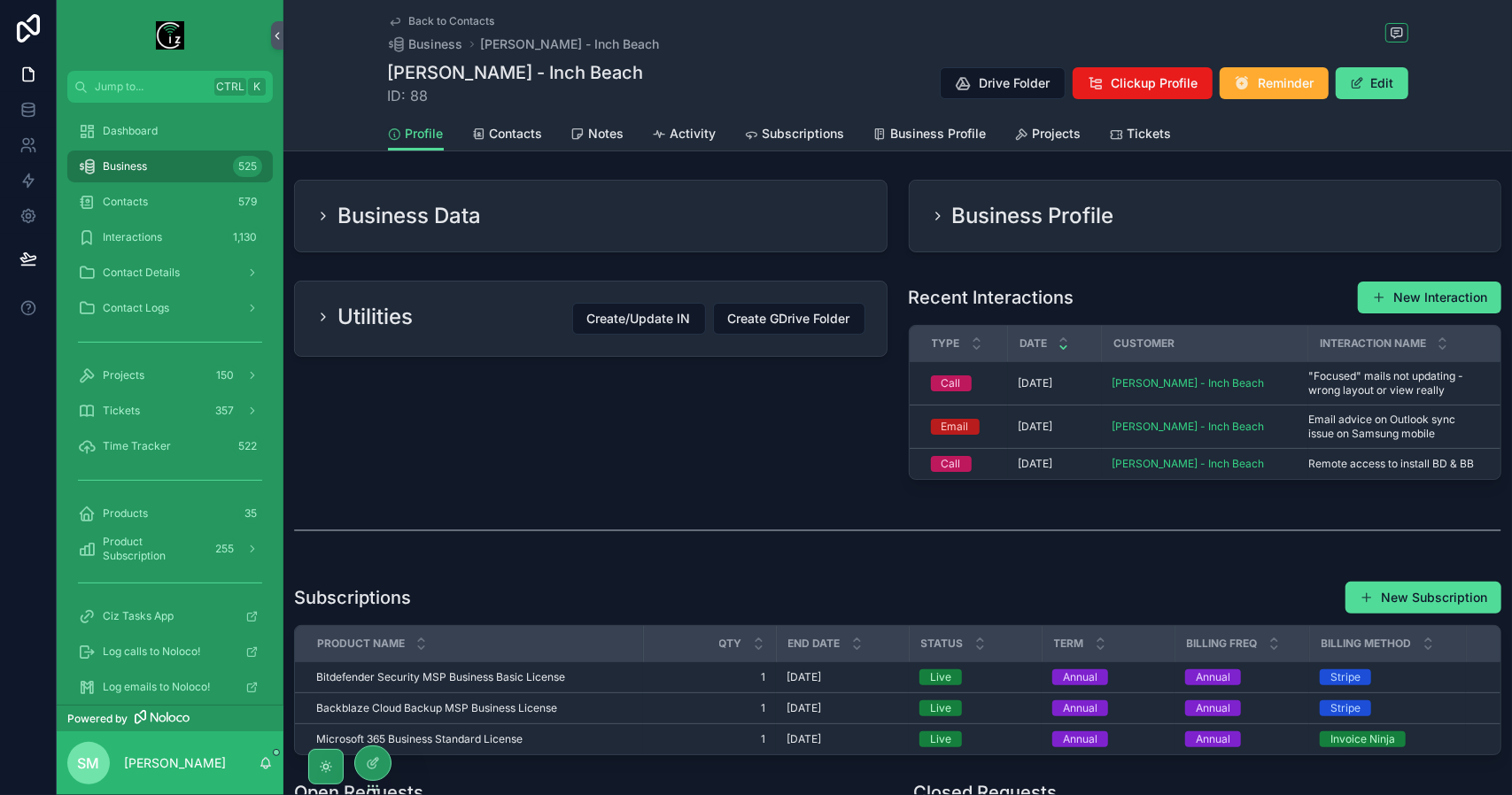
click at [1056, 239] on div "Business Profile" at bounding box center [1206, 216] width 592 height 71
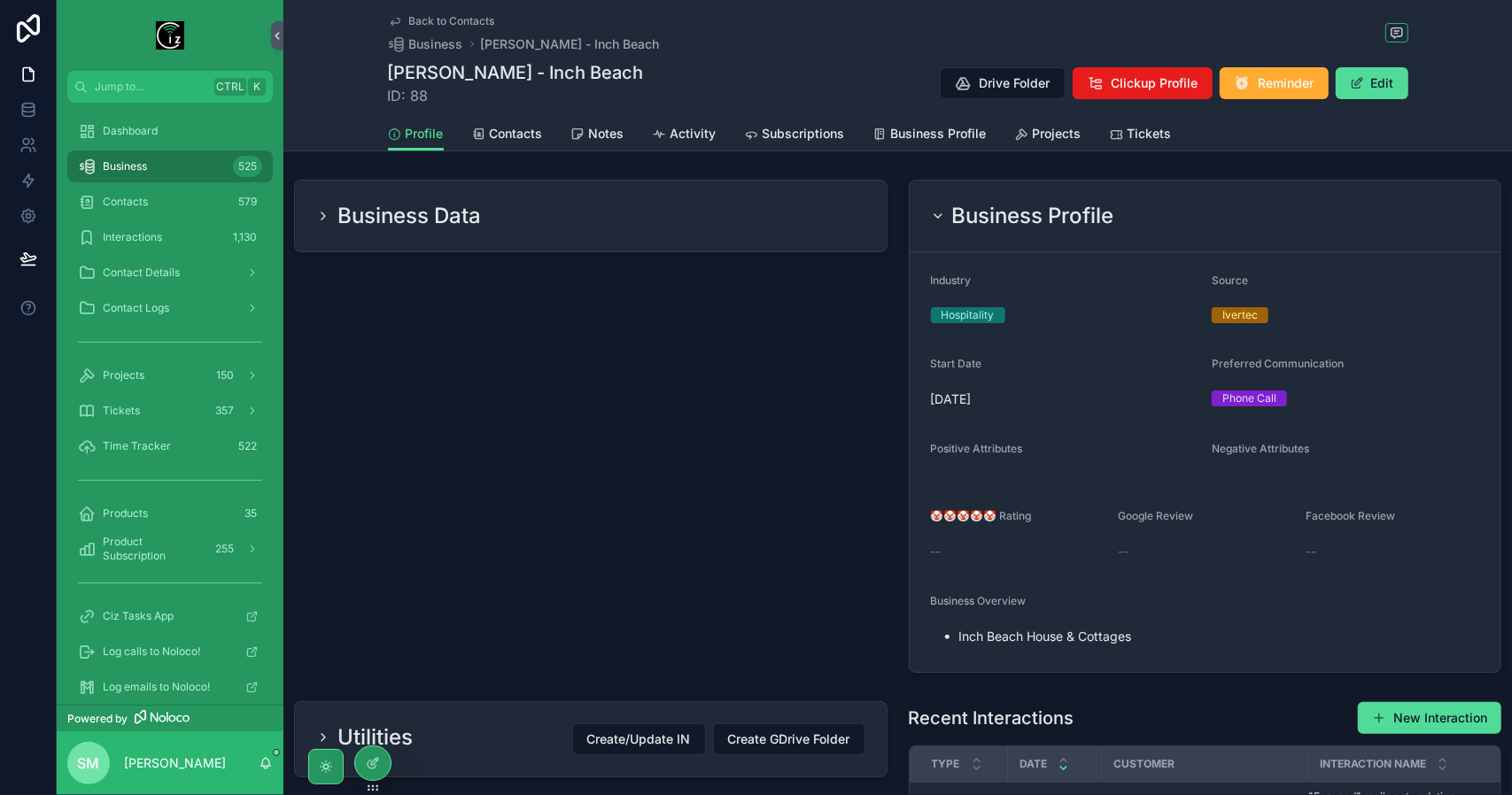
click at [1056, 239] on div "Business Profile" at bounding box center [1206, 217] width 592 height 72
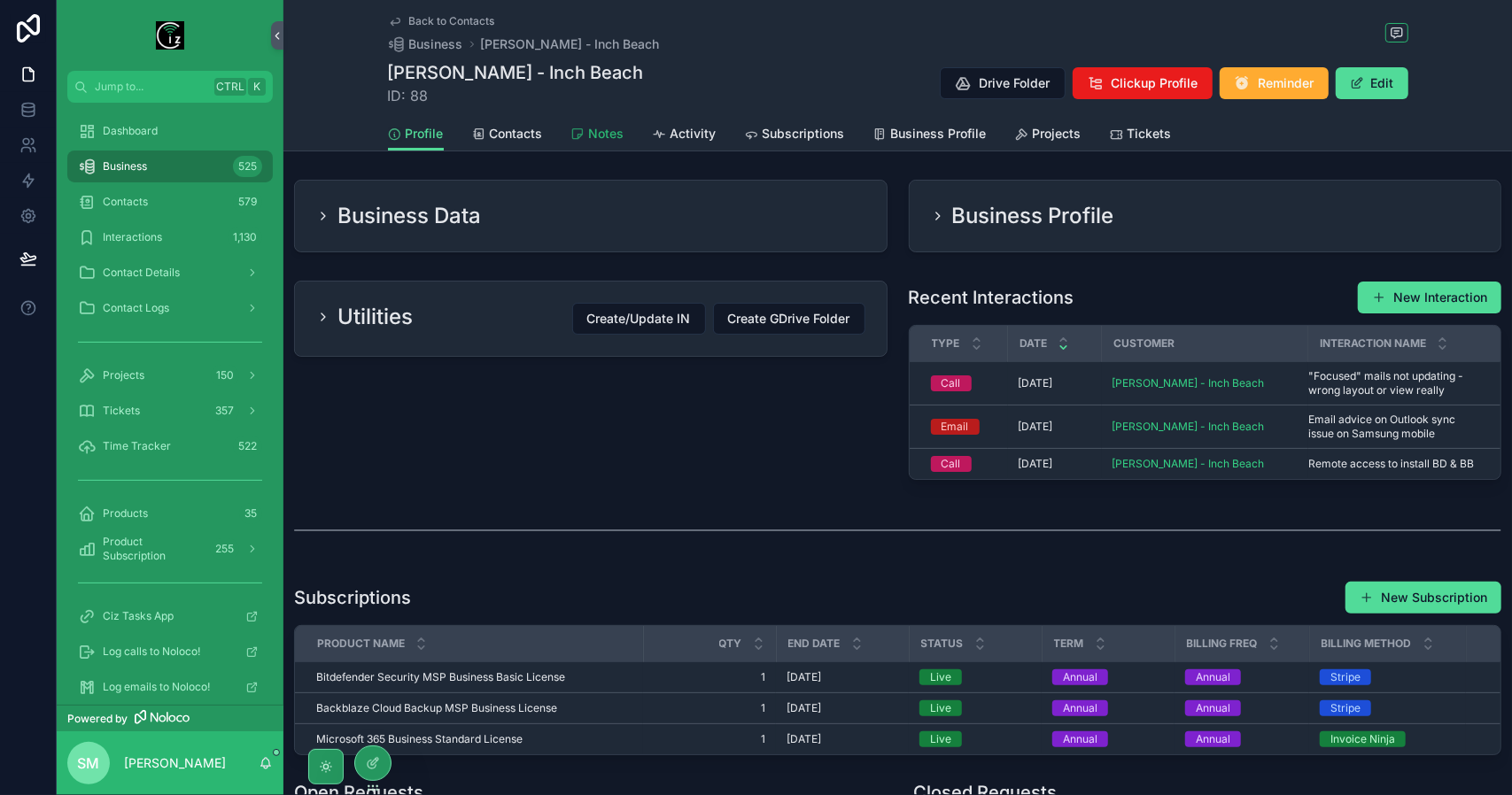
click at [601, 137] on span "Notes" at bounding box center [607, 133] width 35 height 18
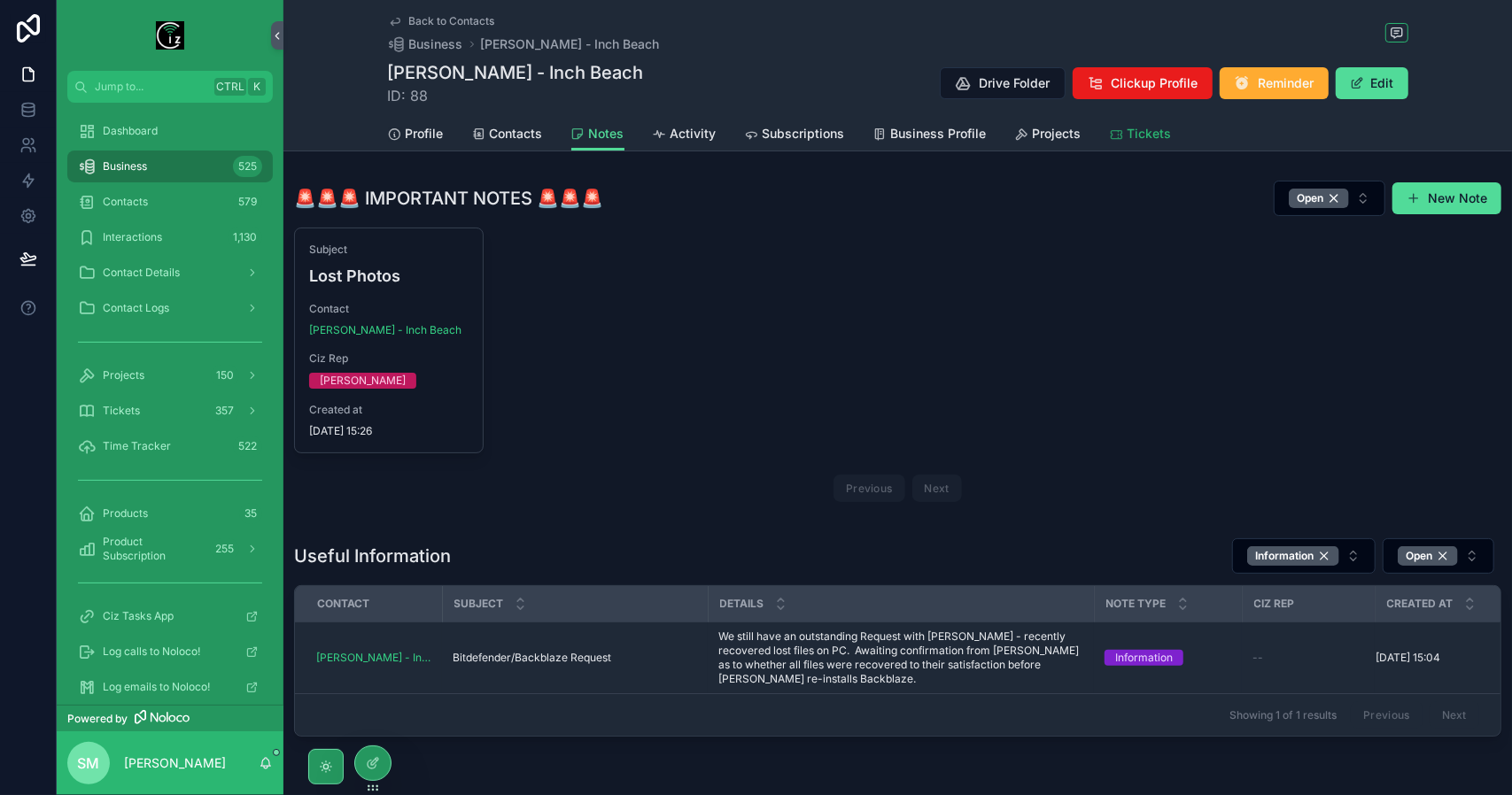
click at [1140, 133] on span "Tickets" at bounding box center [1150, 133] width 44 height 18
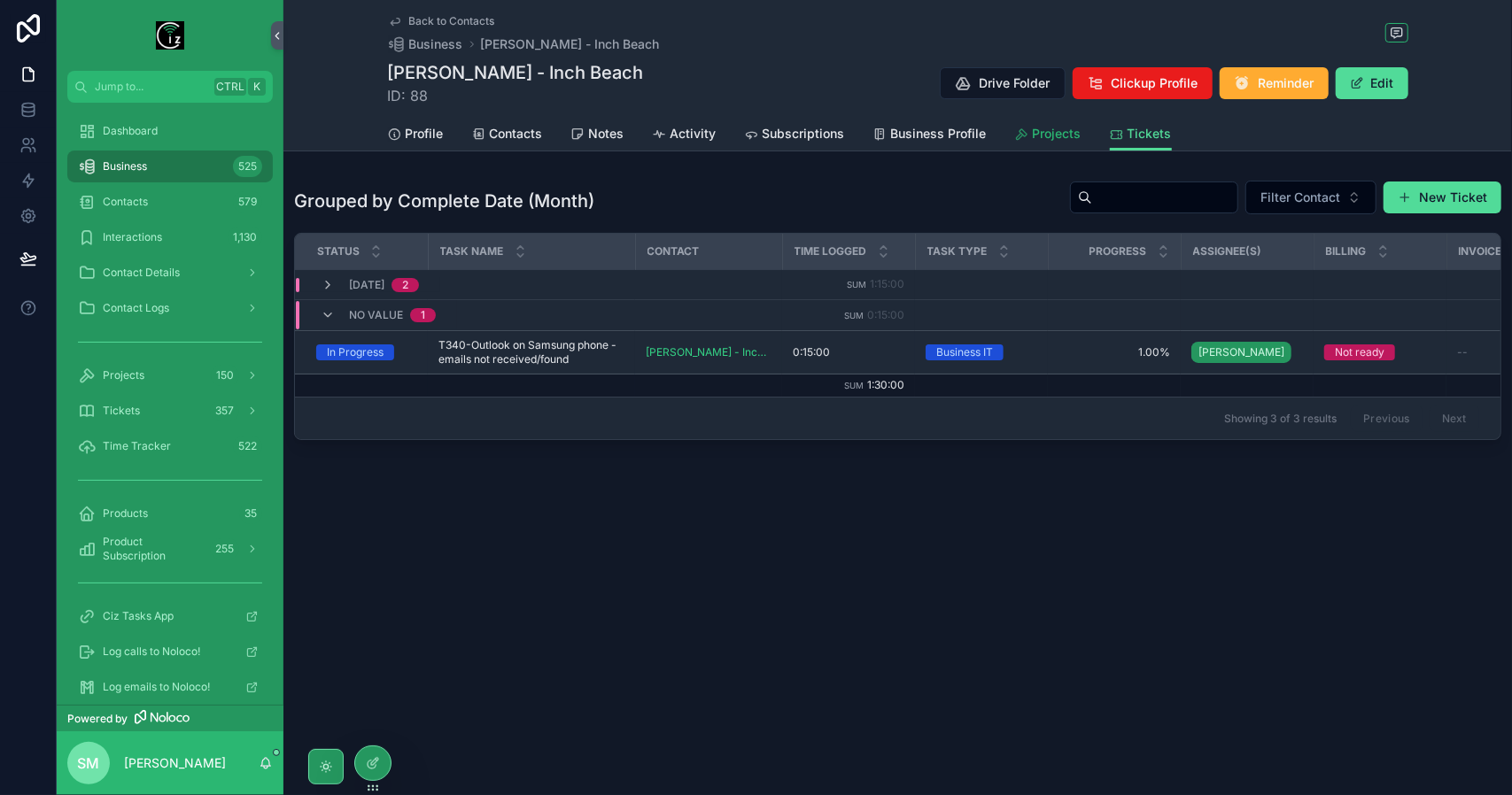
click at [1060, 135] on span "Projects" at bounding box center [1057, 133] width 49 height 18
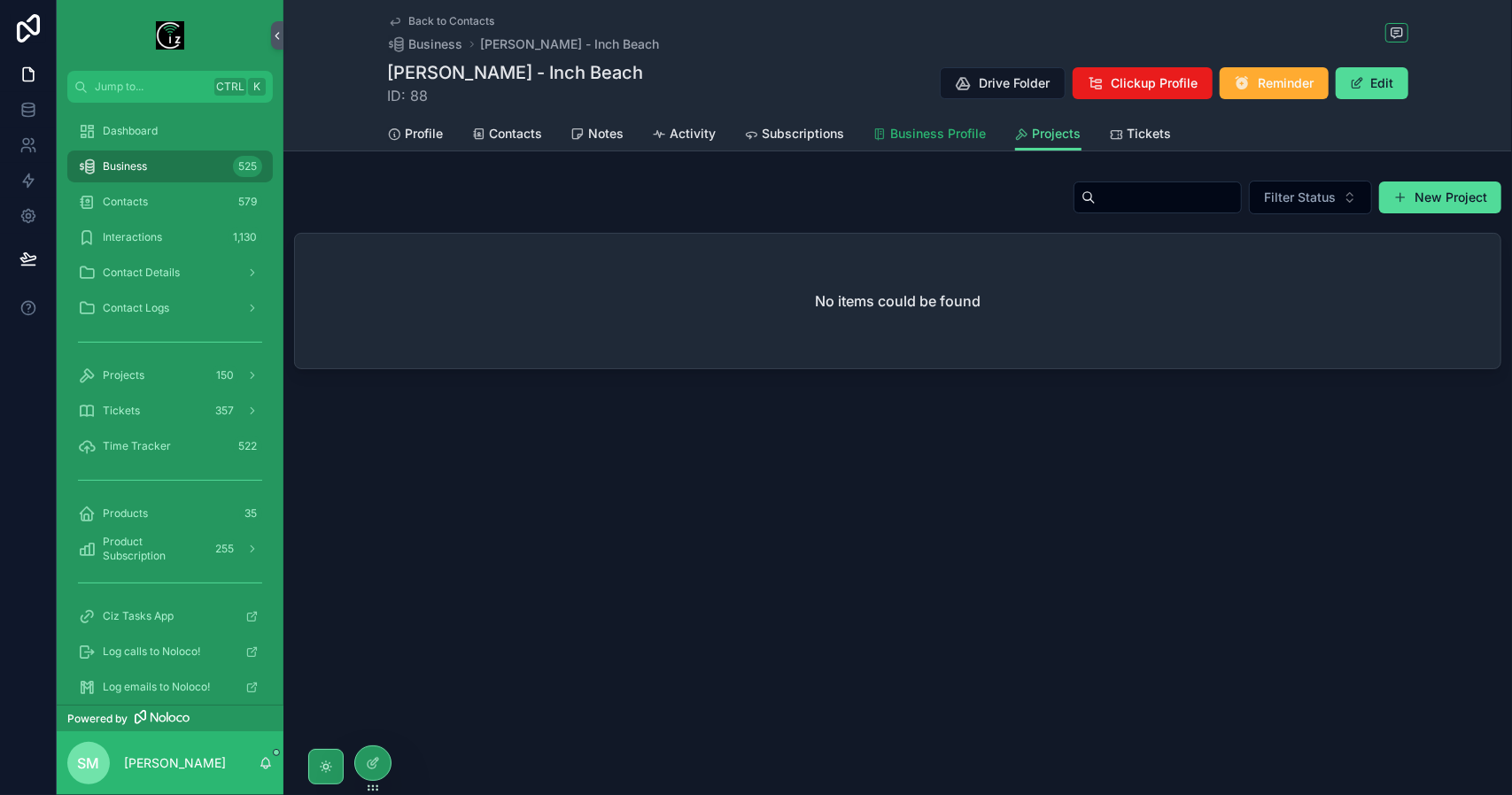
click at [958, 135] on span "Business Profile" at bounding box center [939, 133] width 96 height 18
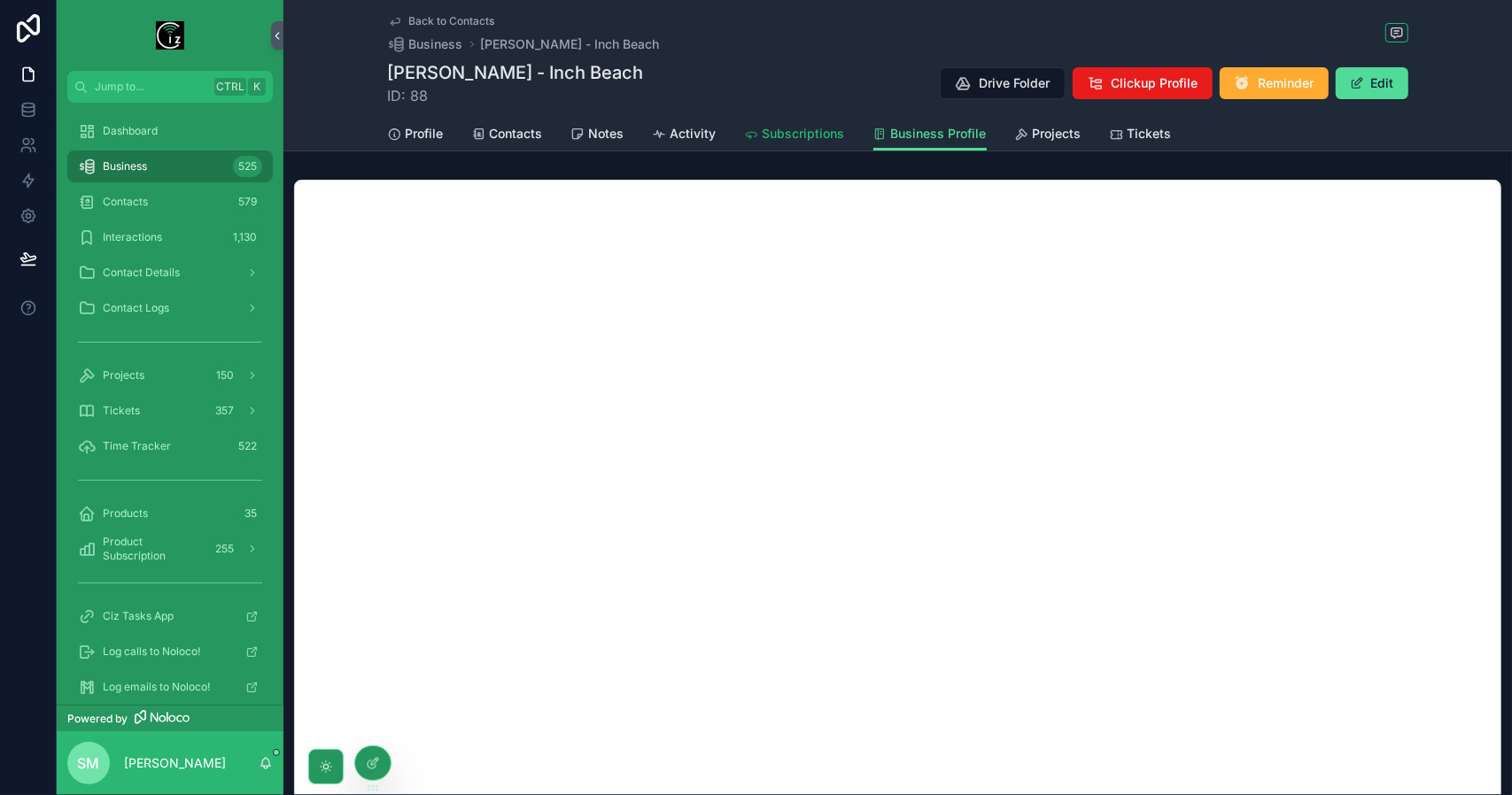
click at [785, 134] on span "Subscriptions" at bounding box center [804, 133] width 82 height 18
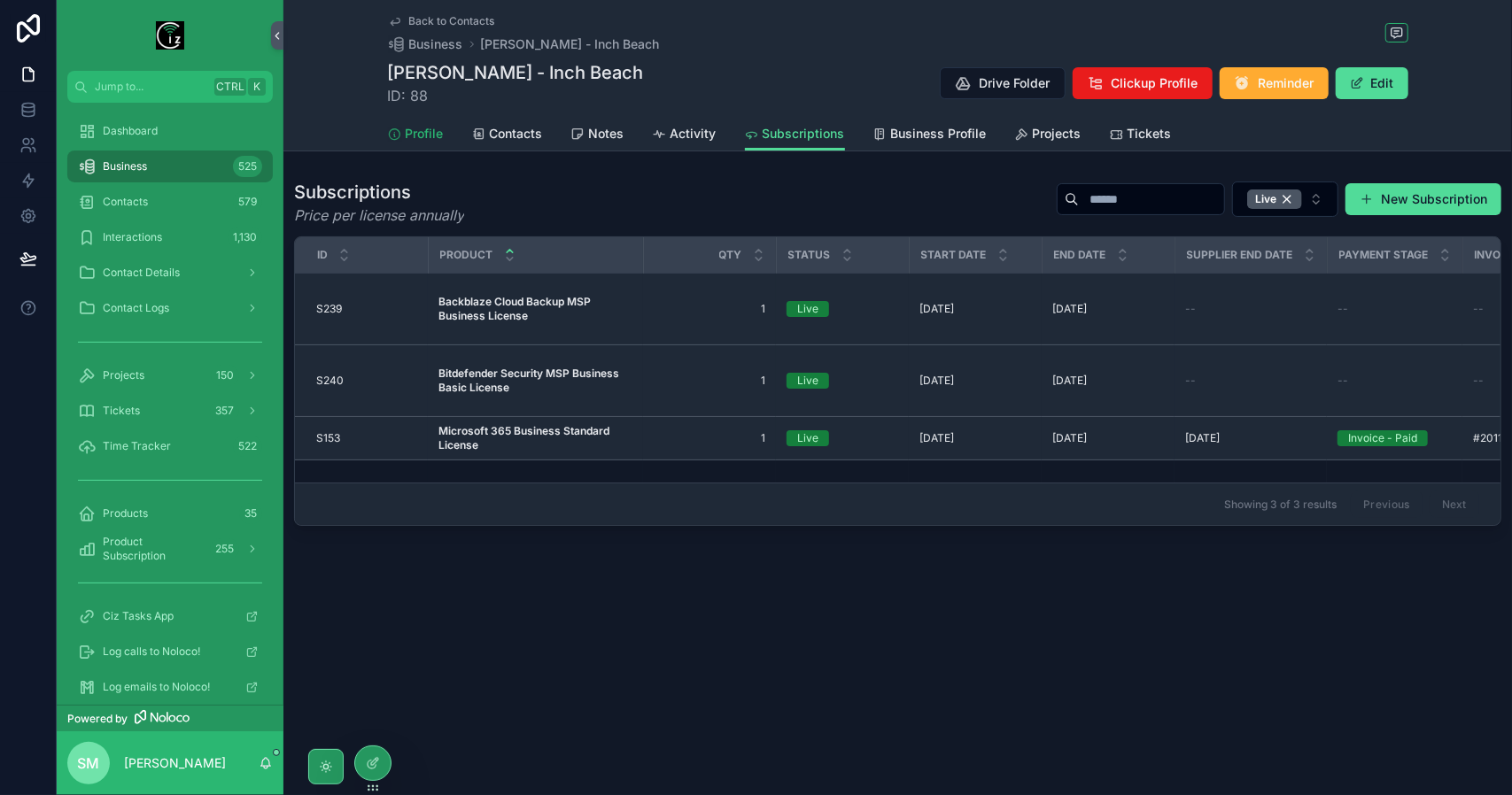
click at [430, 136] on span "Profile" at bounding box center [424, 133] width 38 height 18
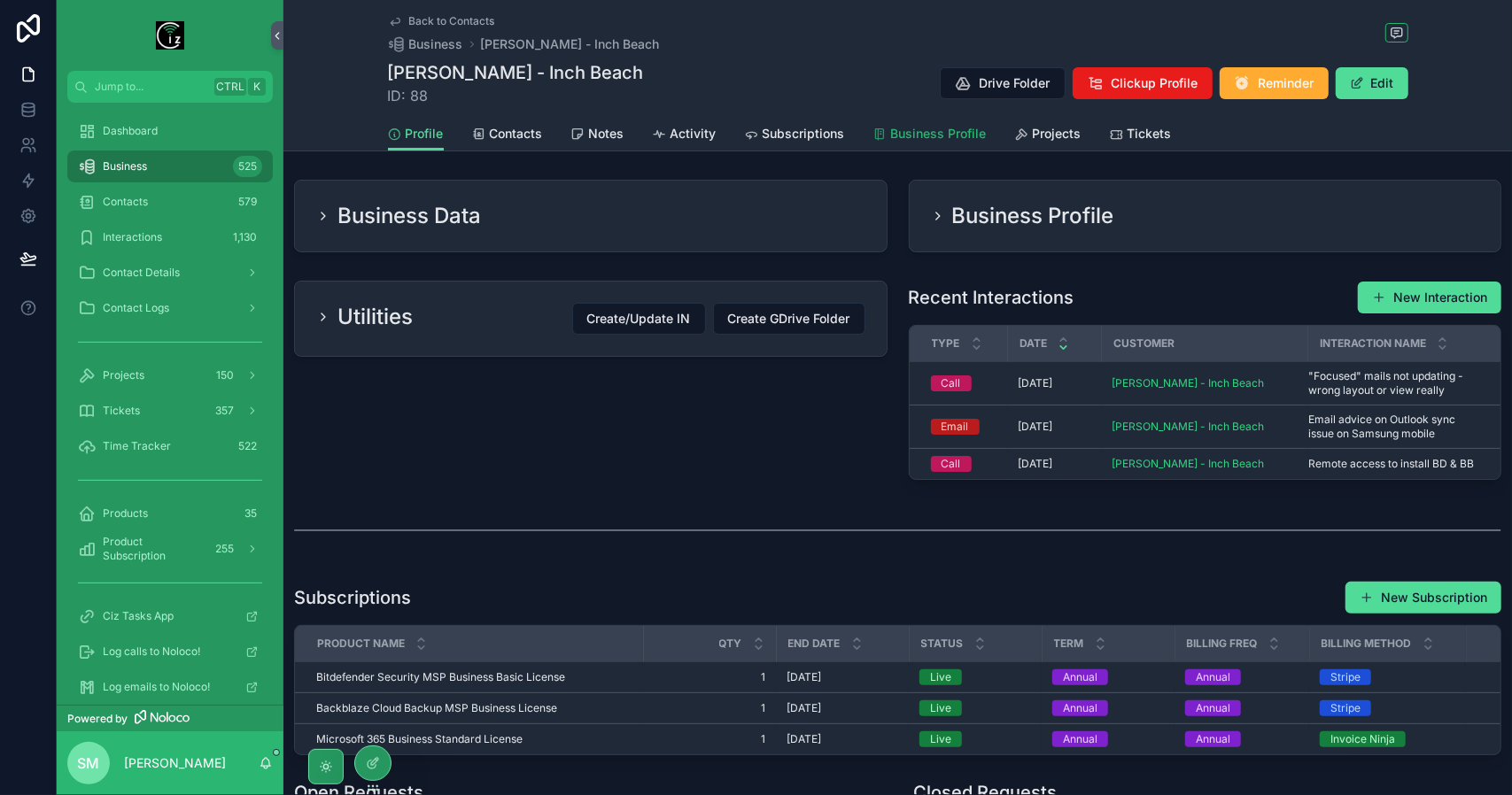
click at [950, 145] on link "Business Profile" at bounding box center [930, 136] width 113 height 35
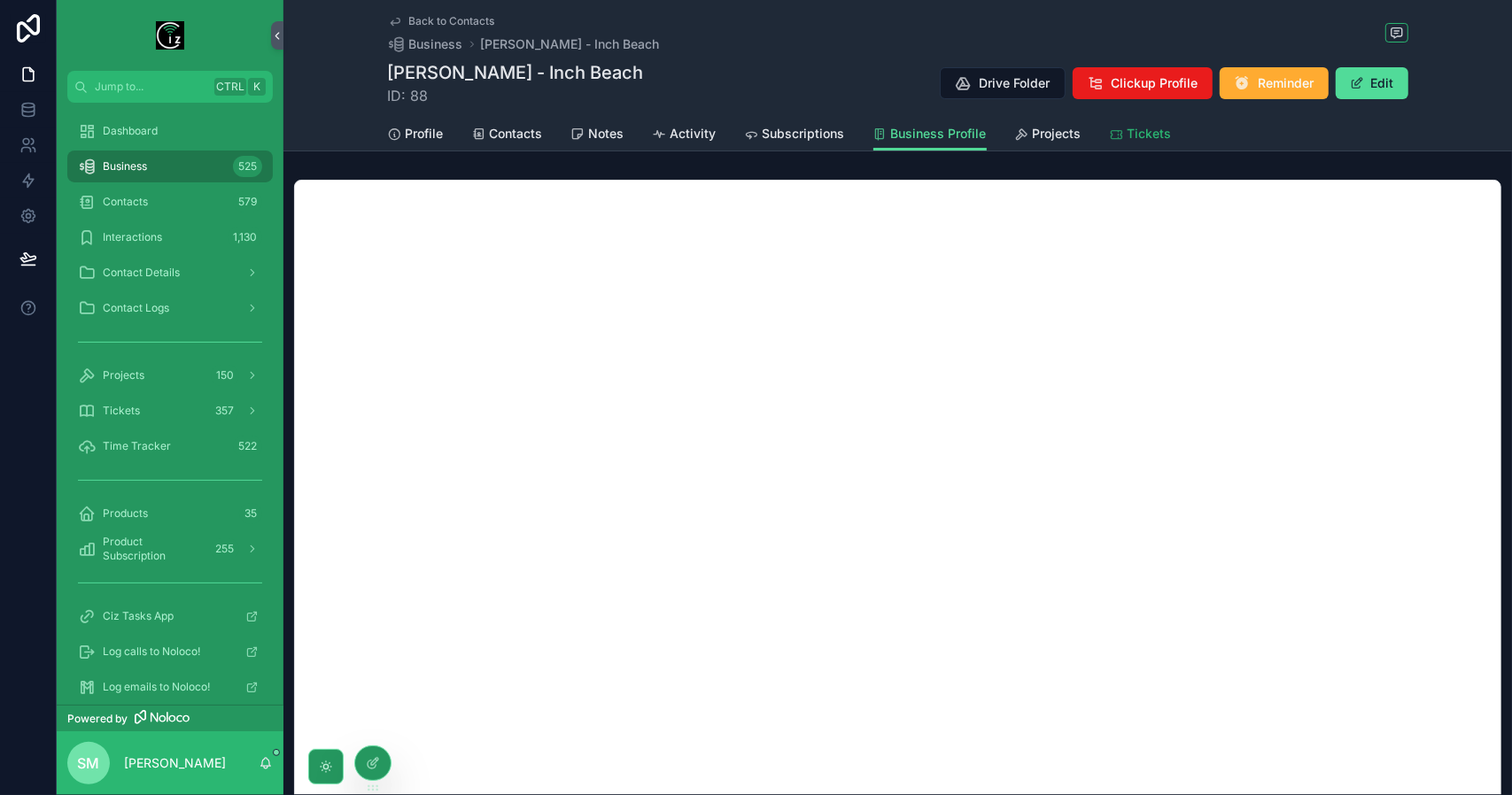
click at [1139, 136] on span "Tickets" at bounding box center [1150, 133] width 44 height 18
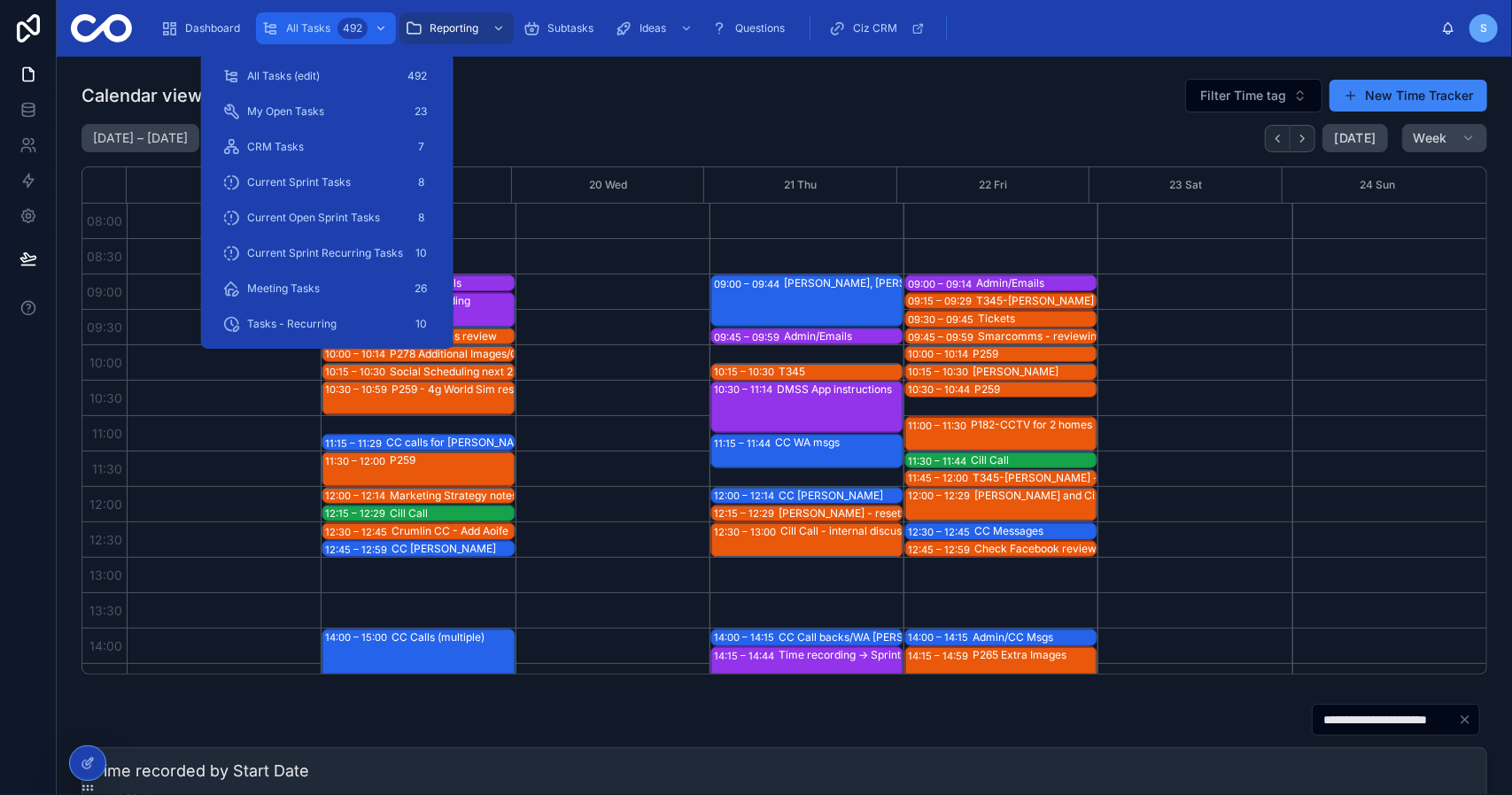
click at [300, 24] on span "All Tasks" at bounding box center [308, 28] width 44 height 14
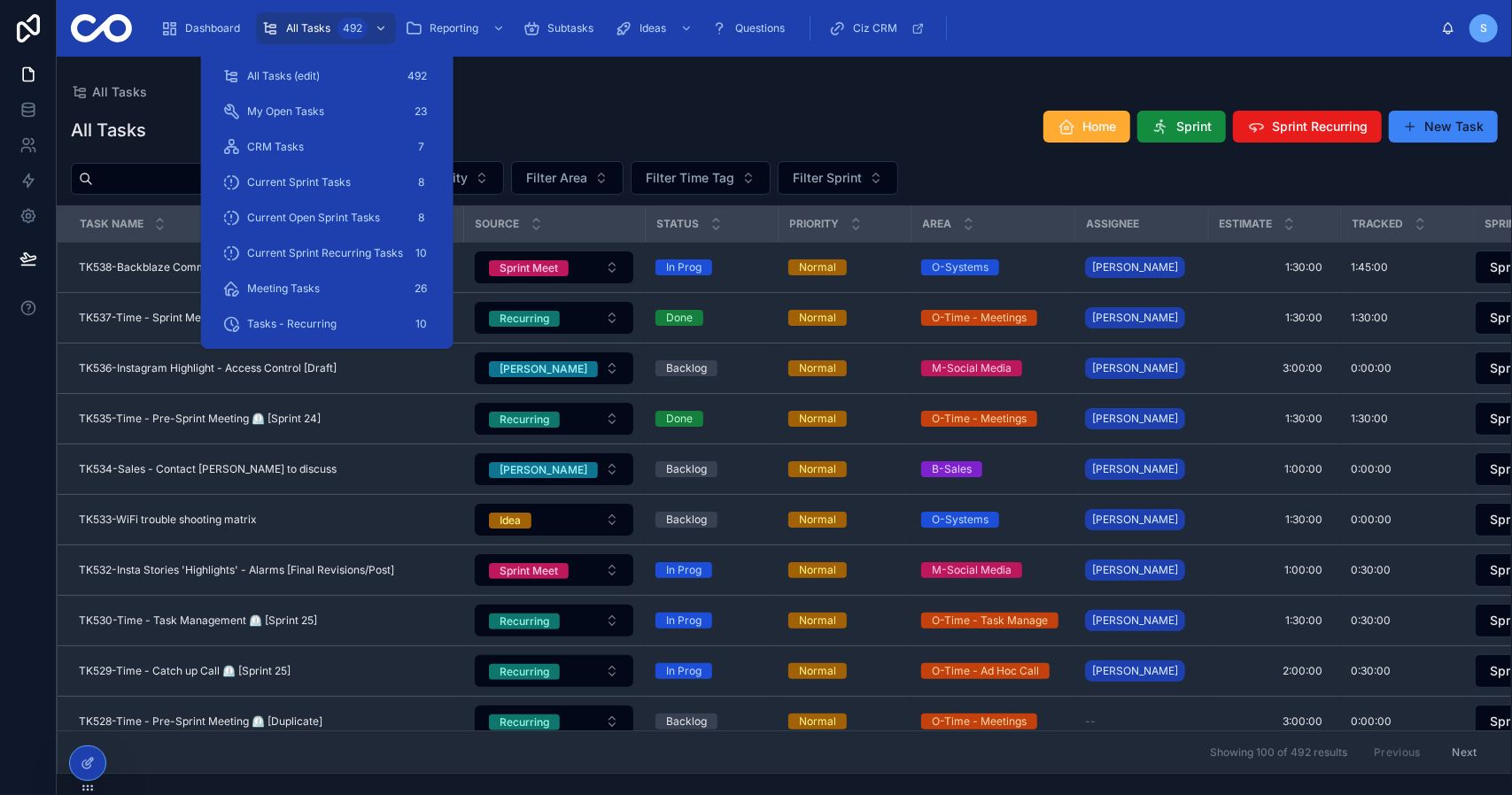
click at [816, 93] on div "All Tasks" at bounding box center [784, 91] width 1427 height 14
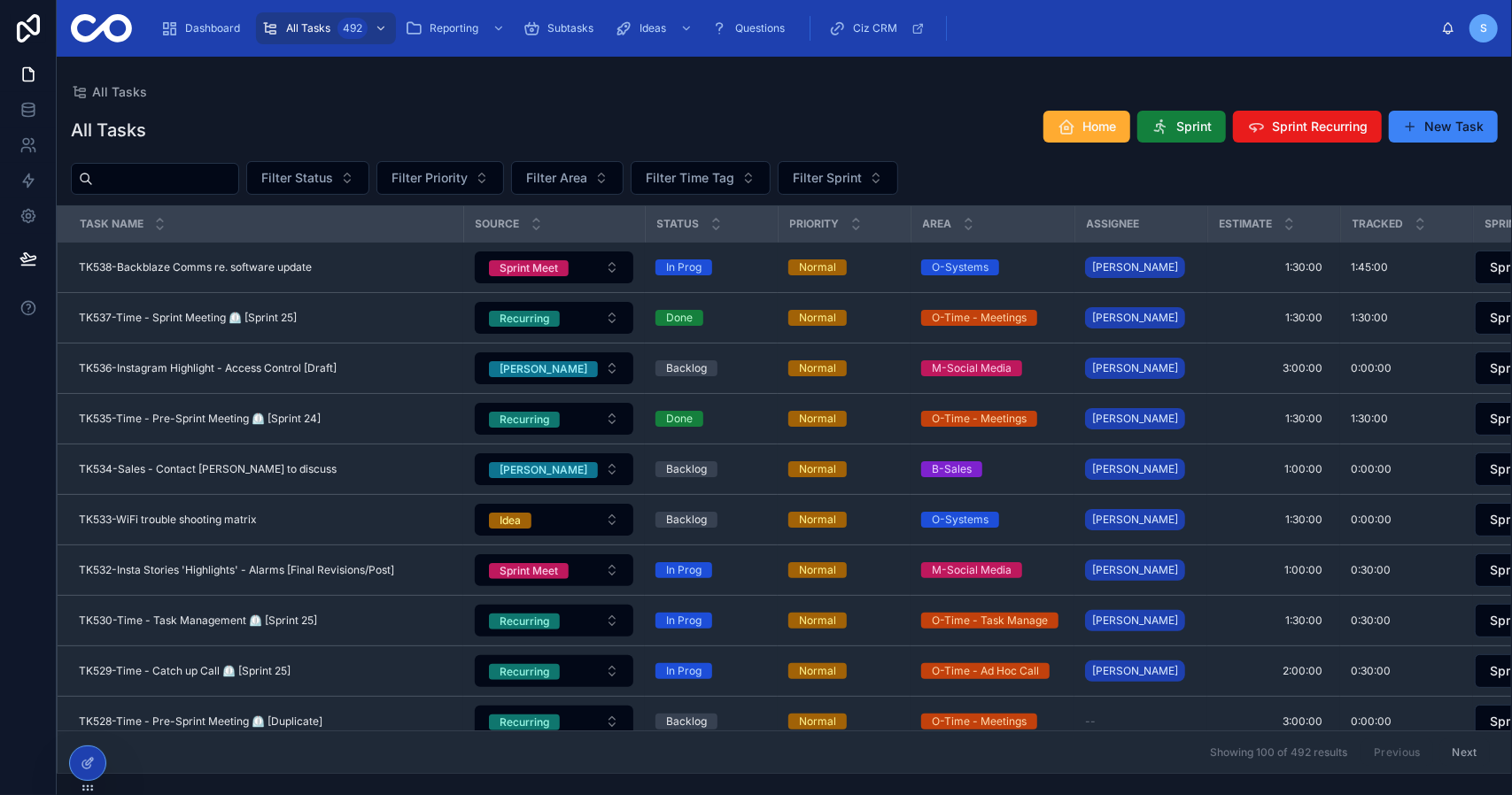
click at [1207, 132] on span "Sprint" at bounding box center [1194, 126] width 35 height 18
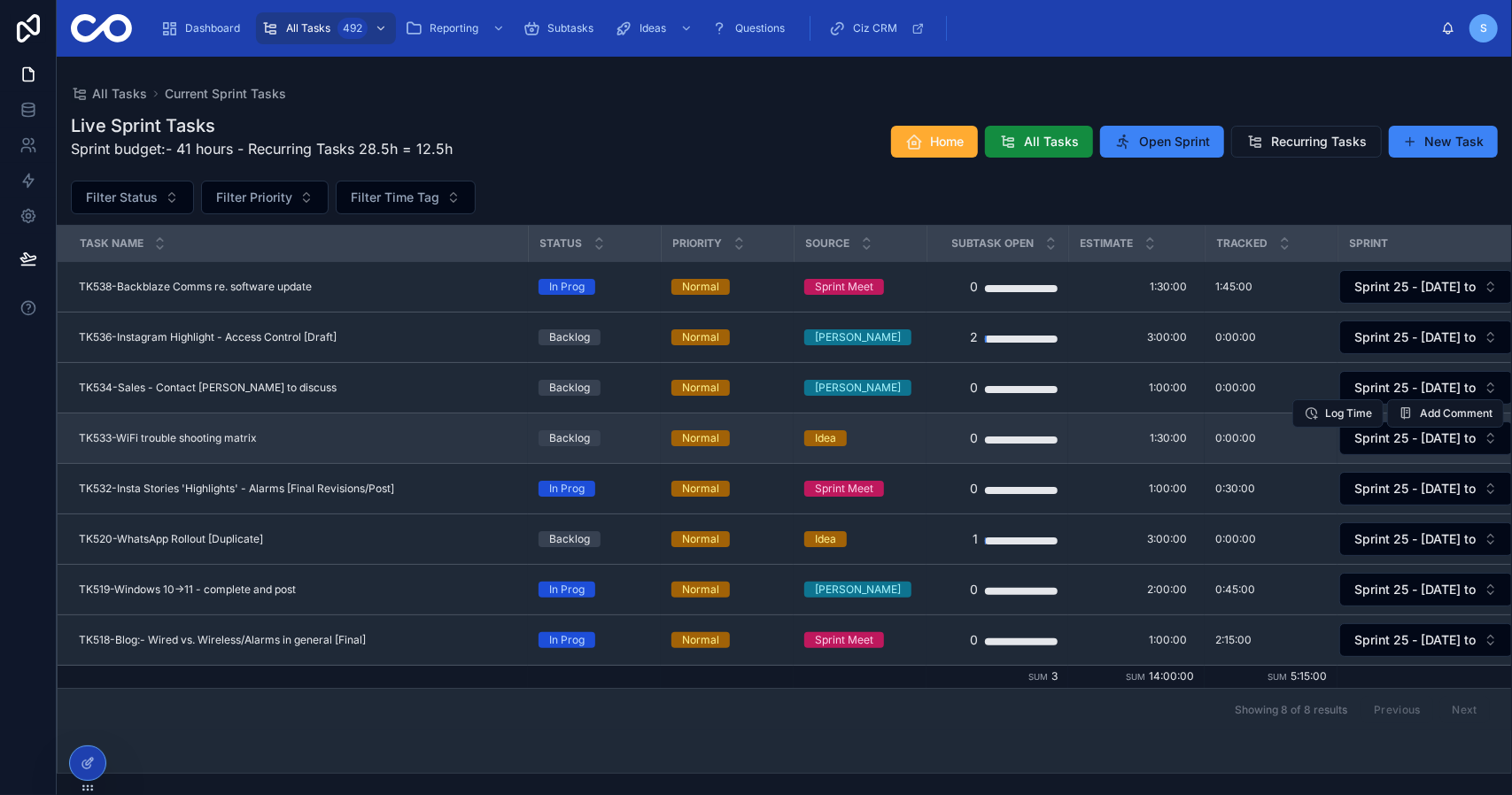
click at [209, 426] on td "TK533-WiFi trouble shooting matrix TK533-WiFi trouble shooting matrix" at bounding box center [292, 439] width 470 height 51
click at [221, 437] on span "TK533-WiFi trouble shooting matrix" at bounding box center [167, 438] width 178 height 14
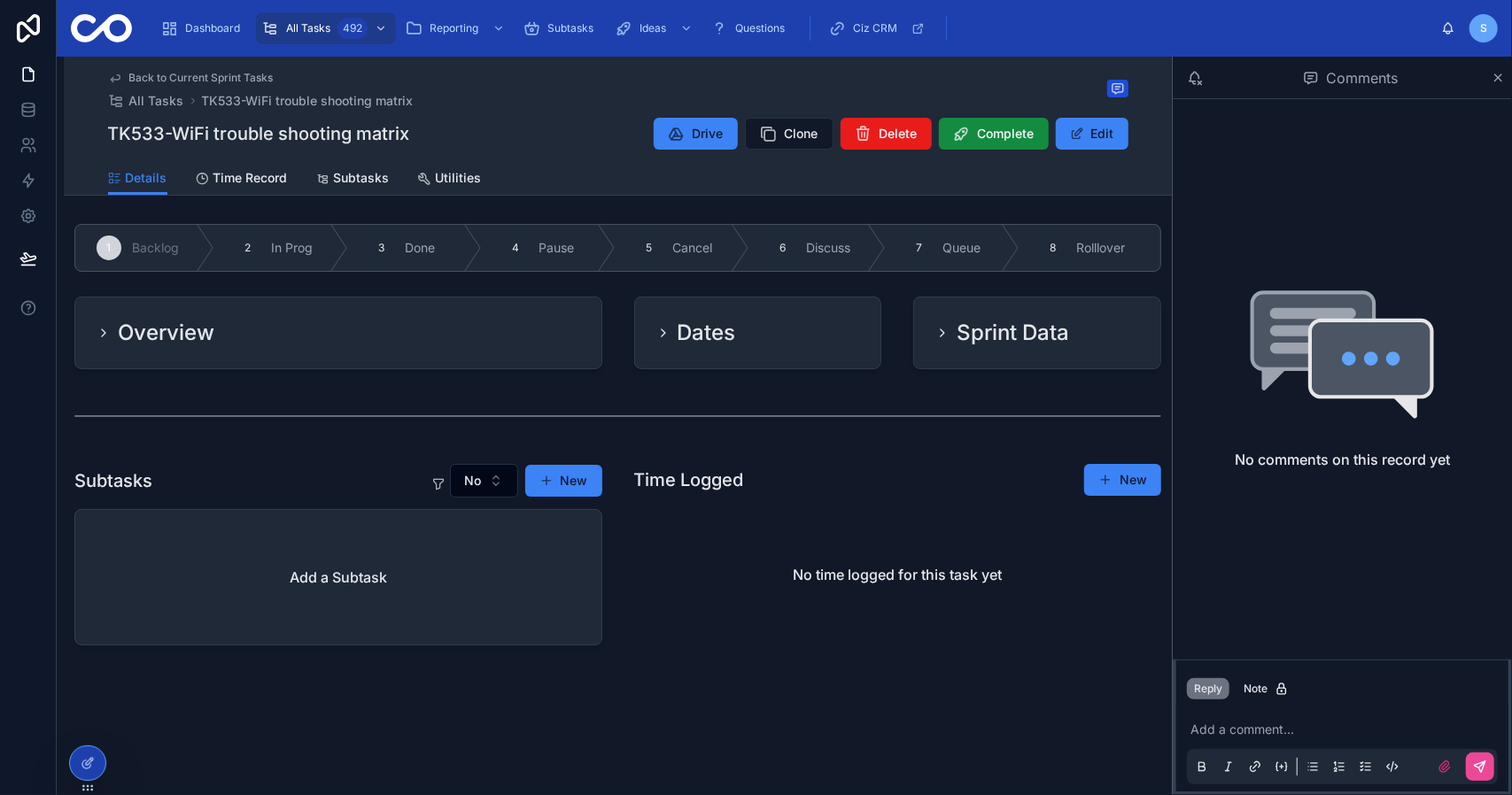
click at [404, 355] on div "Overview" at bounding box center [339, 333] width 526 height 71
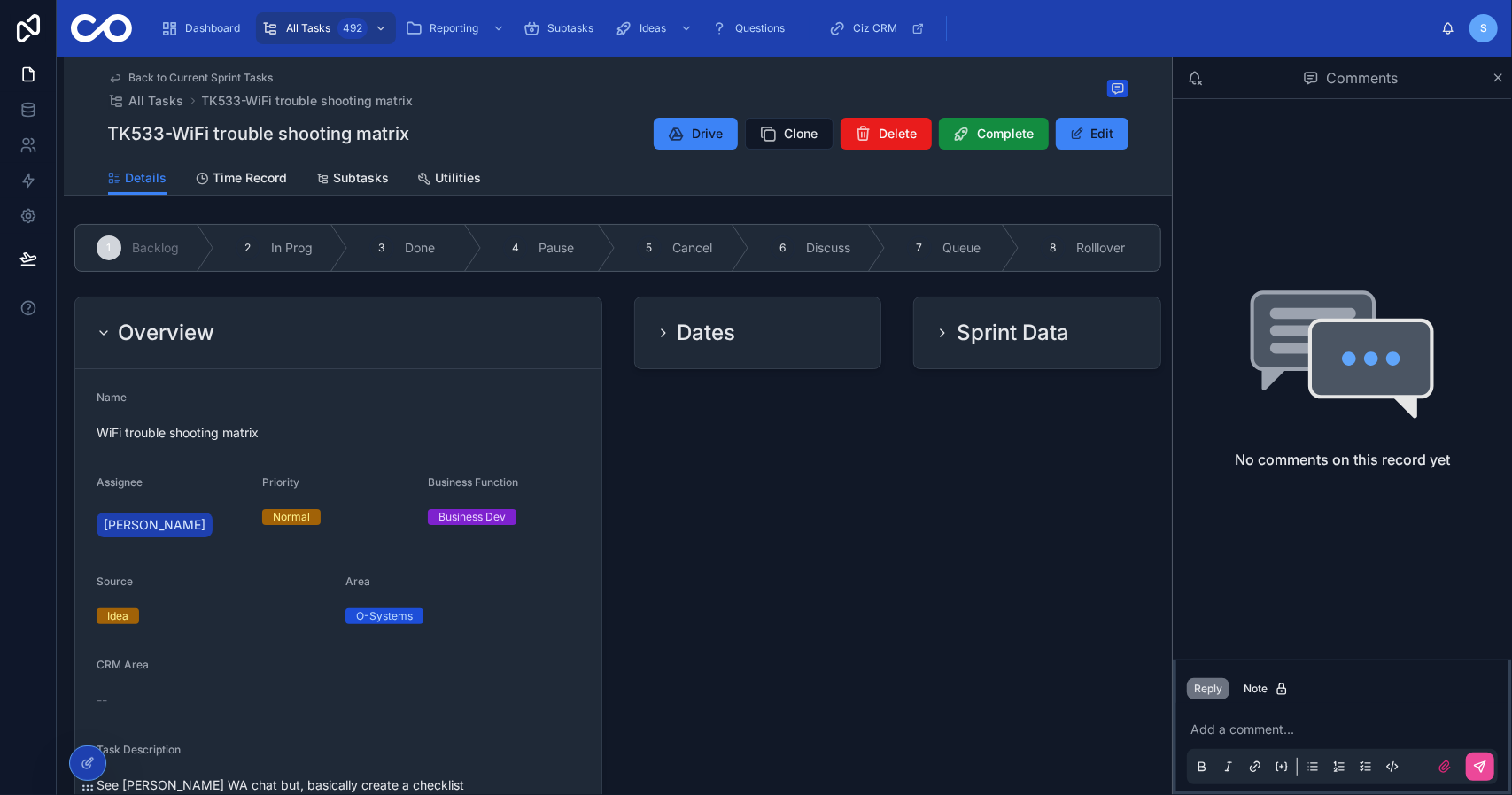
click at [446, 346] on div "Overview" at bounding box center [339, 333] width 483 height 29
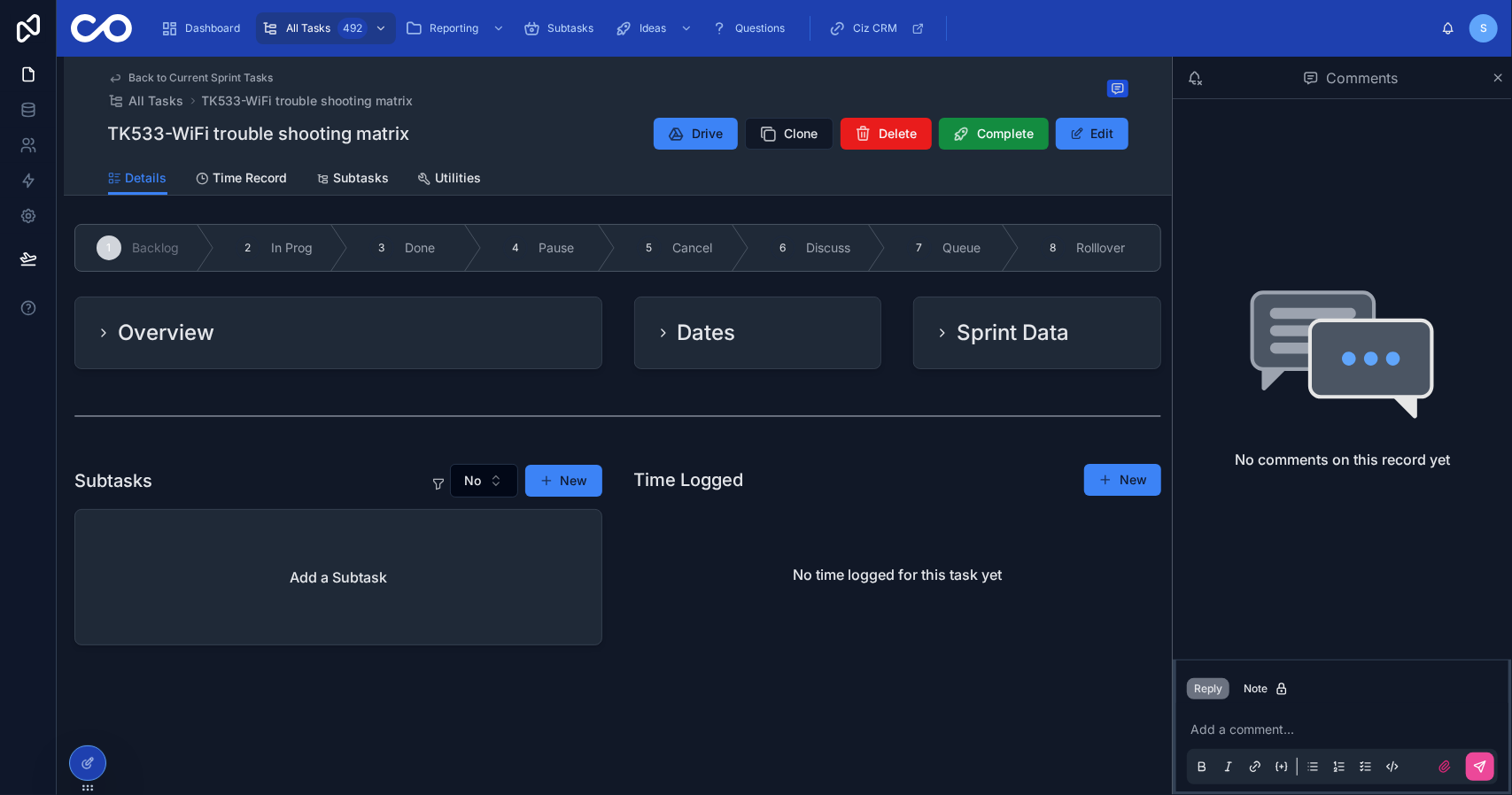
click at [234, 83] on span "Back to Current Sprint Tasks" at bounding box center [201, 77] width 145 height 14
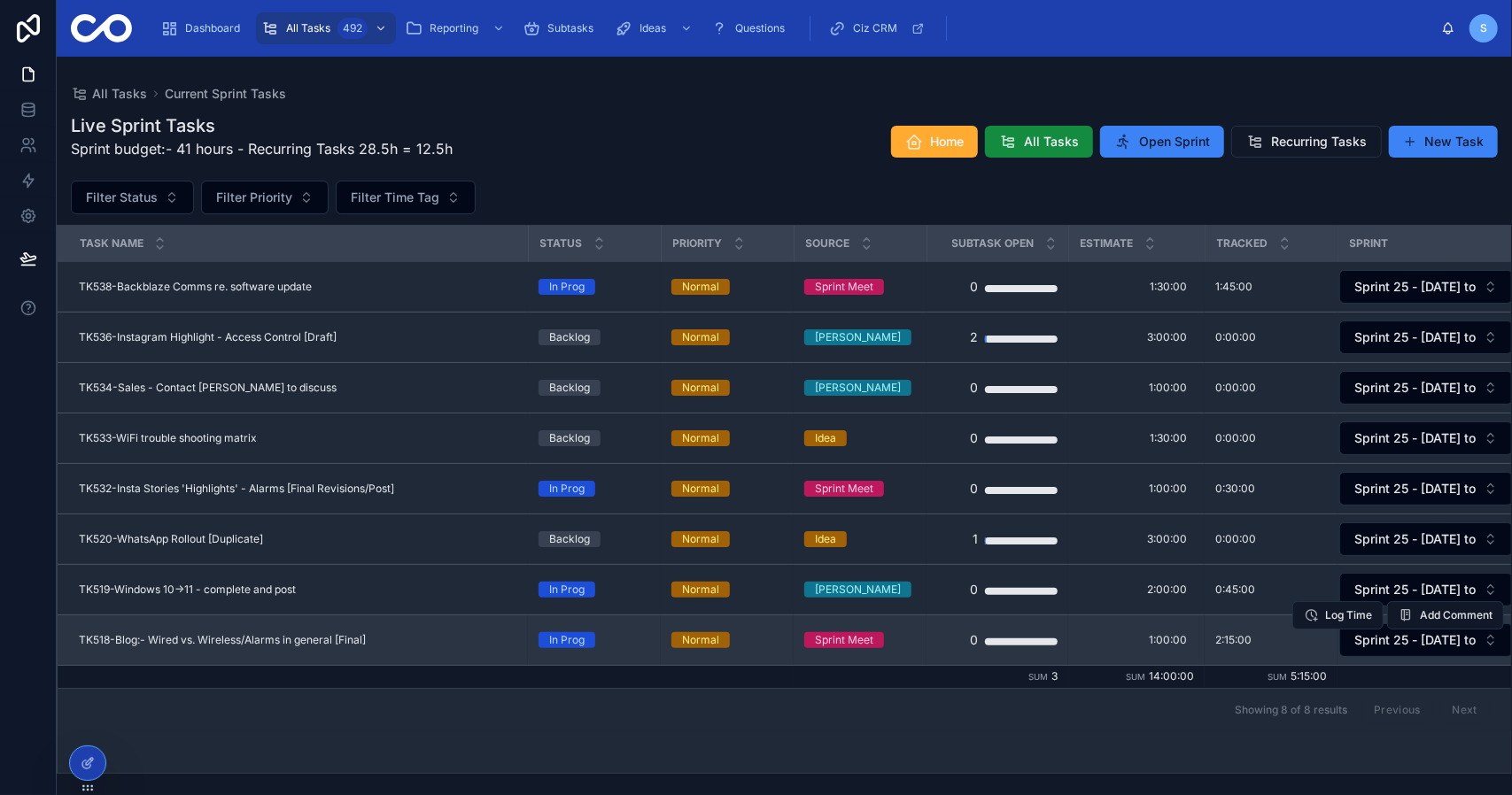
click at [298, 639] on span "TK518-Blog:- Wired vs. Wireless/Alarms in general [Final]" at bounding box center [221, 640] width 287 height 14
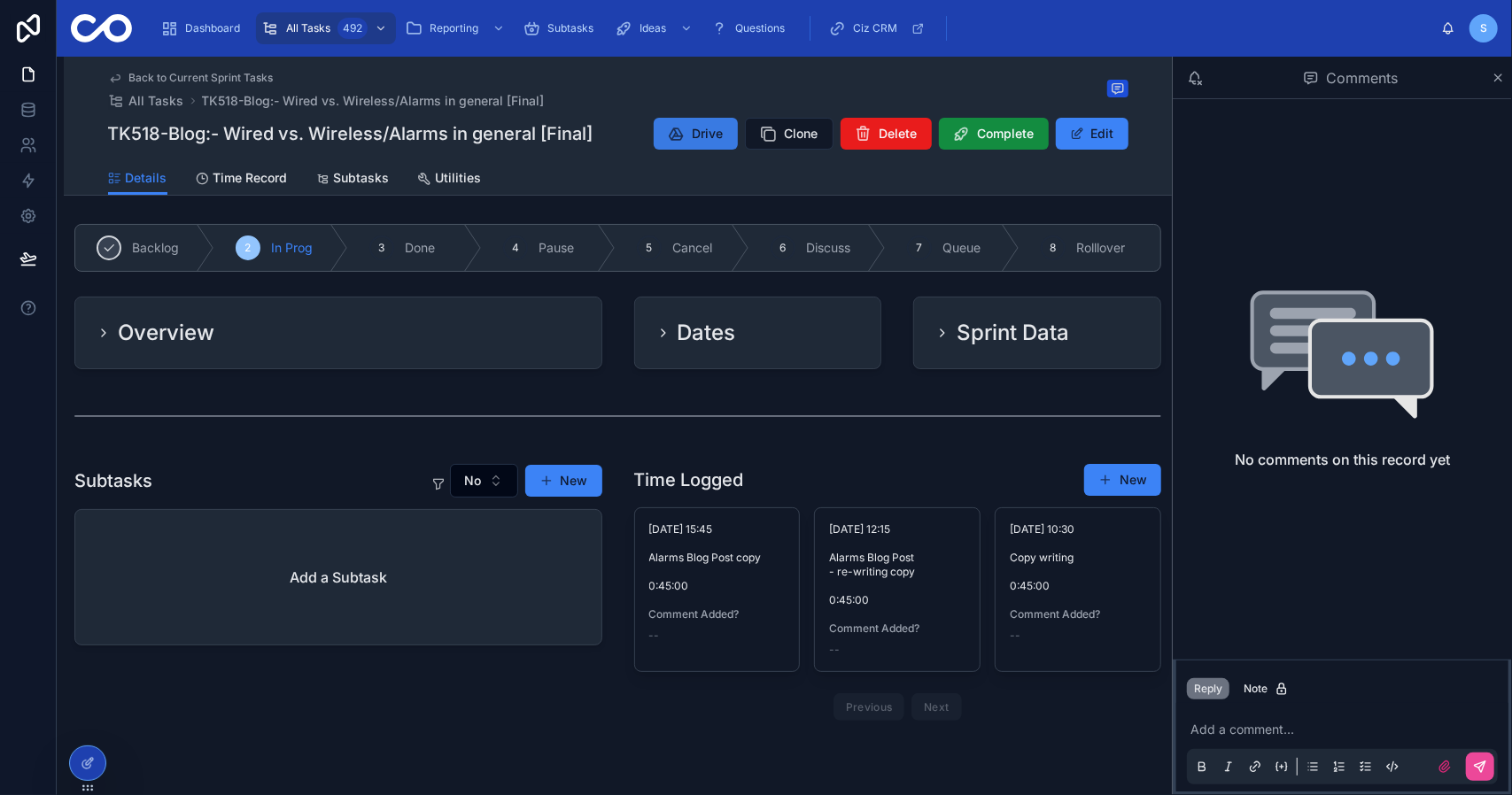
click at [682, 146] on button "Drive" at bounding box center [696, 134] width 84 height 32
